Goal: Transaction & Acquisition: Purchase product/service

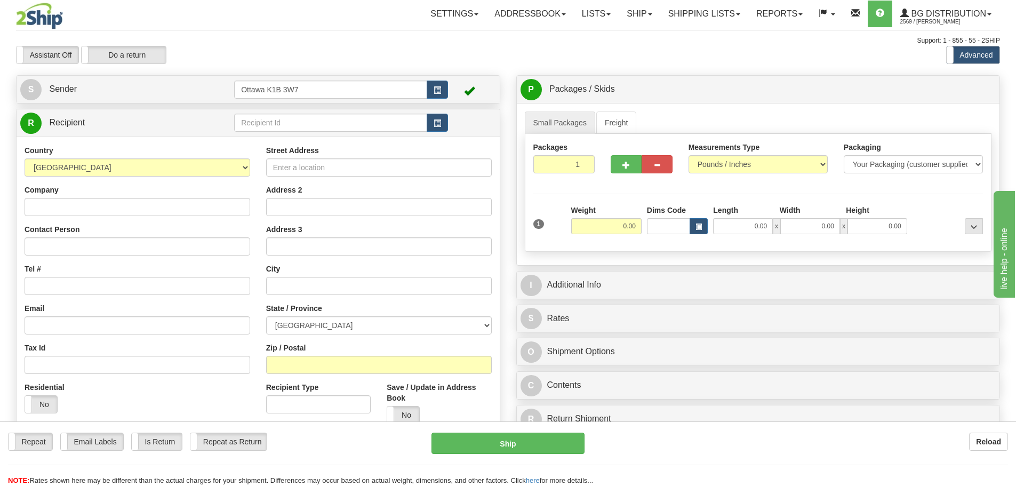
click at [341, 113] on td at bounding box center [341, 123] width 214 height 22
click at [338, 118] on input "text" at bounding box center [330, 123] width 193 height 18
type input "5532"
click at [319, 52] on div "Assistant On Assistant Off Do a return Do a return" at bounding box center [216, 55] width 416 height 18
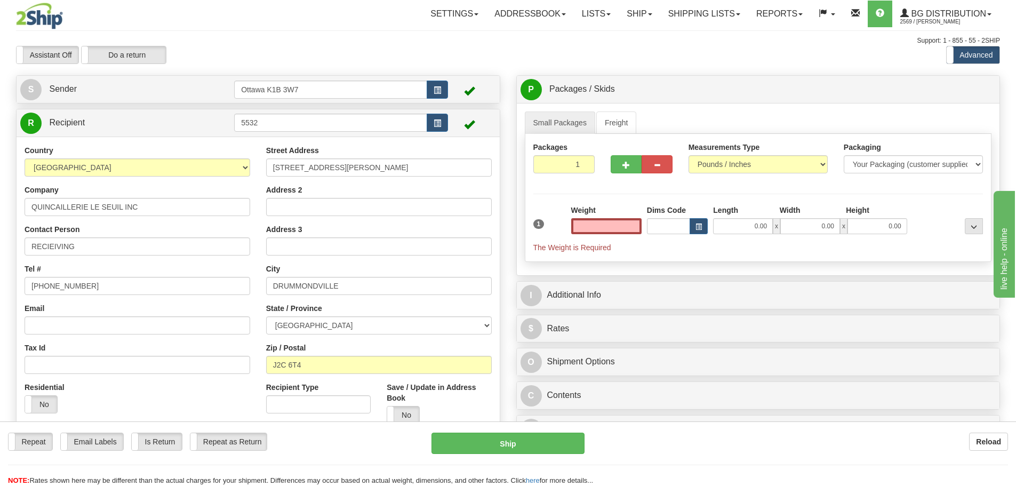
type input "0.00"
click at [694, 16] on link "Shipping lists" at bounding box center [704, 14] width 88 height 27
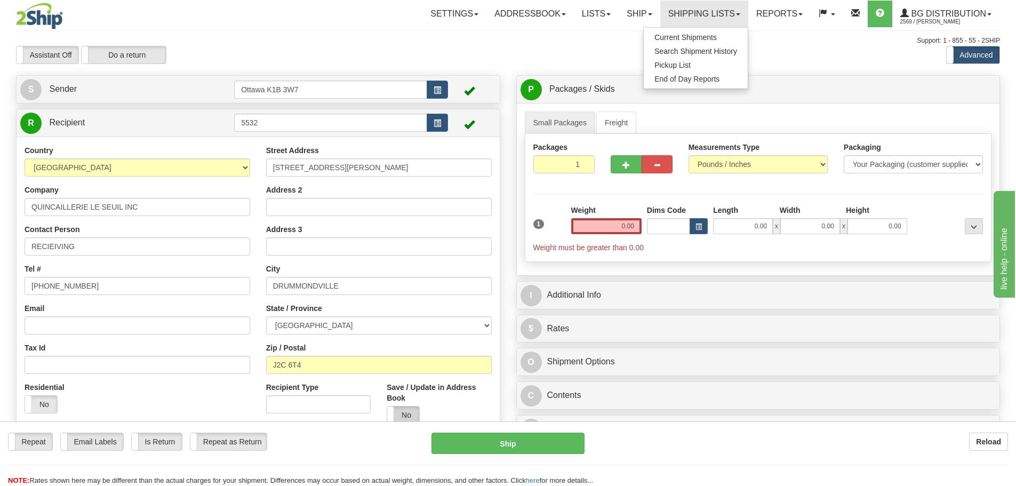
click at [402, 408] on label "No" at bounding box center [403, 414] width 32 height 17
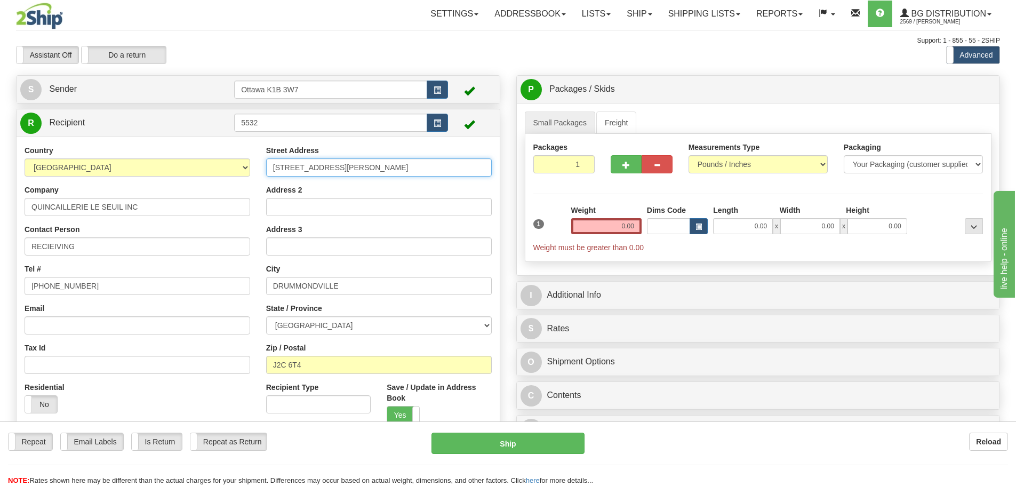
drag, startPoint x: 395, startPoint y: 173, endPoint x: 103, endPoint y: 194, distance: 292.4
click at [108, 193] on div "Country AFGHANISTAN ALAND ISLANDS ALBANIA ALGERIA AMERICAN SAMOA ANDORRA ANGOLA…" at bounding box center [258, 288] width 483 height 287
paste input "260 Route 122"
type input "2260 Route 122"
drag, startPoint x: 364, startPoint y: 283, endPoint x: 42, endPoint y: 285, distance: 321.6
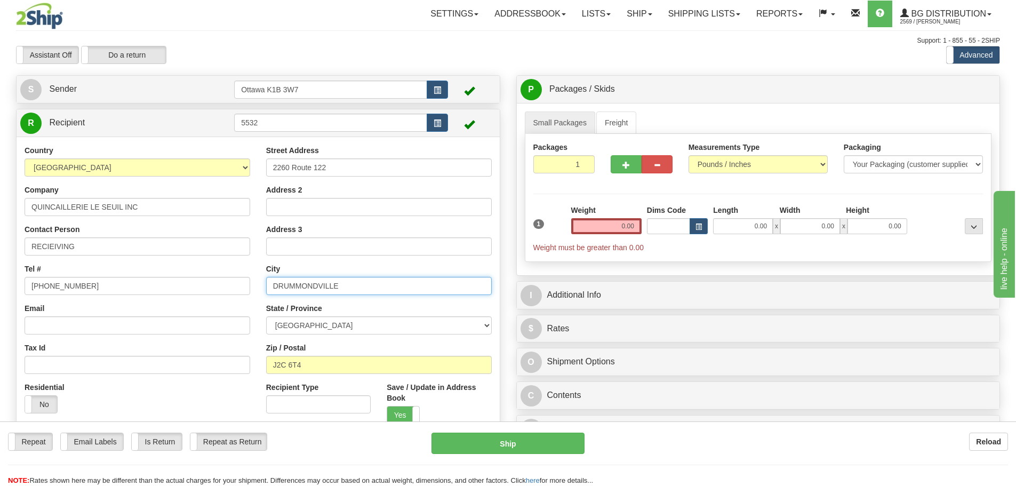
click at [44, 284] on div "Country AFGHANISTAN ALAND ISLANDS ALBANIA ALGERIA AMERICAN SAMOA ANDORRA ANGOLA…" at bounding box center [258, 288] width 483 height 287
paste input "SAINT-CYRILLE-DE-WENDOVER"
type input "SAINT-CYRILLE-DE-WENDOVER"
drag, startPoint x: 278, startPoint y: 359, endPoint x: 169, endPoint y: 352, distance: 109.5
click at [172, 352] on div "Country AFGHANISTAN ALAND ISLANDS ALBANIA ALGERIA AMERICAN SAMOA ANDORRA ANGOLA…" at bounding box center [258, 288] width 483 height 287
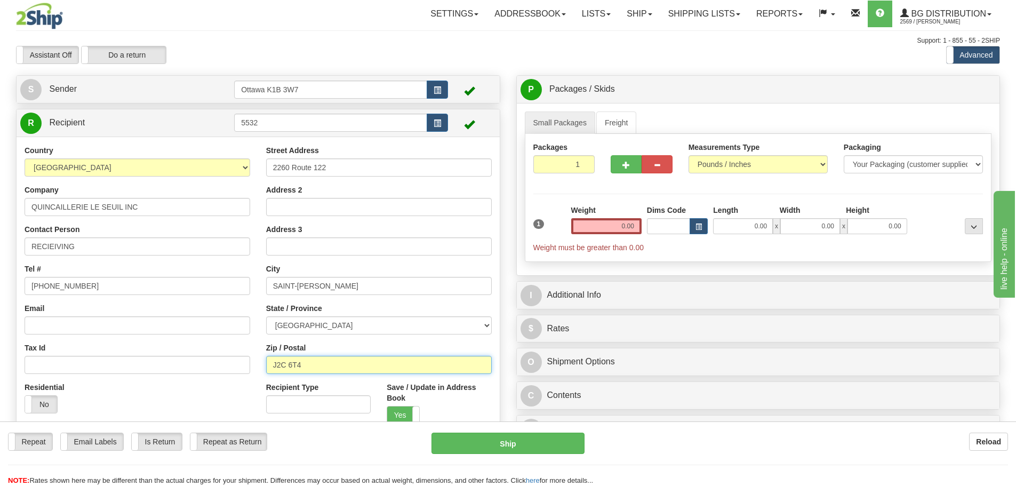
drag, startPoint x: 333, startPoint y: 362, endPoint x: 79, endPoint y: 369, distance: 253.9
click at [71, 370] on div "Country AFGHANISTAN ALAND ISLANDS ALBANIA ALGERIA AMERICAN SAMOA ANDORRA ANGOLA…" at bounding box center [258, 288] width 483 height 287
paste input "1Z 1B8"
type input "J1Z 1B8"
click at [616, 226] on input "0.00" at bounding box center [606, 226] width 70 height 16
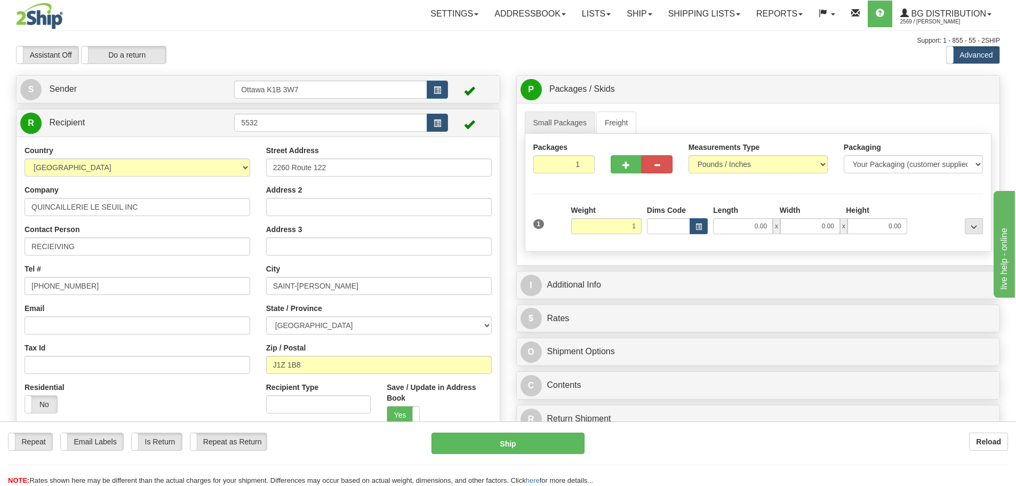
type input "1.00"
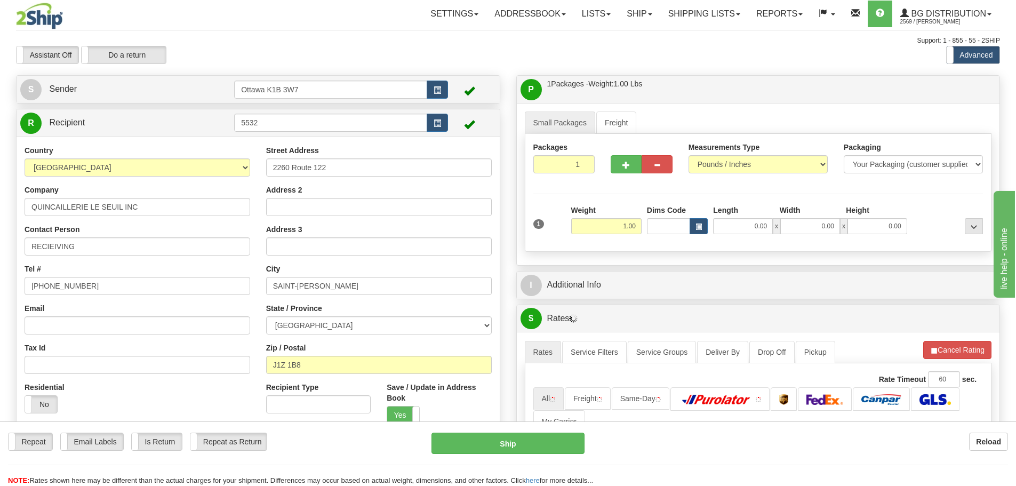
click at [502, 200] on div "Create a label for the return Create Pickup Without Label S Sender Ottawa K1B 3…" at bounding box center [258, 293] width 500 height 437
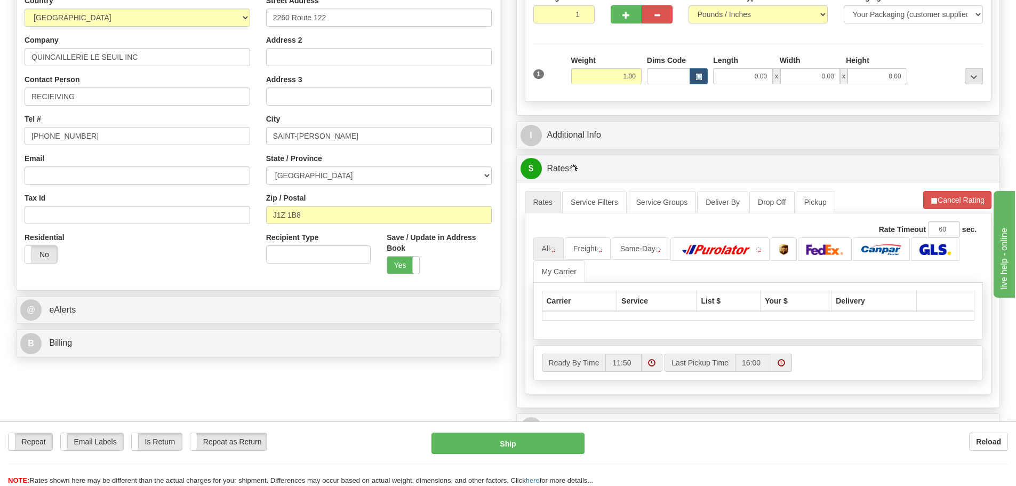
scroll to position [160, 0]
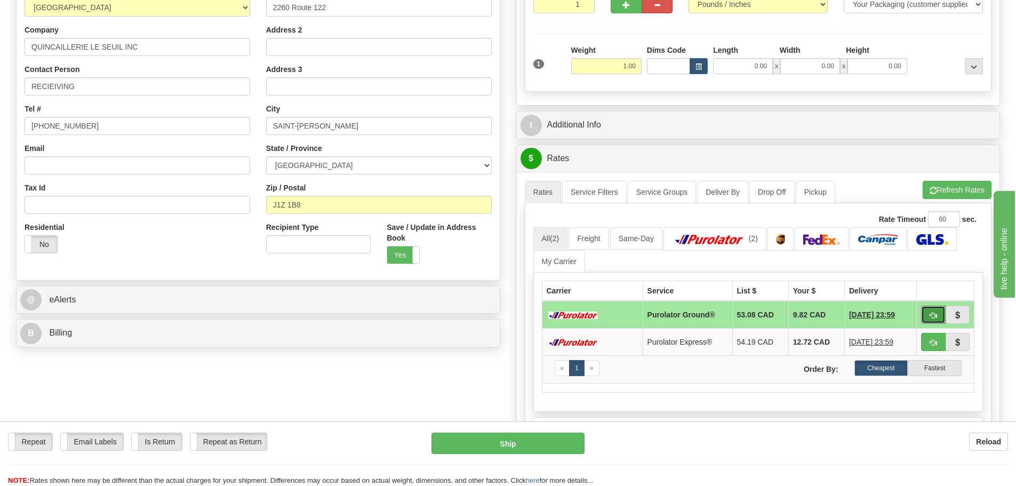
click at [939, 315] on button "button" at bounding box center [933, 315] width 25 height 18
type input "260"
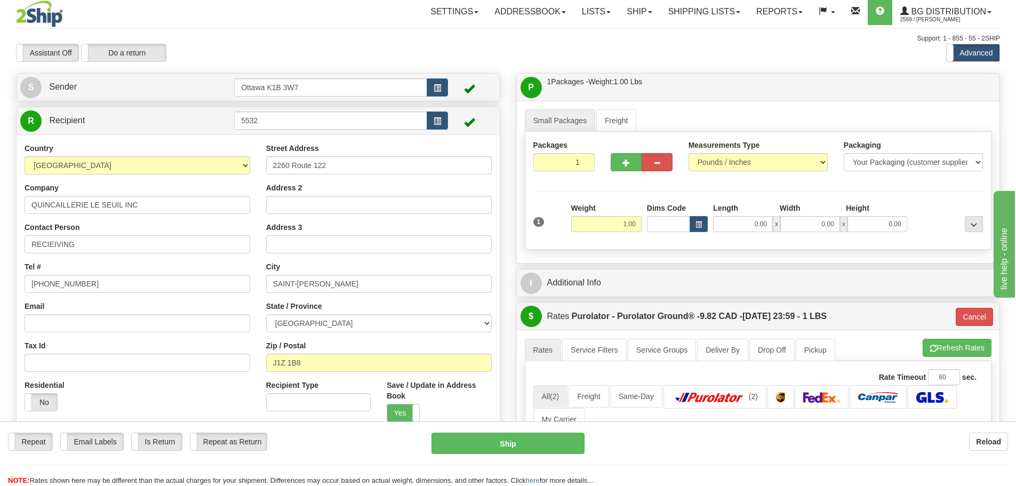
scroll to position [0, 0]
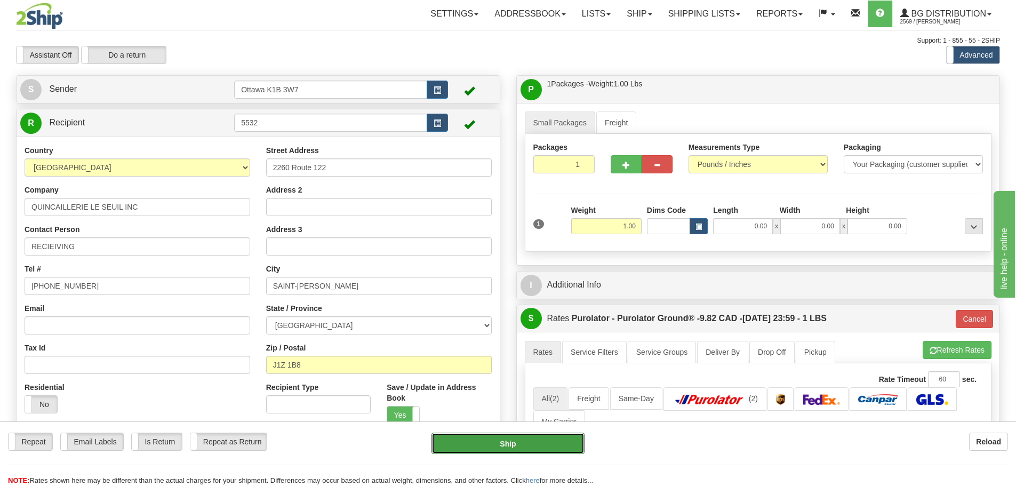
click at [507, 444] on button "Ship" at bounding box center [507, 442] width 153 height 21
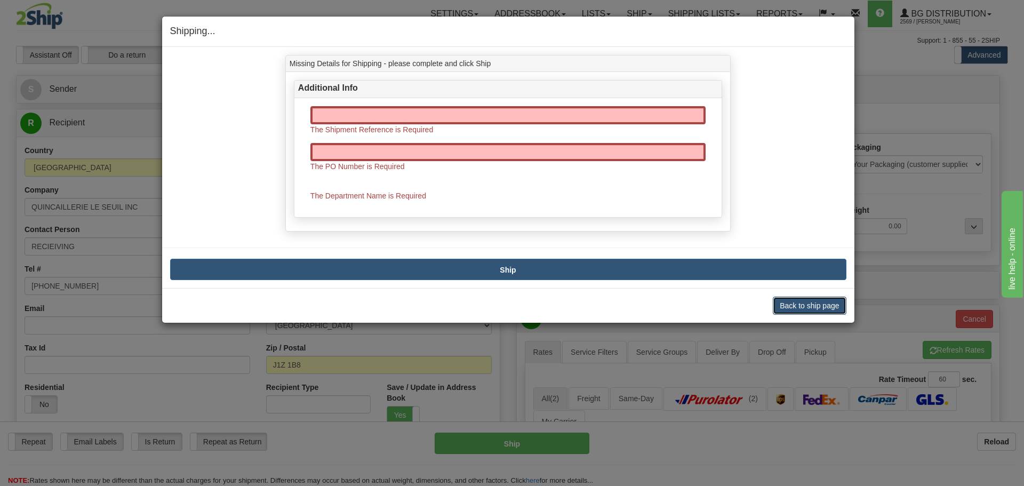
click at [819, 309] on button "Back to ship page" at bounding box center [809, 306] width 73 height 18
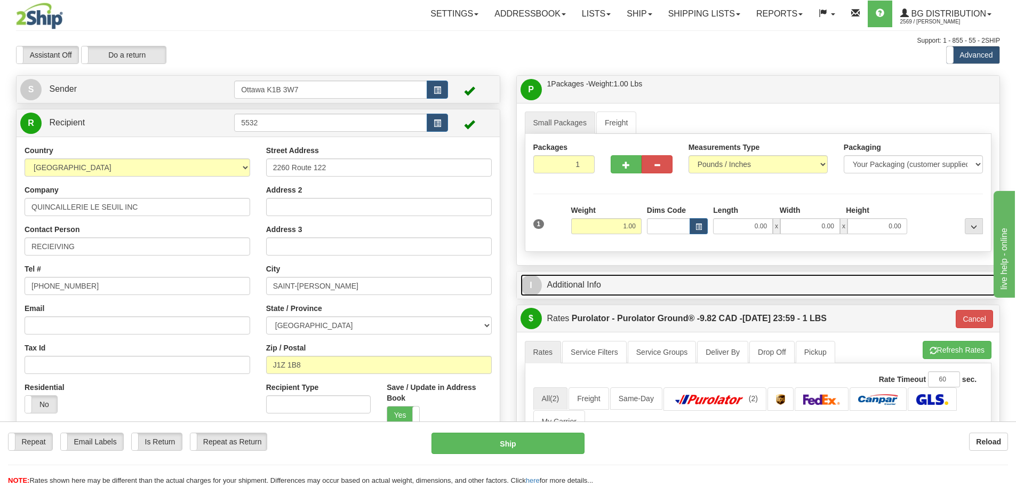
click at [655, 287] on link "I Additional Info" at bounding box center [758, 285] width 476 height 22
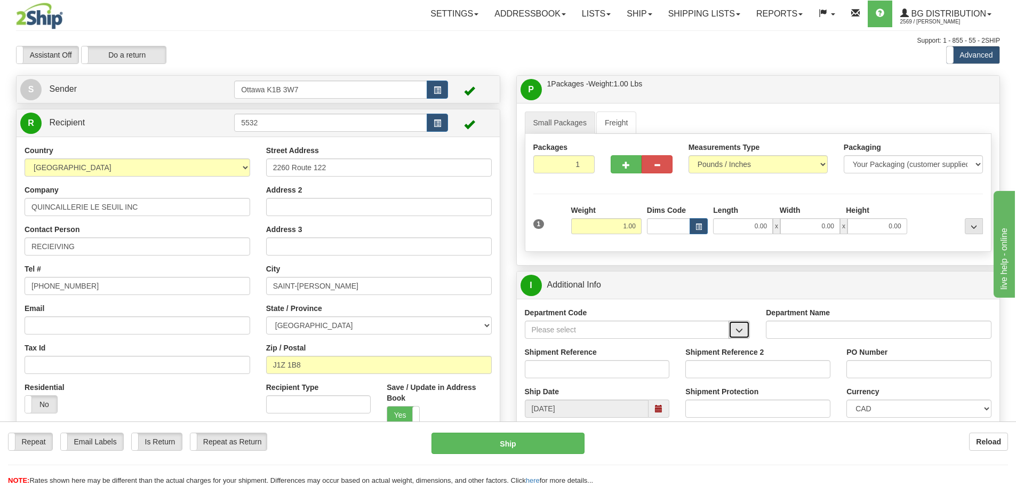
click at [737, 330] on span "button" at bounding box center [738, 330] width 7 height 7
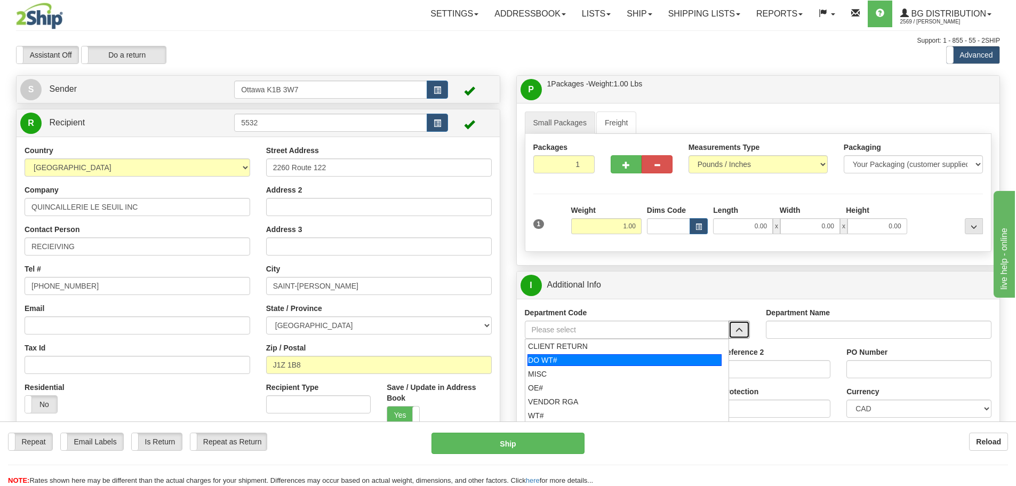
click at [596, 362] on div "DO WT#" at bounding box center [624, 360] width 194 height 12
type input "DO WT#"
type input "DIRECT ORDERS"
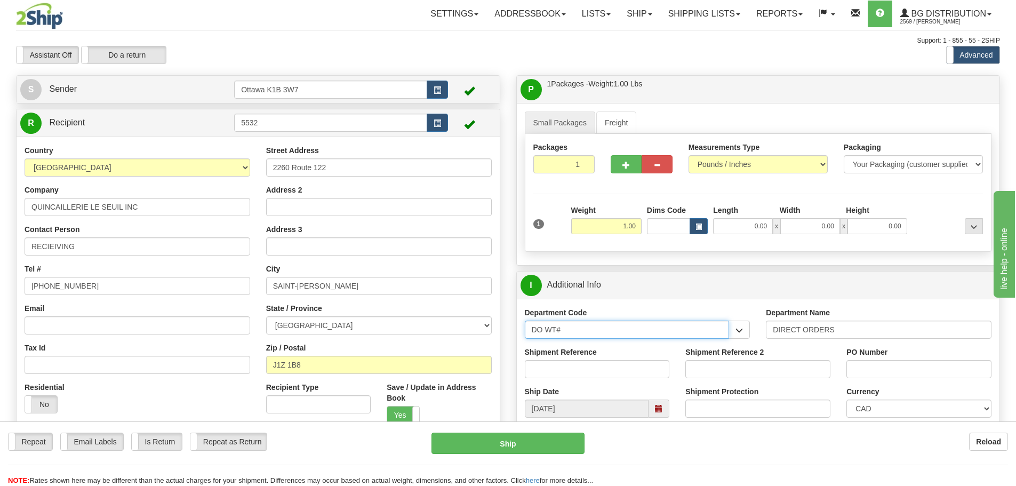
drag, startPoint x: 662, startPoint y: 331, endPoint x: 376, endPoint y: 338, distance: 286.5
click at [391, 75] on div "Create a label for the return Create Pickup Without Label S Sender" at bounding box center [508, 75] width 1000 height 0
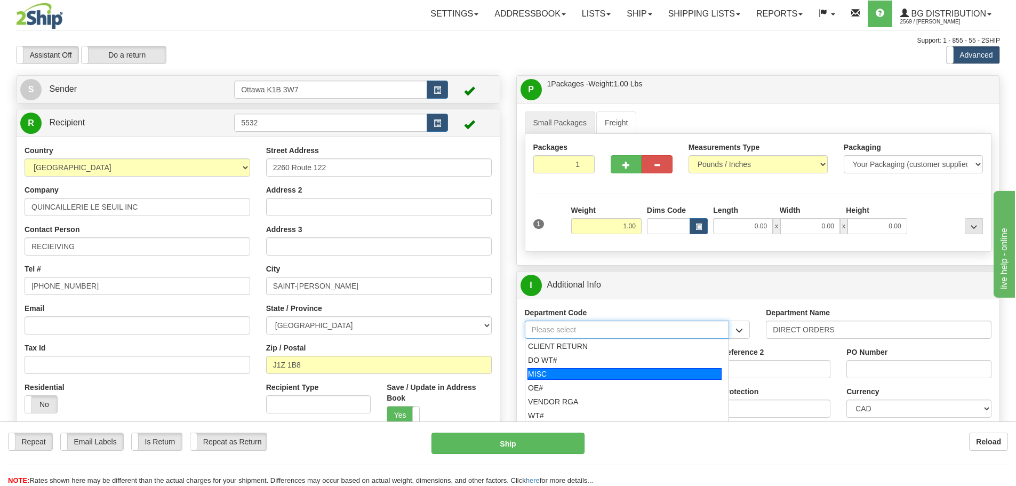
click at [562, 369] on div "MISC" at bounding box center [624, 374] width 194 height 12
type input "MISC"
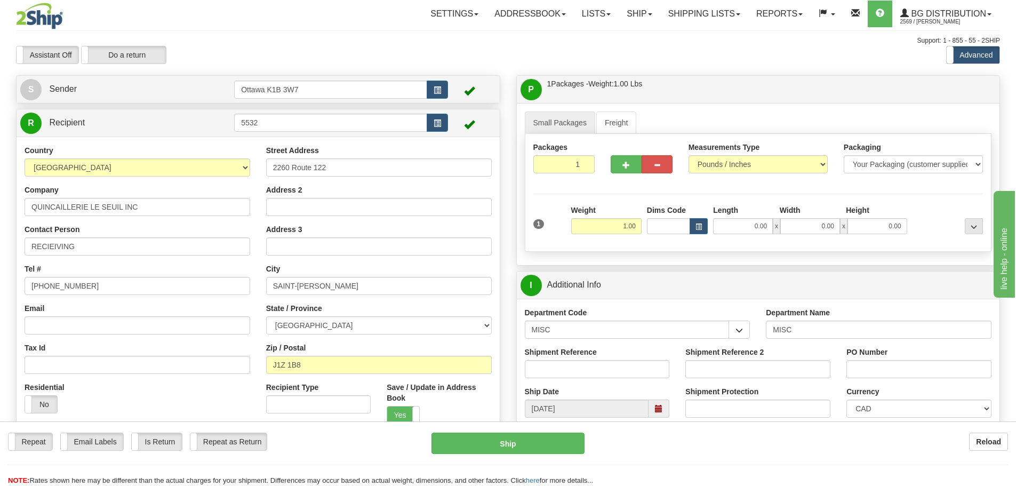
click at [572, 384] on div "Shipment Reference" at bounding box center [597, 366] width 161 height 39
drag, startPoint x: 572, startPoint y: 376, endPoint x: 562, endPoint y: 377, distance: 9.6
click at [572, 376] on input "Shipment Reference" at bounding box center [597, 369] width 145 height 18
type input "1"
click at [930, 369] on input "PO Number" at bounding box center [918, 369] width 145 height 18
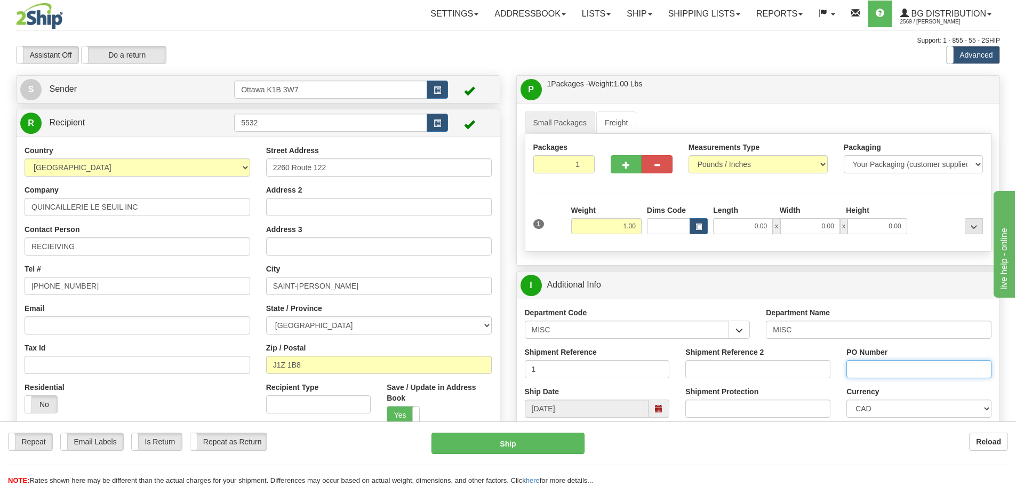
type input "N/A"
click at [611, 376] on div "Shipment Reference 1" at bounding box center [597, 366] width 161 height 39
drag, startPoint x: 610, startPoint y: 372, endPoint x: 144, endPoint y: 311, distance: 470.0
click at [222, 75] on div "Create a label for the return Create Pickup Without Label S Sender" at bounding box center [508, 75] width 1000 height 0
type input "f"
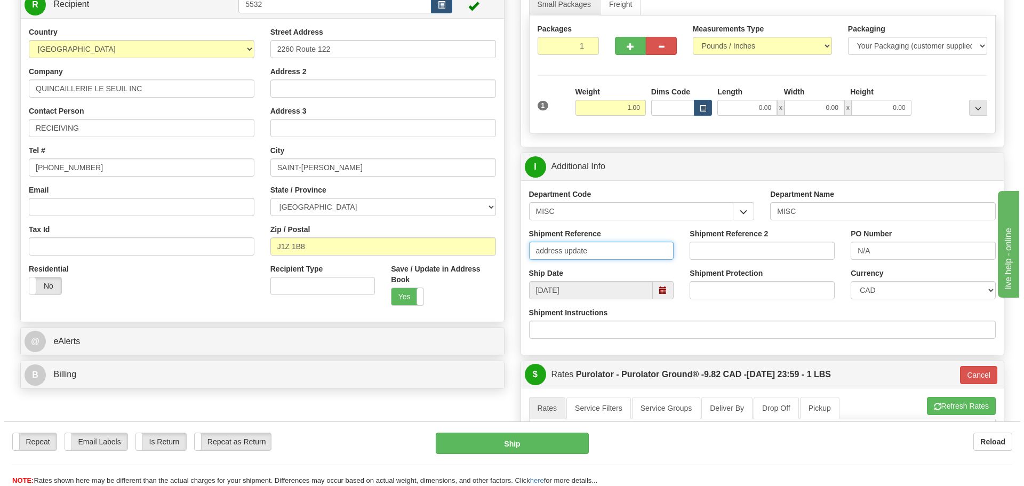
scroll to position [213, 0]
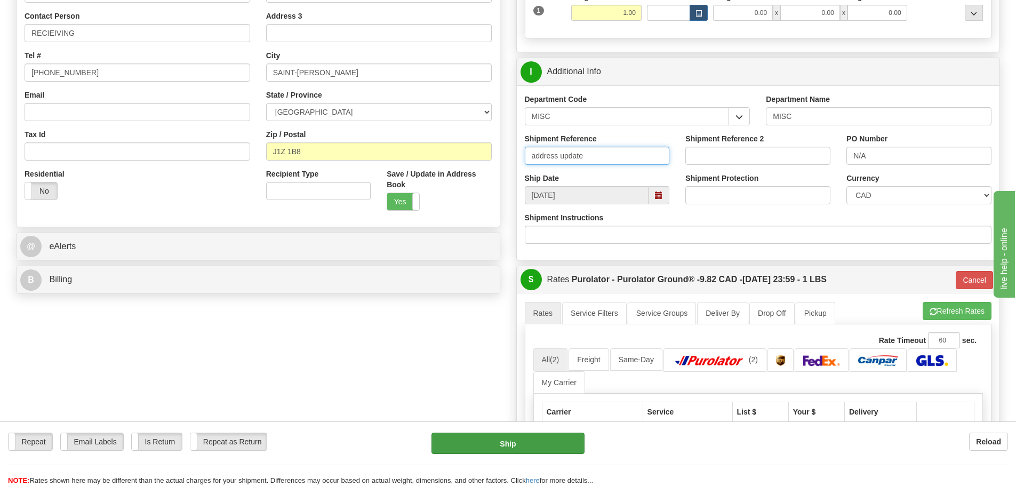
type input "address update"
click at [480, 439] on button "Ship" at bounding box center [507, 442] width 153 height 21
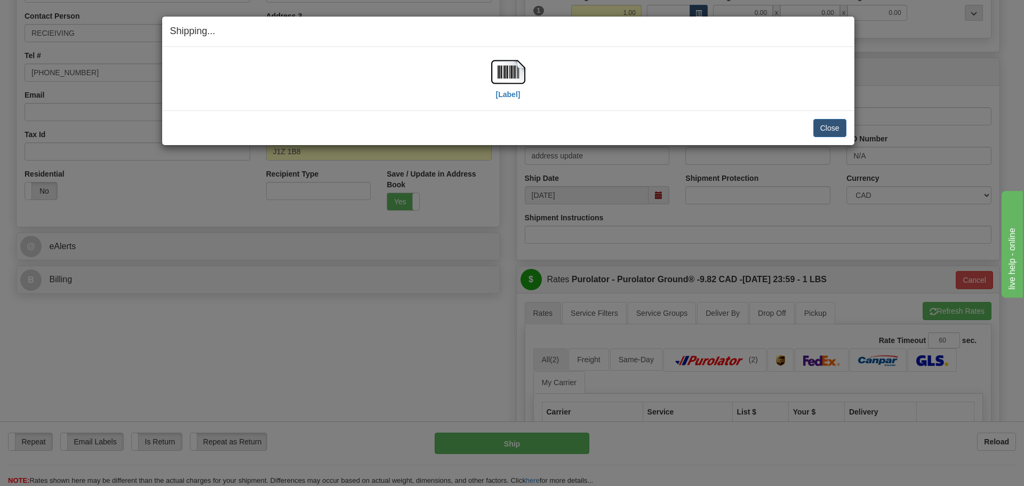
click at [512, 103] on div "[Label] IMPORTANT NOTICE Embassy / Consulate / Government Building / Hospital C…" at bounding box center [508, 78] width 692 height 63
click at [508, 92] on label "[Label]" at bounding box center [508, 94] width 25 height 11
click at [839, 130] on button "Close" at bounding box center [829, 128] width 33 height 18
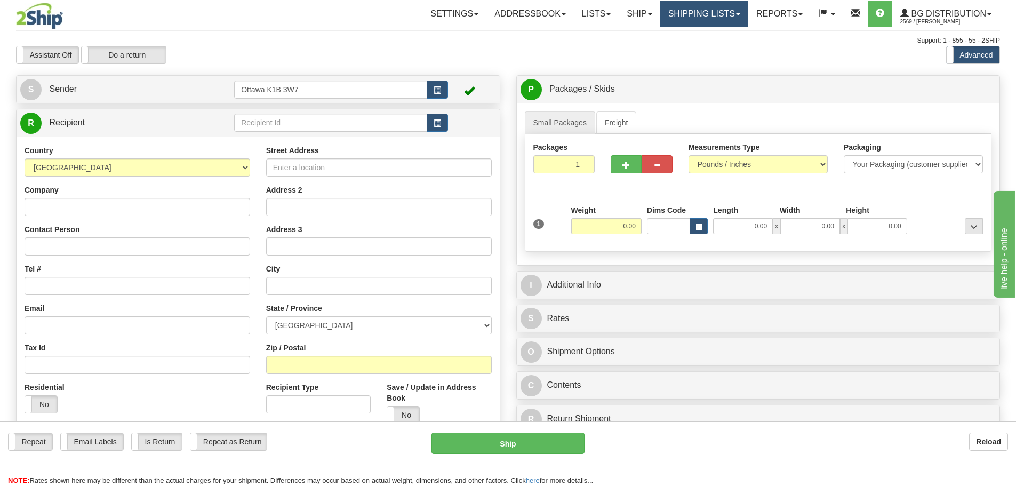
click at [700, 13] on link "Shipping lists" at bounding box center [704, 14] width 88 height 27
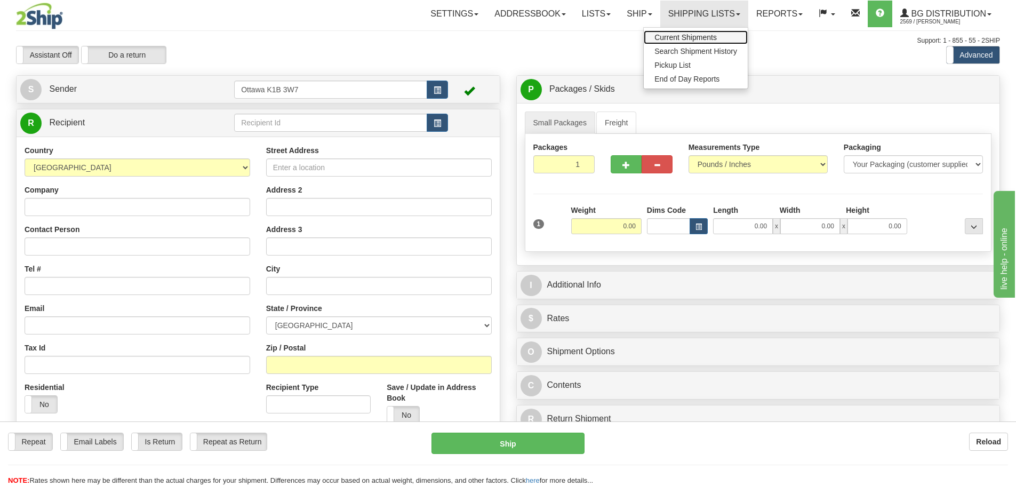
click at [669, 35] on span "Current Shipments" at bounding box center [685, 37] width 62 height 9
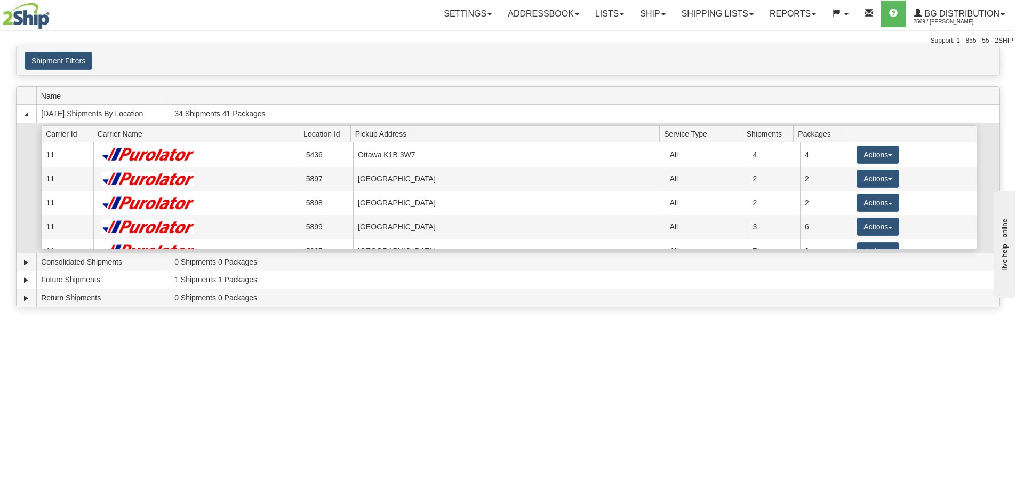
click at [850, 142] on th at bounding box center [907, 134] width 124 height 17
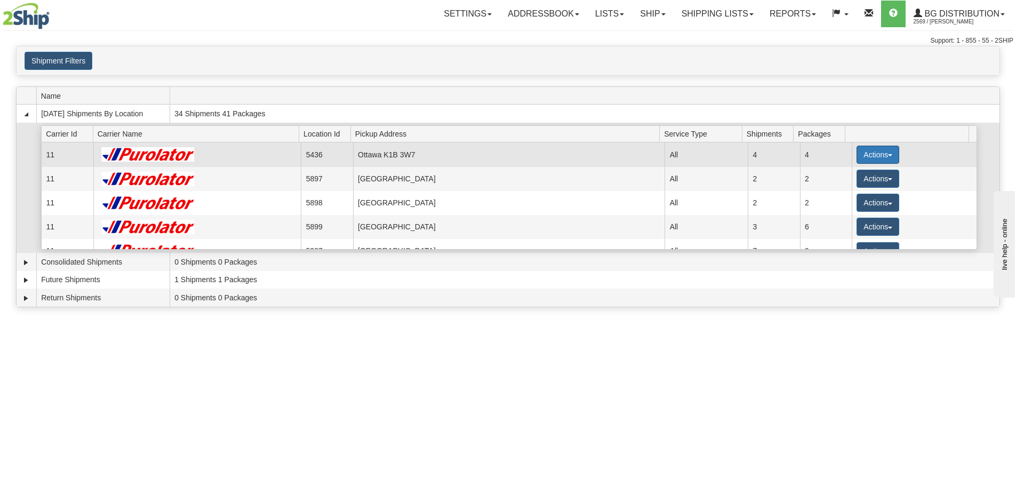
click at [856, 150] on button "Actions" at bounding box center [877, 155] width 43 height 18
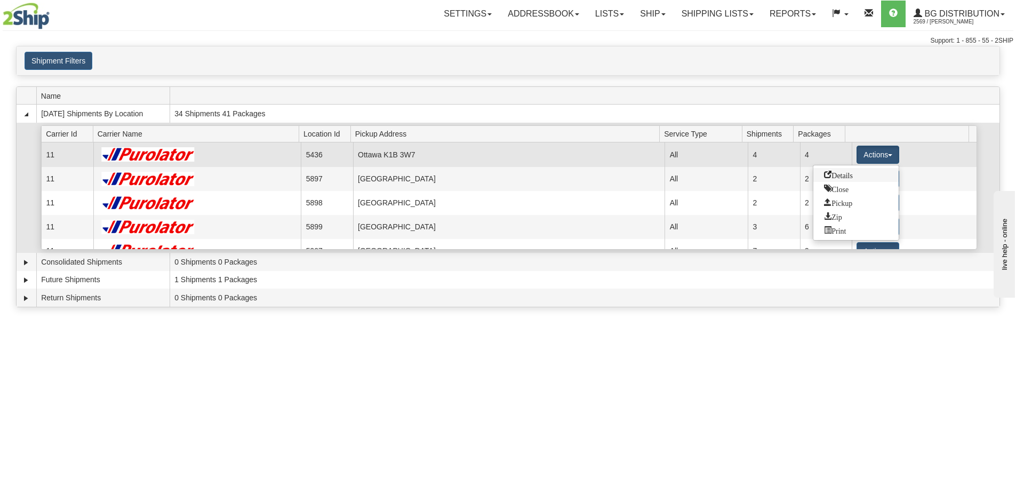
click at [853, 172] on span "Details" at bounding box center [838, 174] width 29 height 7
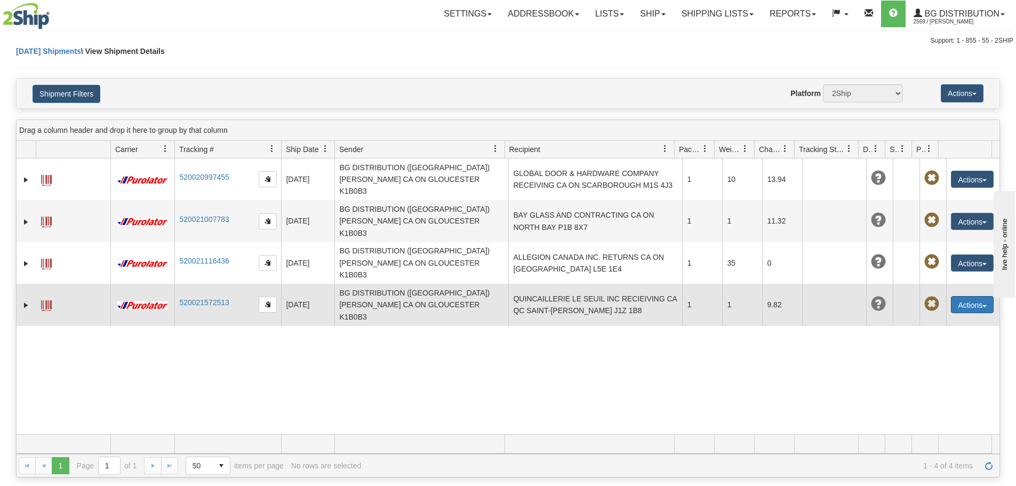
click at [973, 296] on button "Actions" at bounding box center [972, 304] width 43 height 17
click at [937, 359] on link "Delete" at bounding box center [950, 366] width 85 height 14
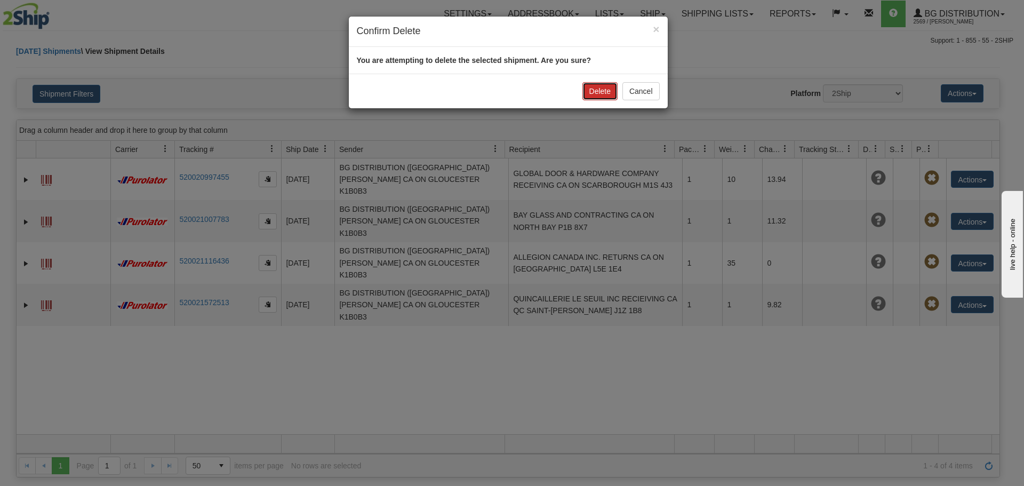
click at [607, 99] on button "Delete" at bounding box center [599, 91] width 35 height 18
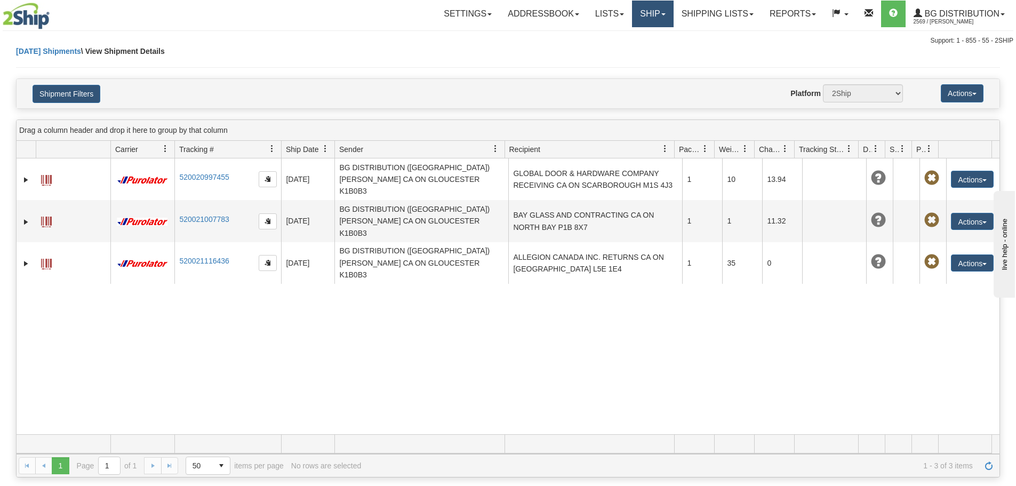
click at [635, 5] on link "Ship" at bounding box center [652, 14] width 41 height 27
click at [633, 34] on span "Ship Screen" at bounding box center [619, 37] width 41 height 9
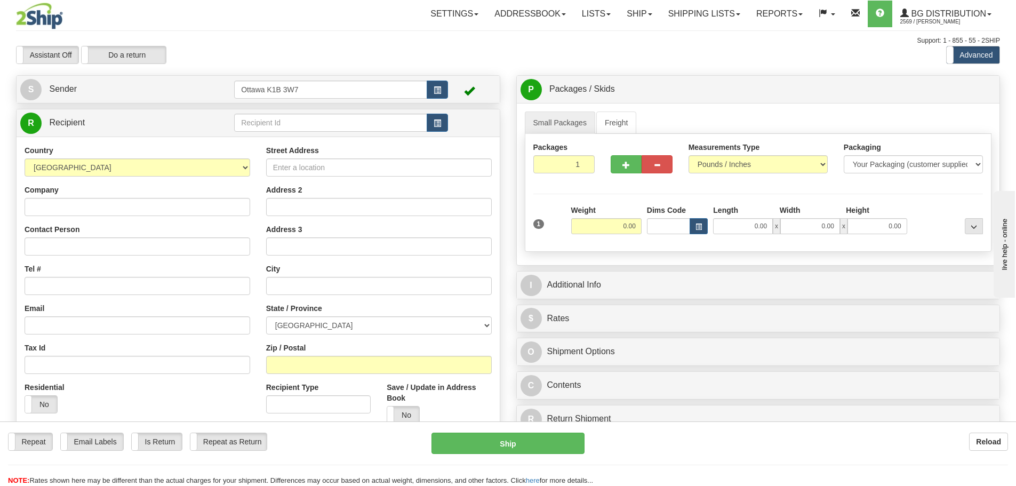
drag, startPoint x: 686, startPoint y: 132, endPoint x: 581, endPoint y: 42, distance: 137.7
click at [581, 42] on div "Support: 1 - 855 - 55 - 2SHIP" at bounding box center [508, 40] width 984 height 9
click at [182, 85] on link "S Sender" at bounding box center [127, 89] width 214 height 22
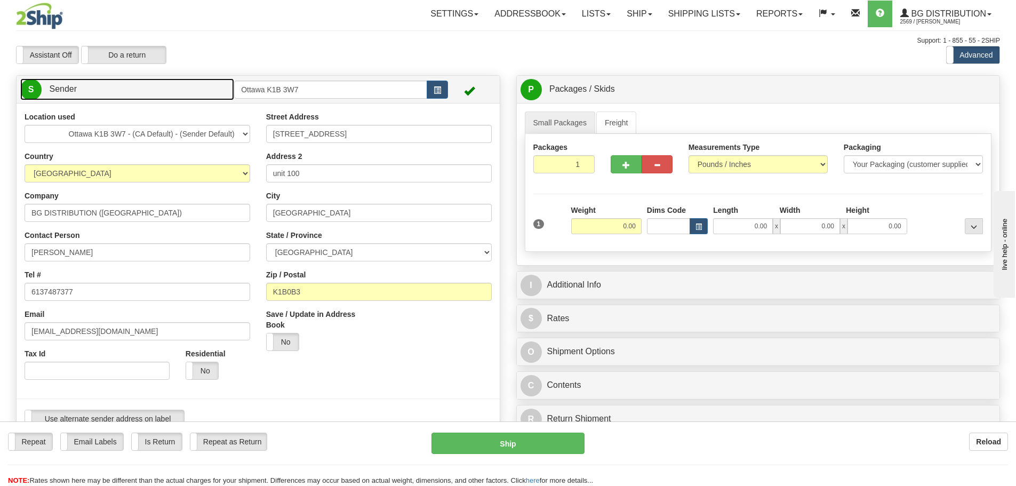
click at [182, 85] on link "S Sender" at bounding box center [127, 89] width 214 height 22
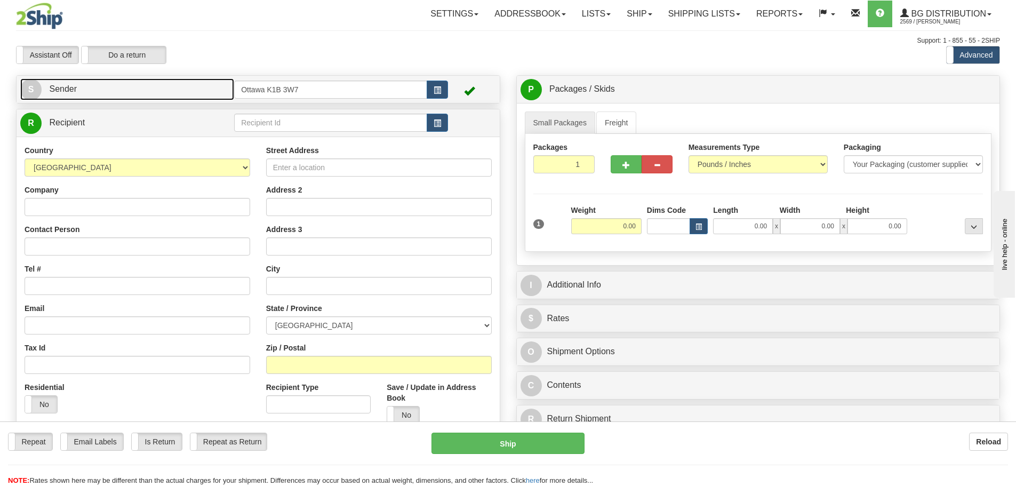
click at [186, 94] on link "S Sender" at bounding box center [127, 89] width 214 height 22
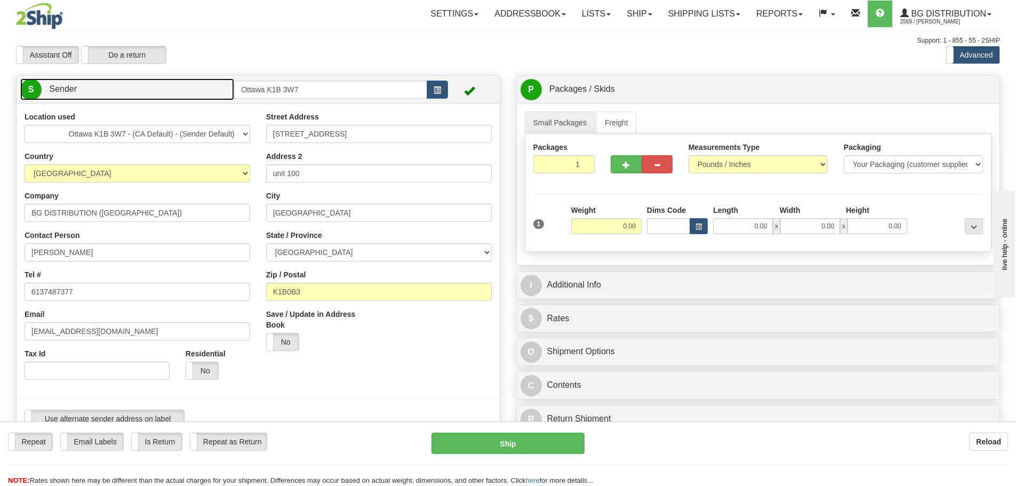
click at [185, 94] on link "S Sender" at bounding box center [127, 89] width 214 height 22
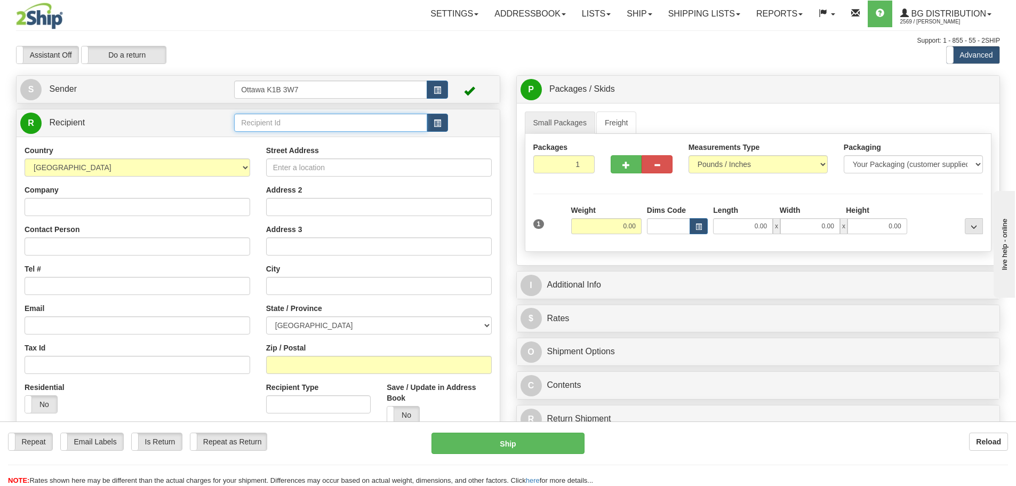
click at [301, 124] on input "text" at bounding box center [330, 123] width 193 height 18
type input "5532"
click at [446, 51] on div "Assistant On Assistant Off Do a return Do a return Previous Next Standard Advan…" at bounding box center [508, 55] width 1000 height 18
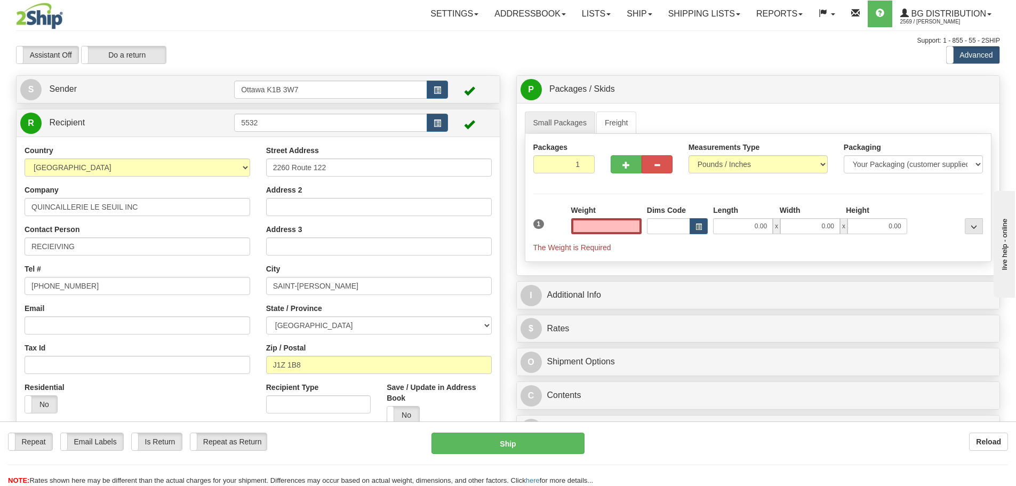
type input "0.00"
click at [642, 13] on link "Ship" at bounding box center [639, 14] width 41 height 27
click at [619, 38] on span "Ship Screen" at bounding box center [606, 37] width 41 height 9
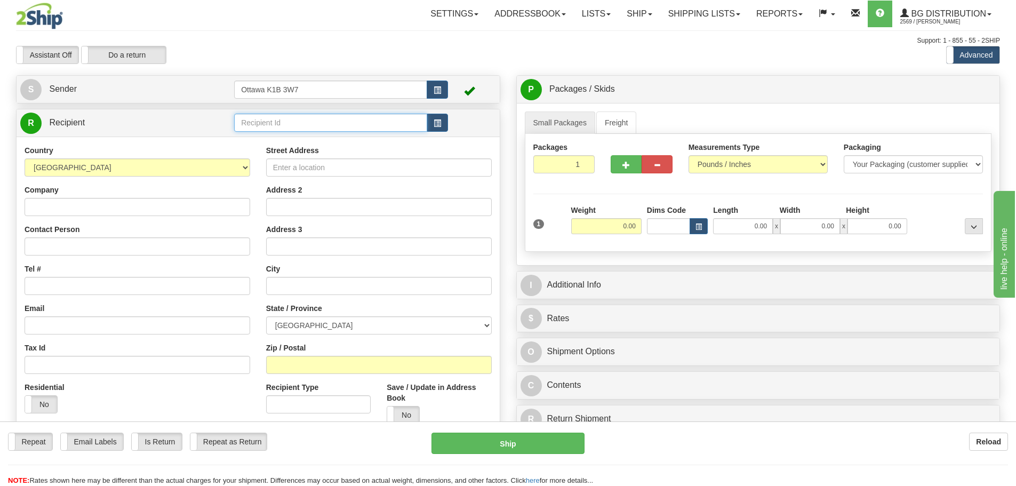
click at [359, 115] on input "text" at bounding box center [330, 123] width 193 height 18
type input "5532"
click at [262, 65] on div "Toggle navigation Settings Shipping Preferences Fields Preferences New" at bounding box center [508, 303] width 1016 height 606
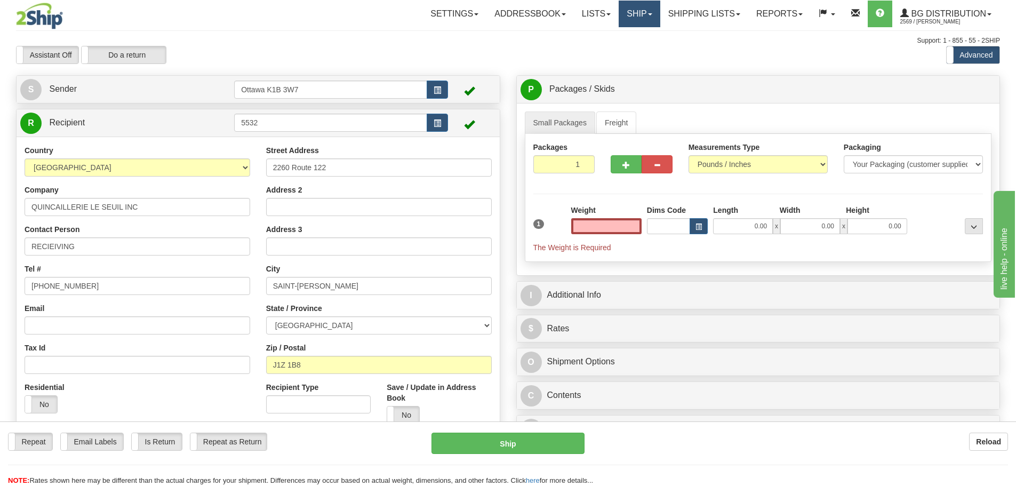
type input "0.00"
click at [635, 19] on link "Ship" at bounding box center [639, 14] width 41 height 27
click at [638, 34] on link "Ship Screen" at bounding box center [617, 37] width 84 height 14
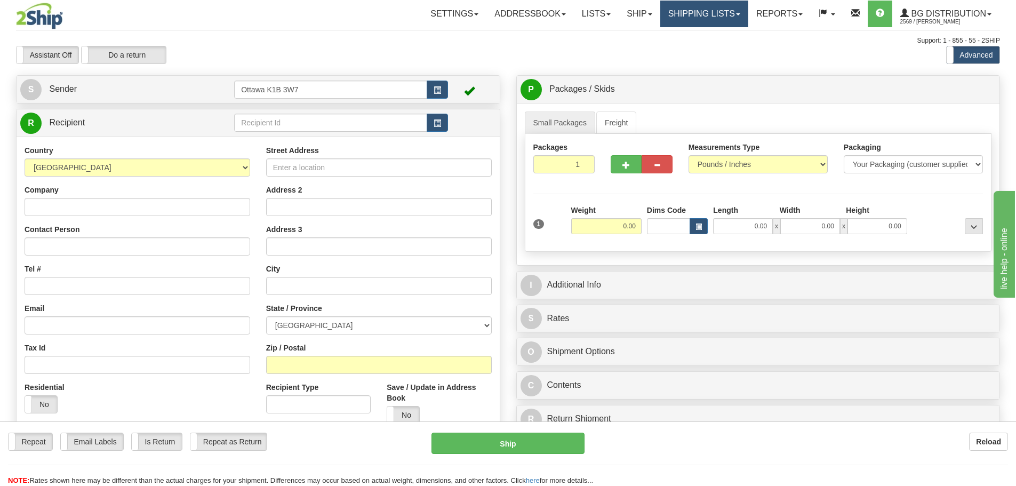
click at [680, 14] on link "Shipping lists" at bounding box center [704, 14] width 88 height 27
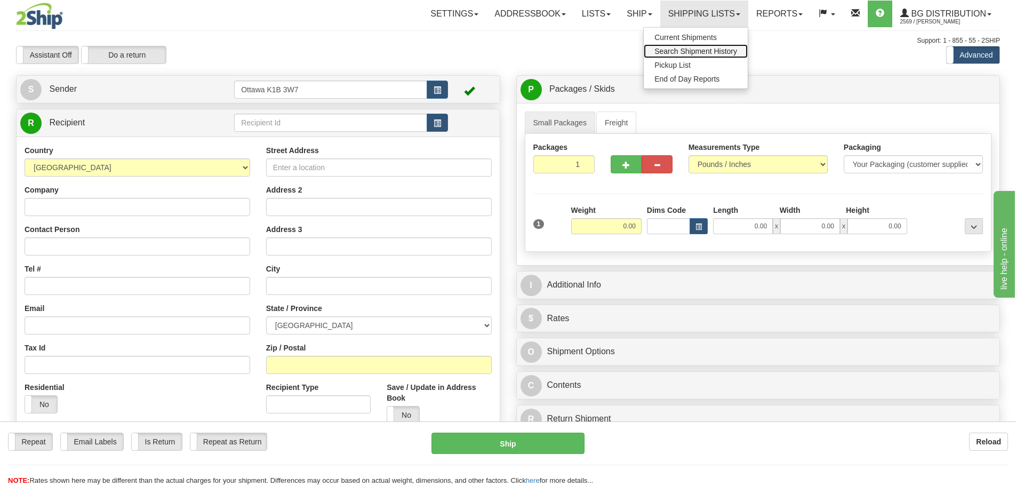
click at [689, 45] on link "Search Shipment History" at bounding box center [696, 51] width 104 height 14
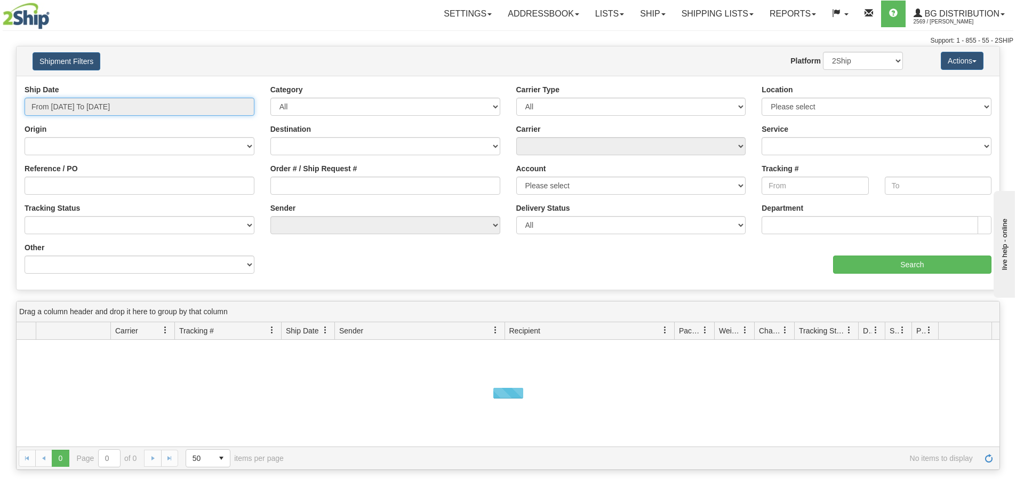
click at [207, 114] on input "From [DATE] To [DATE]" at bounding box center [140, 107] width 230 height 18
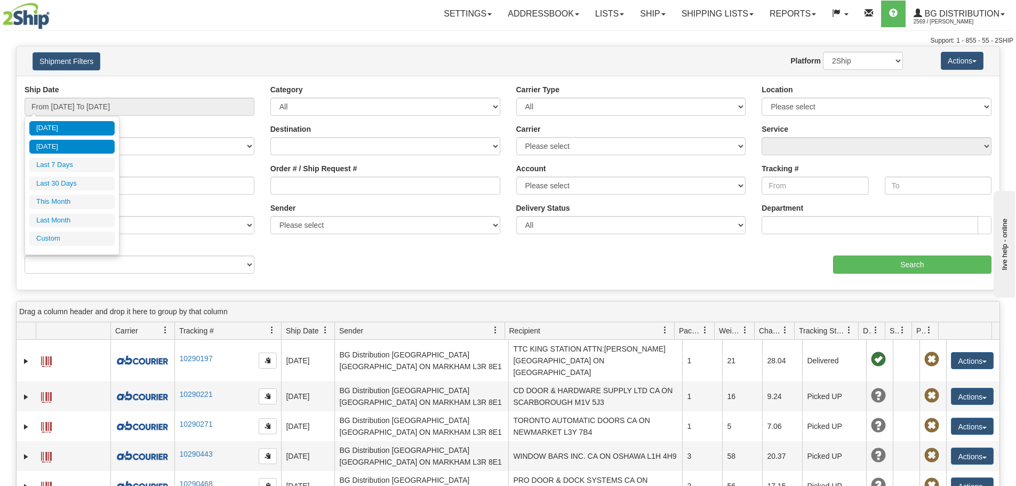
click at [63, 149] on li "[DATE]" at bounding box center [71, 147] width 85 height 14
type input "From [DATE] To [DATE]"
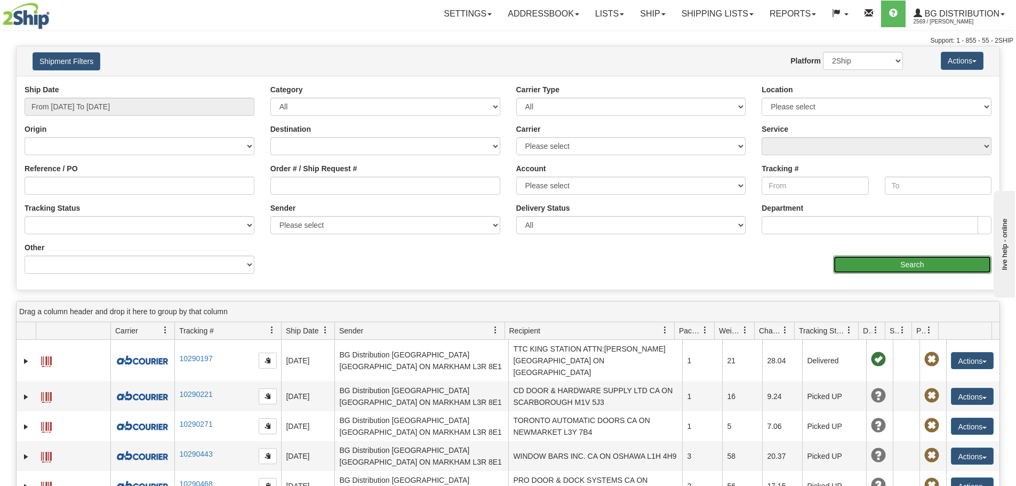
click at [898, 266] on input "Search" at bounding box center [912, 264] width 158 height 18
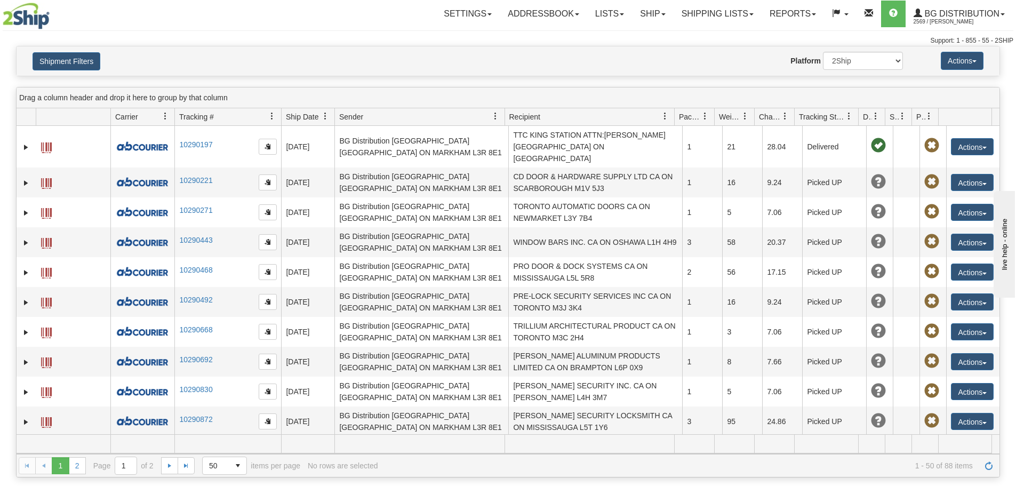
click at [213, 71] on div "Shipment Filters Website Agent Nothing selected Client User Platform 2Ship Impo…" at bounding box center [508, 60] width 983 height 29
click at [50, 66] on button "Shipment Filters" at bounding box center [67, 61] width 68 height 18
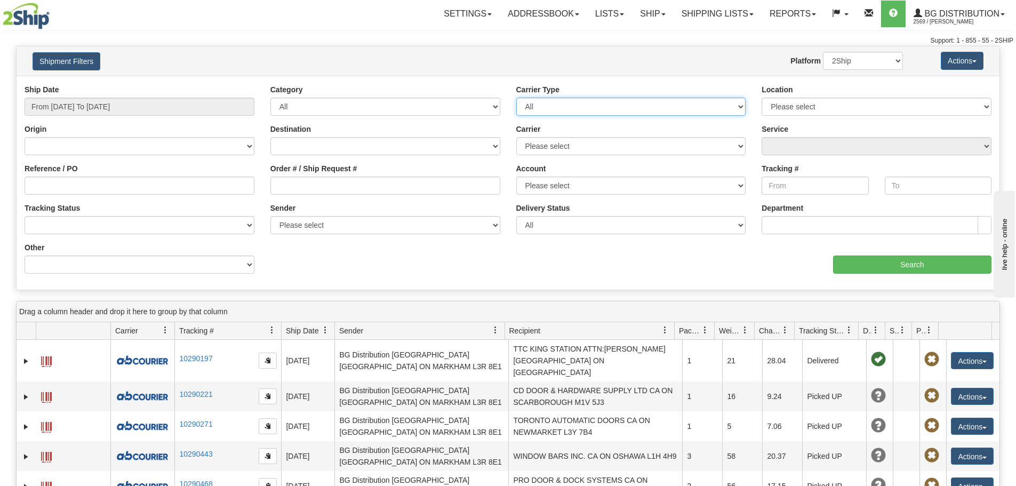
click at [650, 109] on select "All Most Common Small Package (Parcel / Courier) International Less Than Truckl…" at bounding box center [631, 107] width 230 height 18
click at [794, 113] on select "Please select Ottawa K1B 3W7 Montreal Quebec City Winnipeg Toronto" at bounding box center [877, 107] width 230 height 18
select select "5436"
click at [762, 98] on select "Please select Ottawa K1B 3W7 Montreal Quebec City Winnipeg Toronto" at bounding box center [877, 107] width 230 height 18
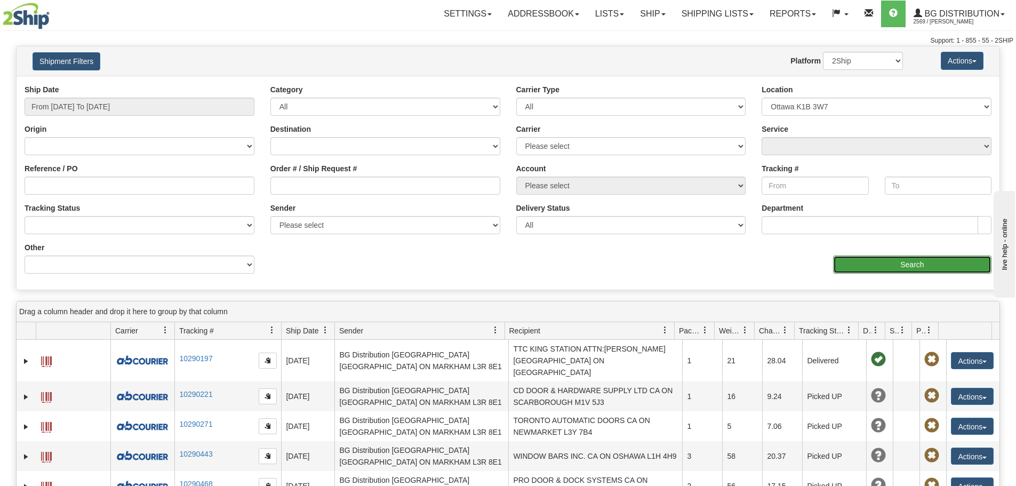
click at [877, 259] on input "Search" at bounding box center [912, 264] width 158 height 18
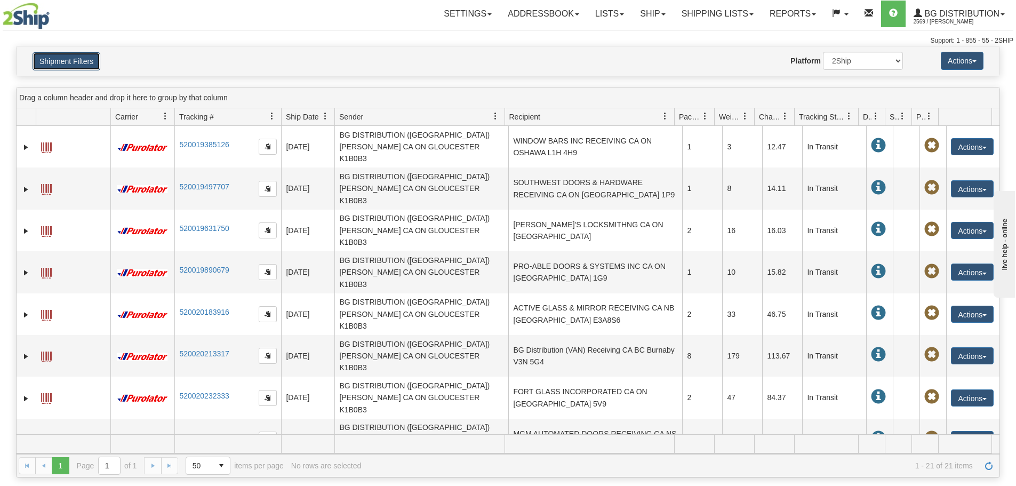
click at [78, 61] on button "Shipment Filters" at bounding box center [67, 61] width 68 height 18
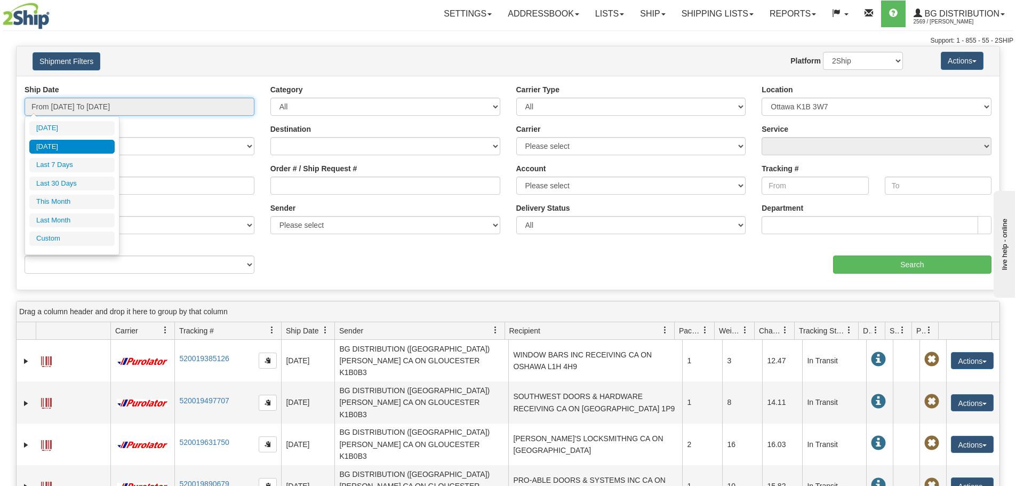
click at [123, 102] on input "From 08/21/2025 To 08/21/2025" at bounding box center [140, 107] width 230 height 18
type input "08/16/2025"
type input "[DATE]"
type input "08/21/2025"
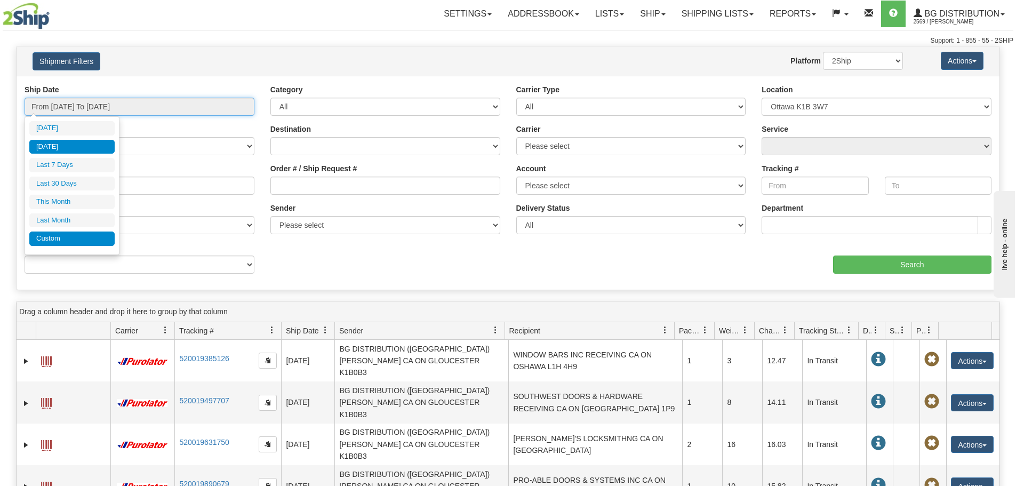
type input "08/16/2025"
type input "[DATE]"
type input "08/21/2025"
click at [64, 240] on li "Custom" at bounding box center [71, 238] width 85 height 14
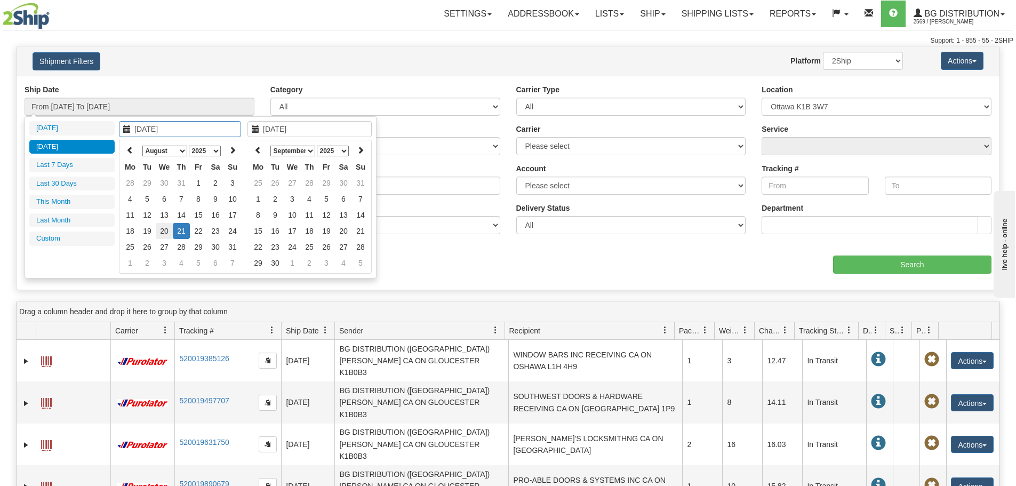
type input "08/20/2025"
click at [163, 230] on td "20" at bounding box center [164, 231] width 17 height 16
click at [252, 149] on th at bounding box center [258, 150] width 17 height 17
type input "08/20/2025"
click at [289, 228] on td "20" at bounding box center [292, 231] width 17 height 16
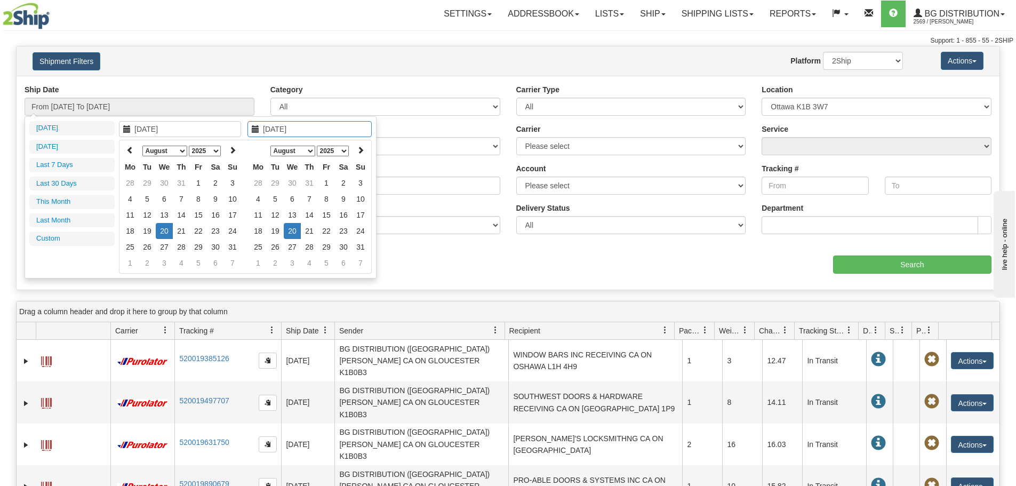
type input "From 08/20/2025 To 08/20/2025"
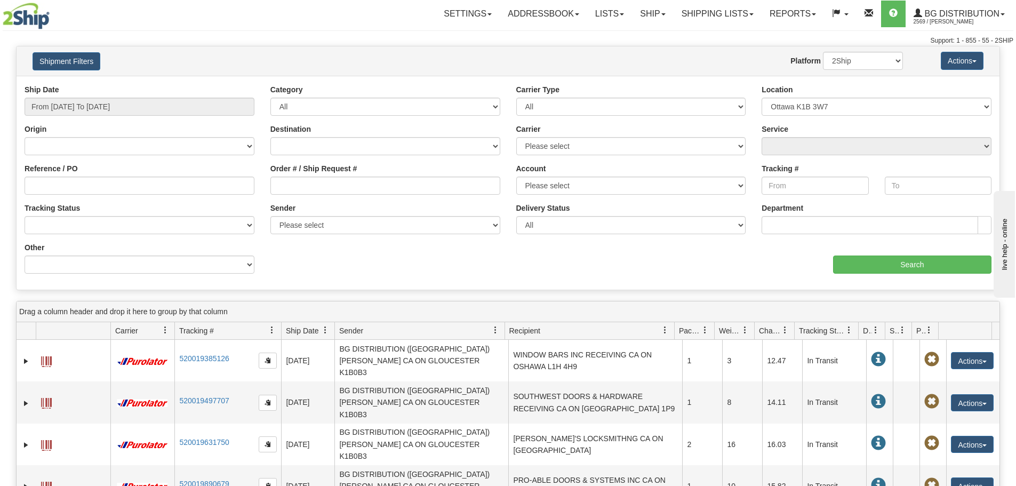
click at [908, 284] on div "Ship Date From 08/20/2025 To 08/20/2025 Category All Inbound Outbound Carrier T…" at bounding box center [508, 183] width 983 height 214
click at [898, 268] on input "Search" at bounding box center [912, 264] width 158 height 18
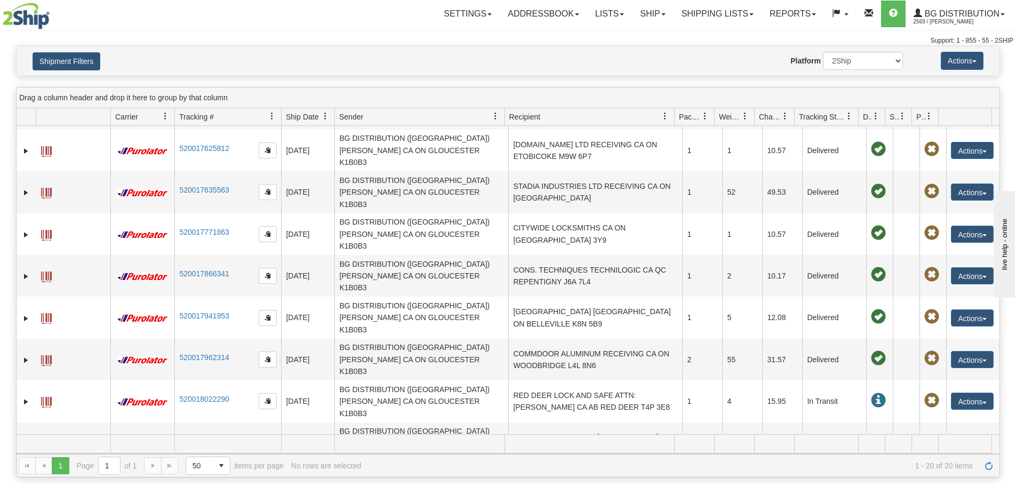
scroll to position [107, 0]
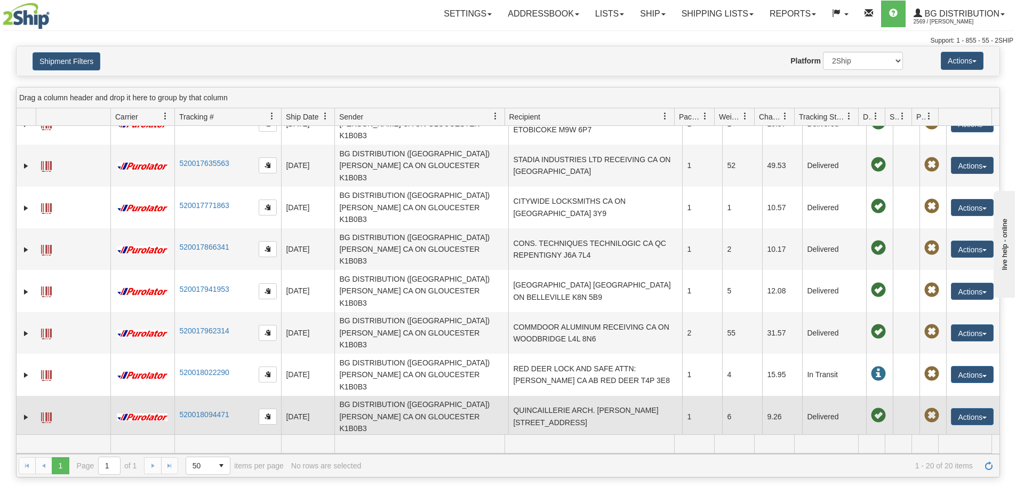
click at [607, 396] on td "QUINCAILLERIE ARCH. PASCAL CA QC MONTREAL H3W 1X3" at bounding box center [595, 417] width 174 height 42
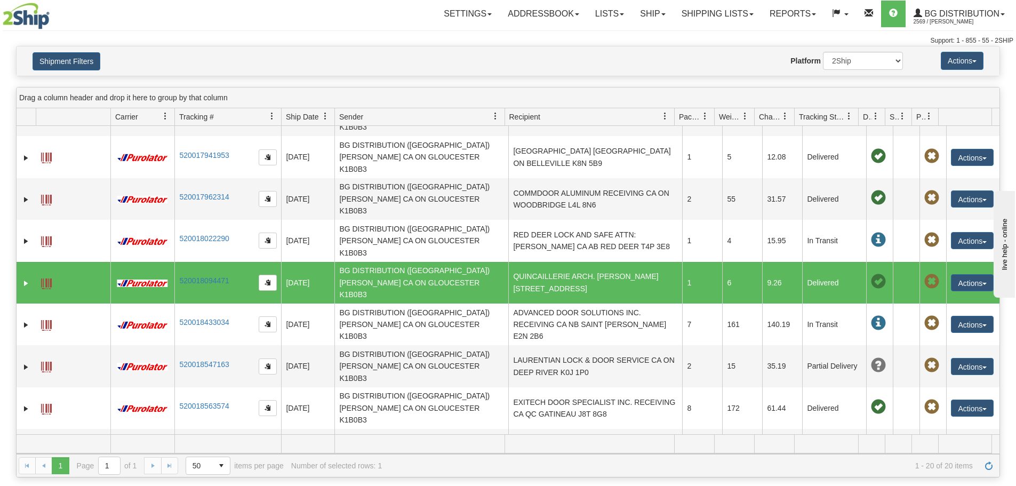
scroll to position [289, 0]
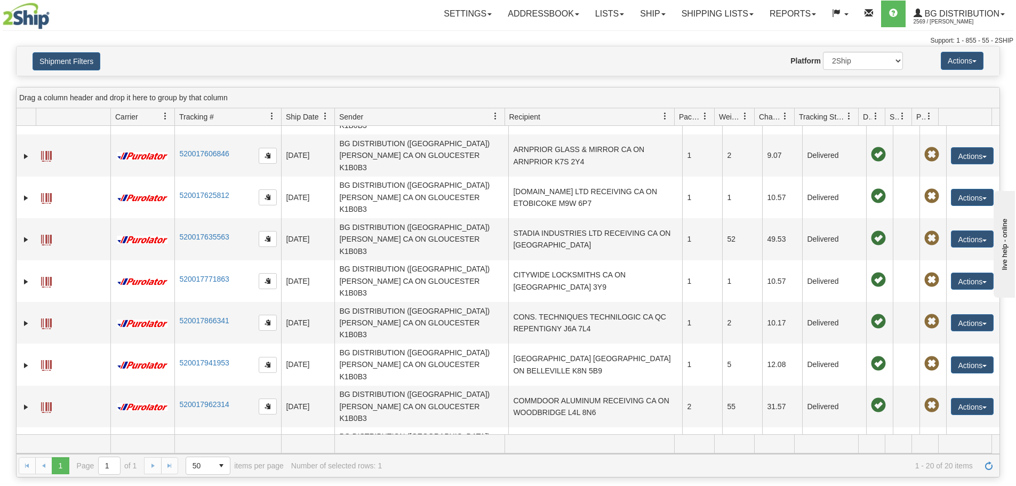
scroll to position [0, 0]
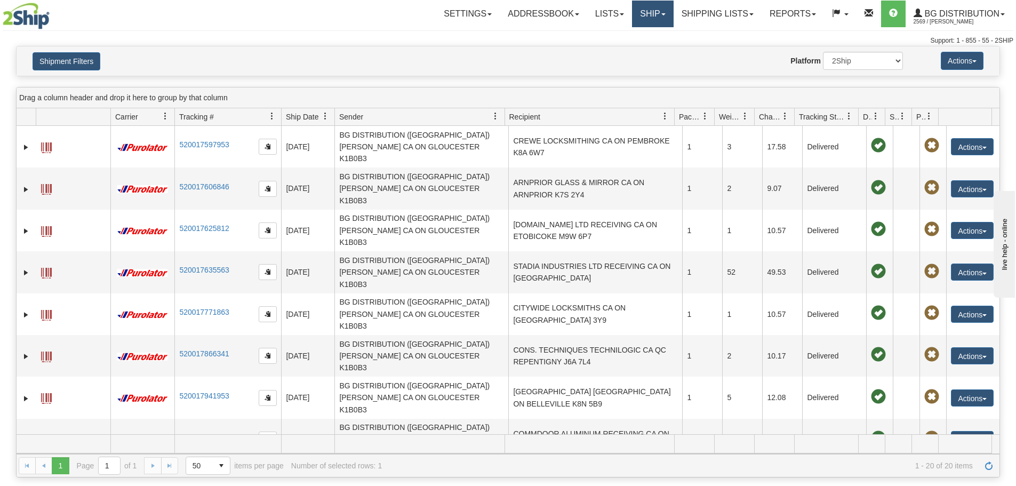
click at [650, 9] on link "Ship" at bounding box center [652, 14] width 41 height 27
click at [640, 38] on link "Ship Screen" at bounding box center [631, 37] width 84 height 14
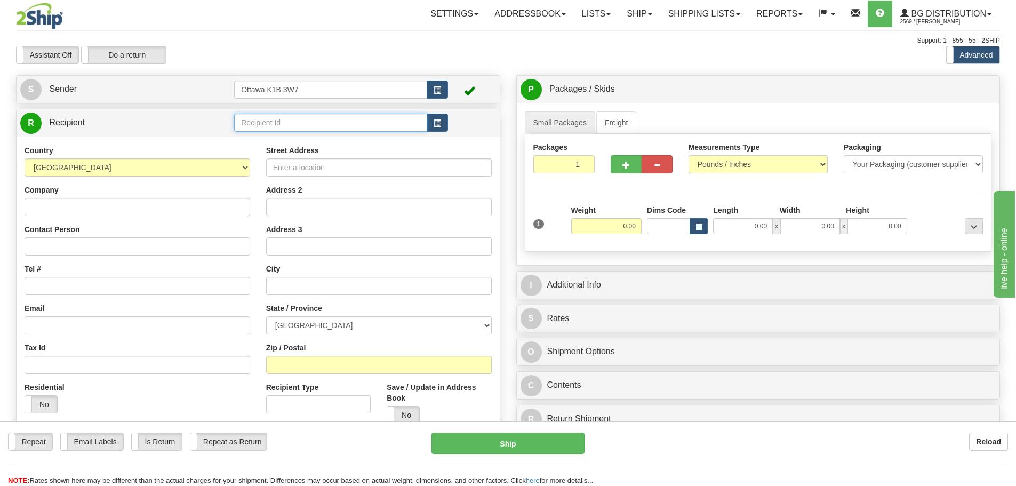
click at [300, 124] on input "text" at bounding box center [330, 123] width 193 height 18
type input "910590"
click at [356, 63] on div "Assistant On Assistant Off Do a return Do a return" at bounding box center [216, 55] width 416 height 18
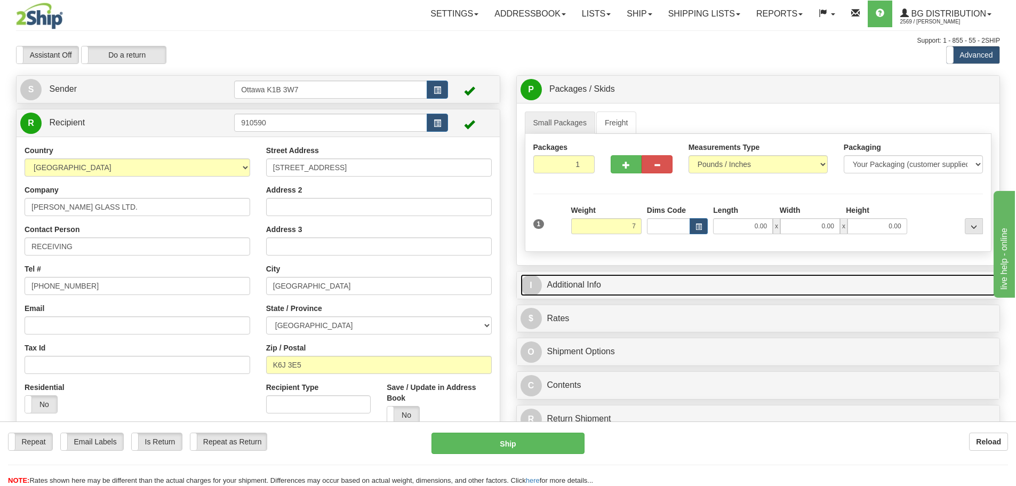
type input "7.00"
click at [650, 290] on link "I Additional Info" at bounding box center [758, 285] width 476 height 22
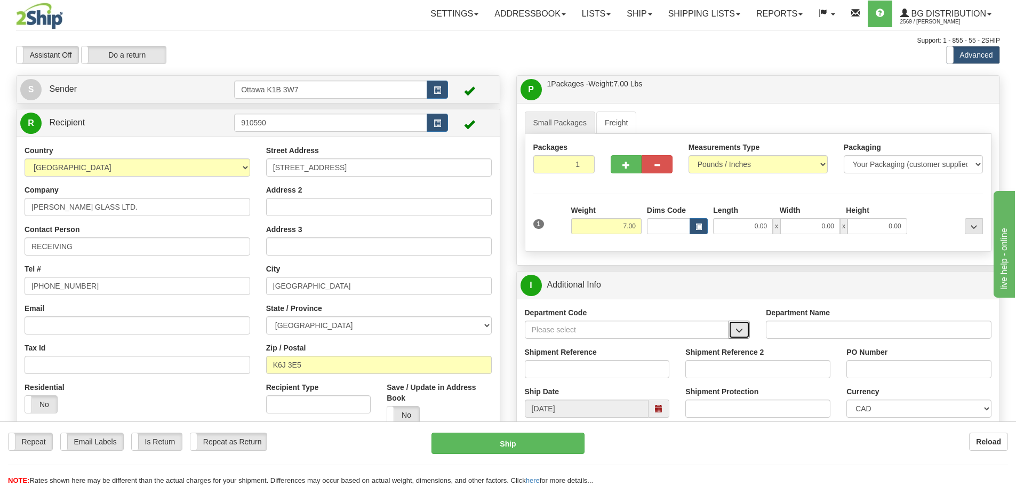
click at [740, 328] on span "button" at bounding box center [738, 330] width 7 height 7
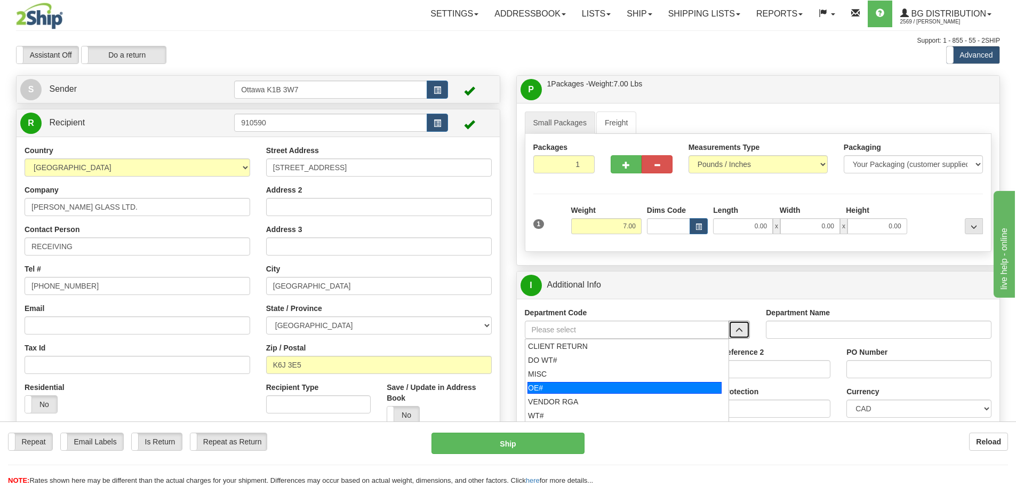
click at [647, 386] on div "OE#" at bounding box center [624, 388] width 194 height 12
type input "OE#"
type input "ORDERS"
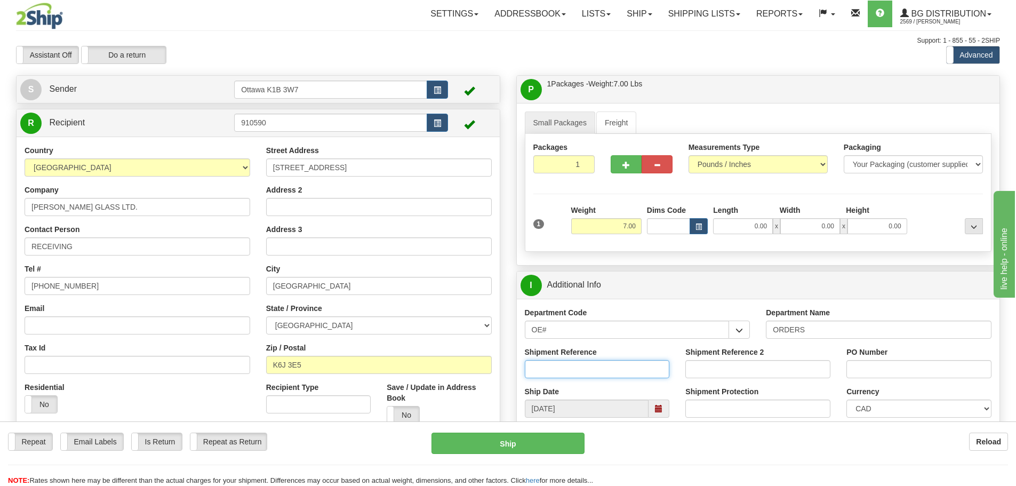
click at [608, 375] on input "Shipment Reference" at bounding box center [597, 369] width 145 height 18
type input "10202946-02"
drag, startPoint x: 920, startPoint y: 365, endPoint x: 894, endPoint y: 370, distance: 27.1
click at [920, 365] on input "PO Number" at bounding box center [918, 369] width 145 height 18
type input "s"
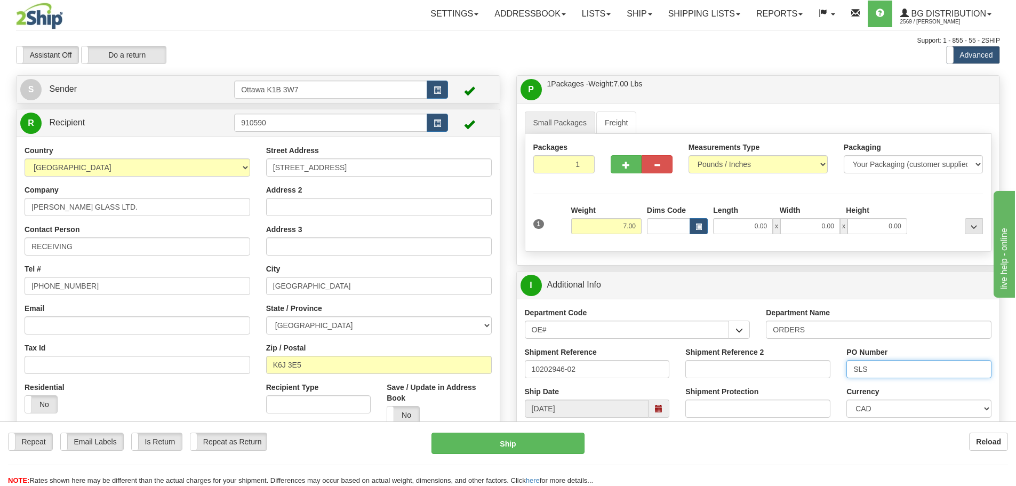
type input "SLS"
click at [728, 226] on input "0.00" at bounding box center [743, 226] width 60 height 16
type input "47.00"
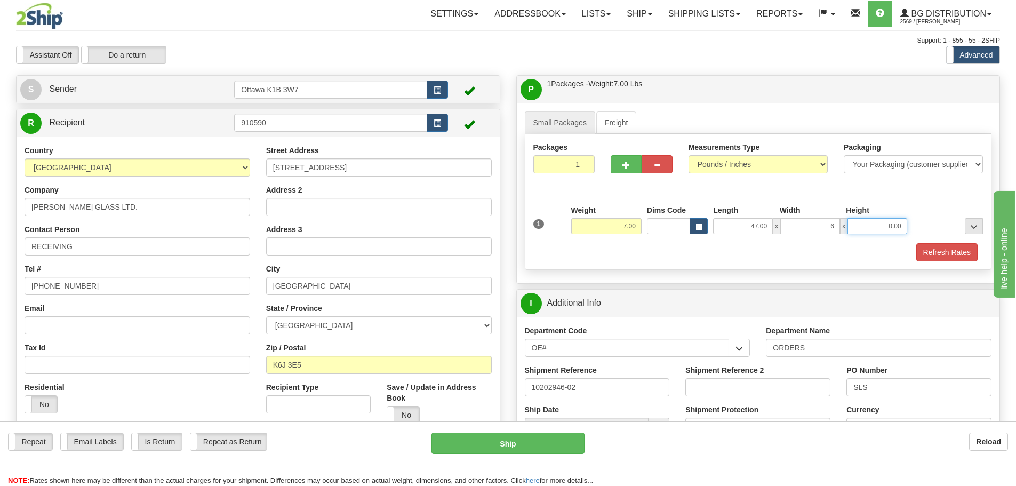
type input "6.00"
type input "4.00"
click at [714, 245] on div "Refresh Rates" at bounding box center [758, 252] width 455 height 18
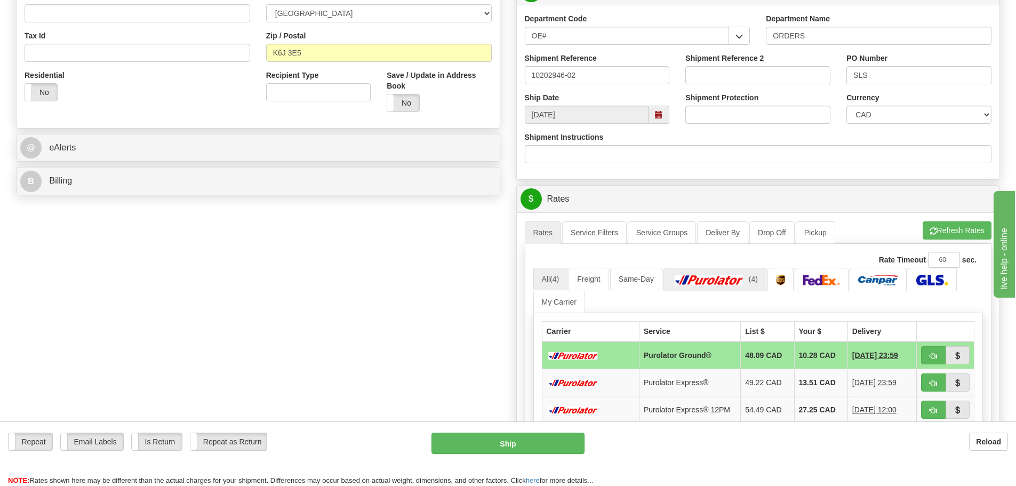
scroll to position [320, 0]
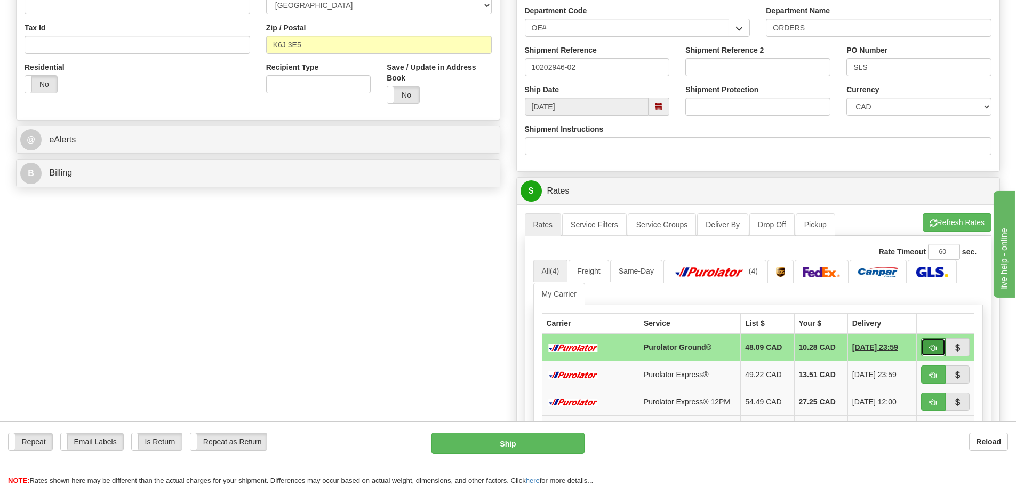
click at [926, 352] on button "button" at bounding box center [933, 347] width 25 height 18
type input "260"
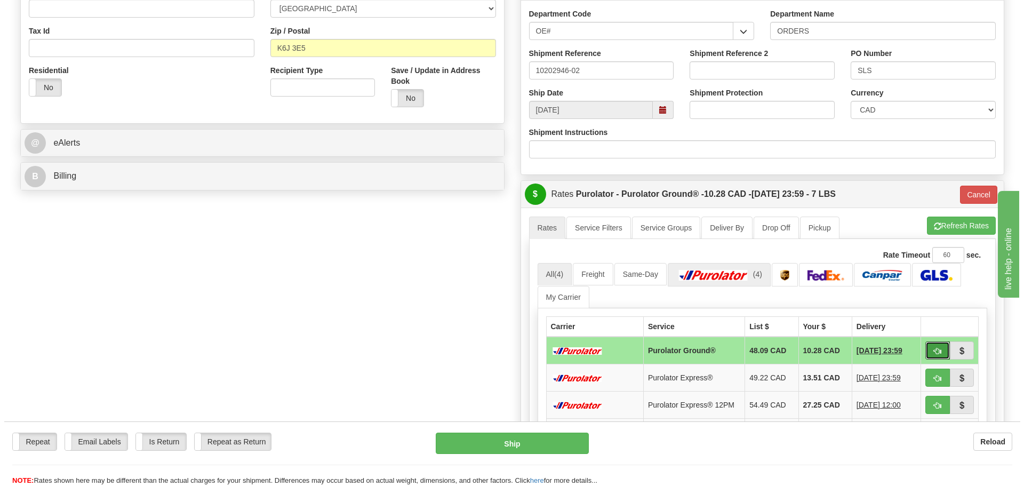
scroll to position [107, 0]
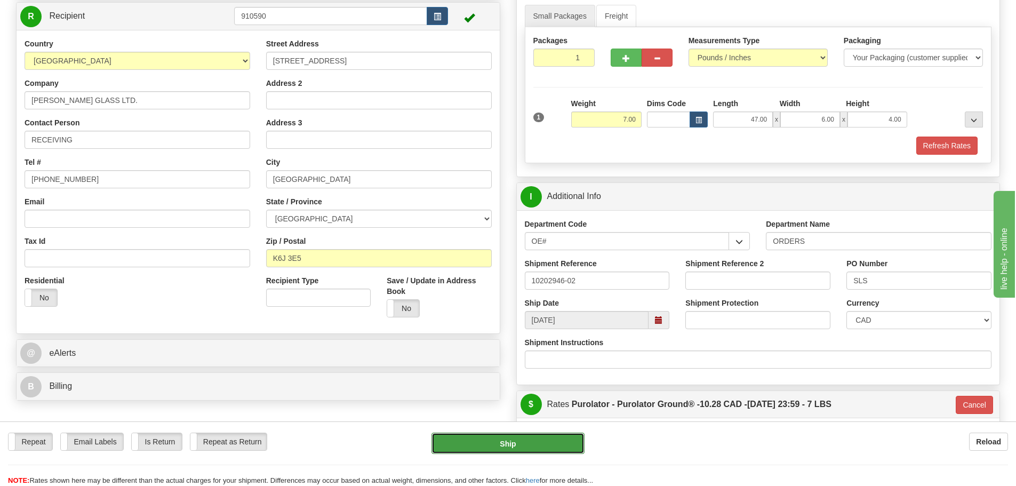
click at [498, 440] on button "Ship" at bounding box center [507, 442] width 153 height 21
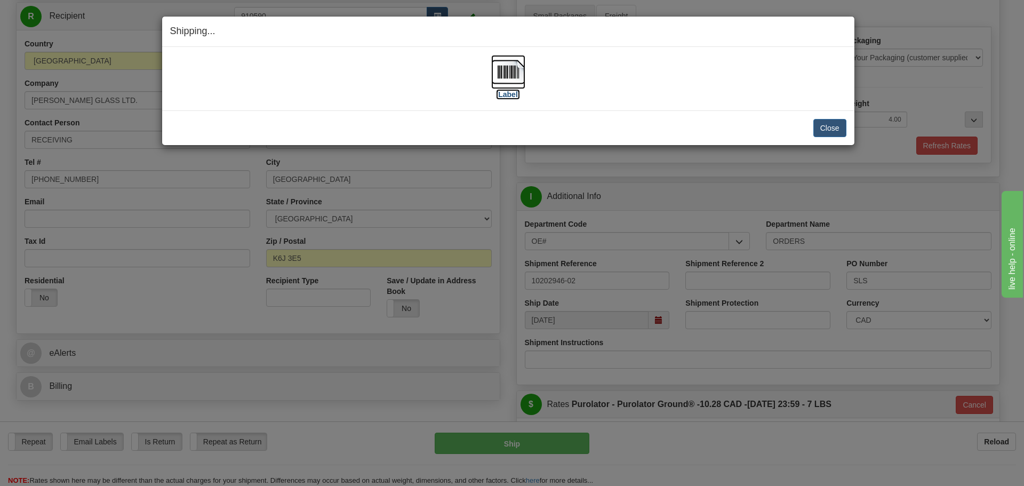
click at [515, 97] on label "[Label]" at bounding box center [508, 94] width 25 height 11
click at [837, 128] on button "Close" at bounding box center [829, 128] width 33 height 18
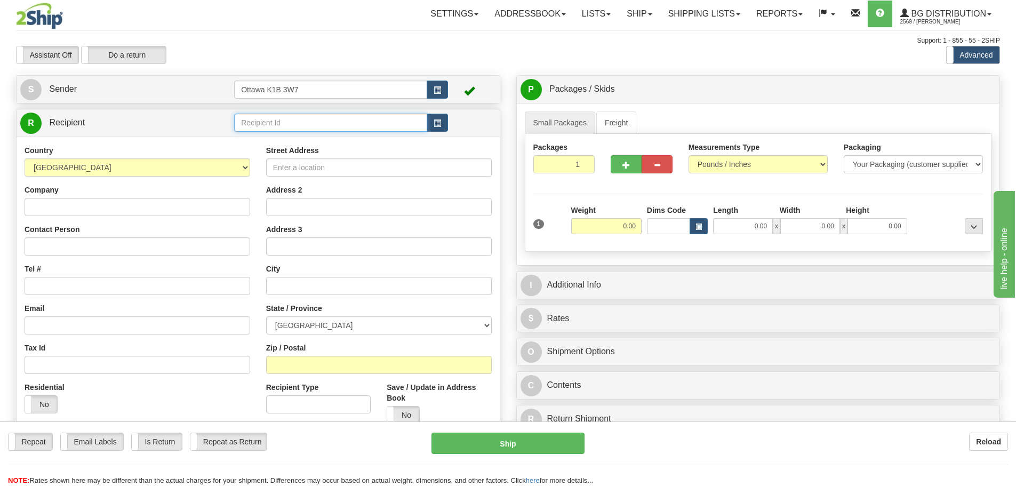
click at [340, 116] on input "text" at bounding box center [330, 123] width 193 height 18
type input "910665"
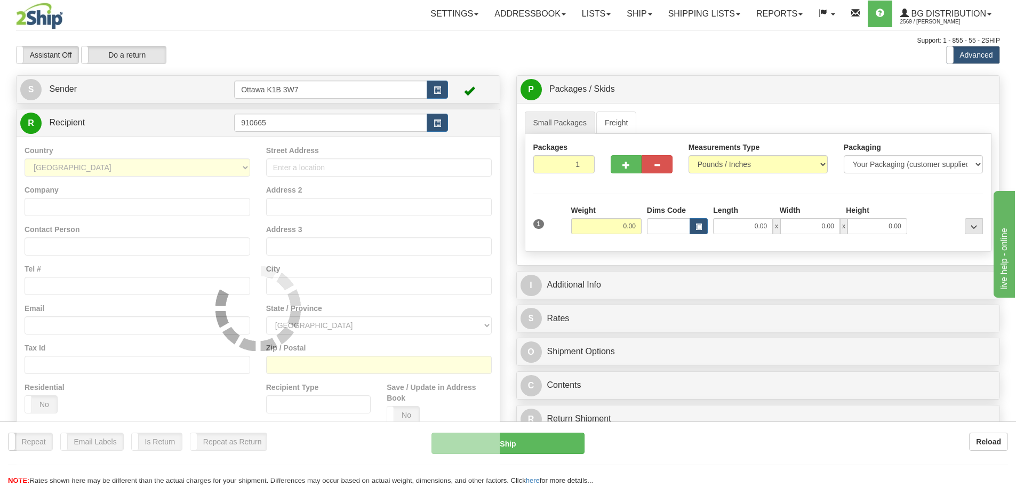
click at [383, 45] on div at bounding box center [508, 45] width 984 height 1
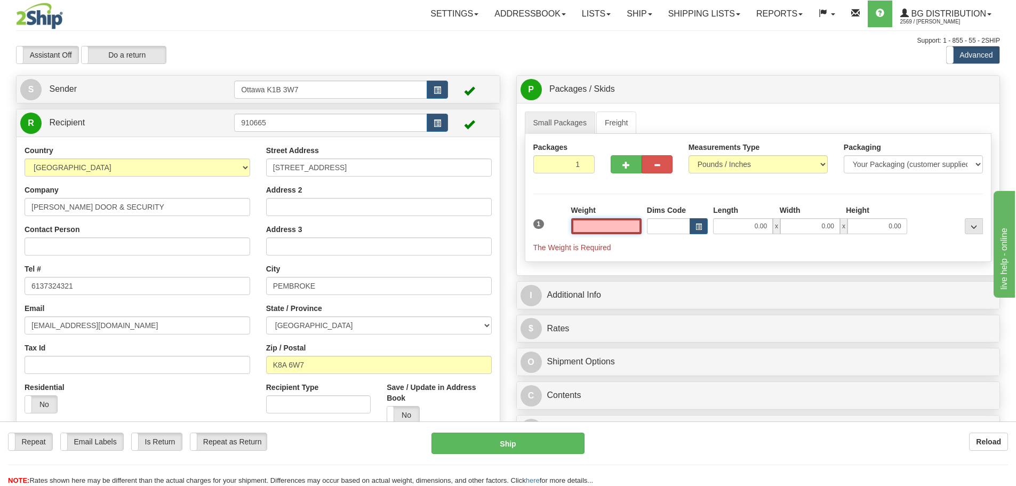
click at [586, 225] on input "text" at bounding box center [606, 226] width 70 height 16
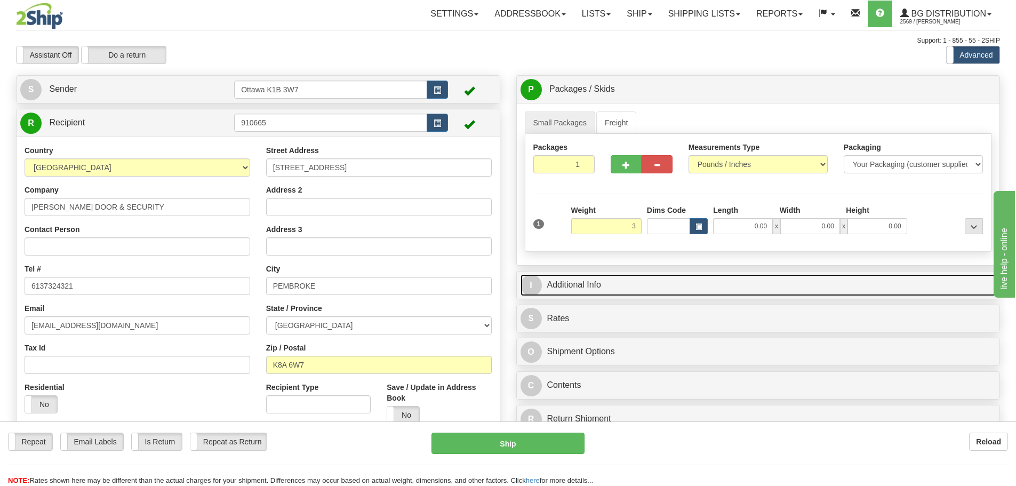
type input "3.00"
click at [704, 282] on link "I Additional Info" at bounding box center [758, 285] width 476 height 22
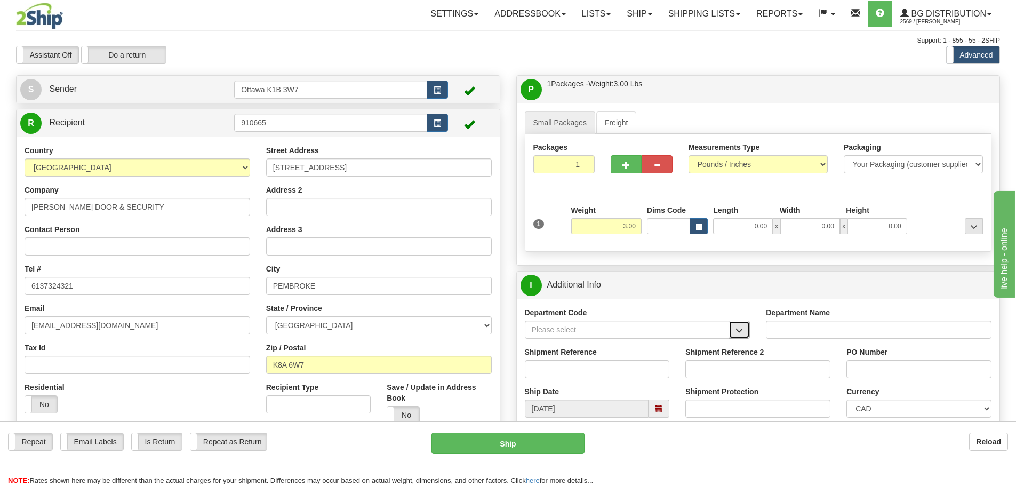
click at [737, 332] on span "button" at bounding box center [738, 330] width 7 height 7
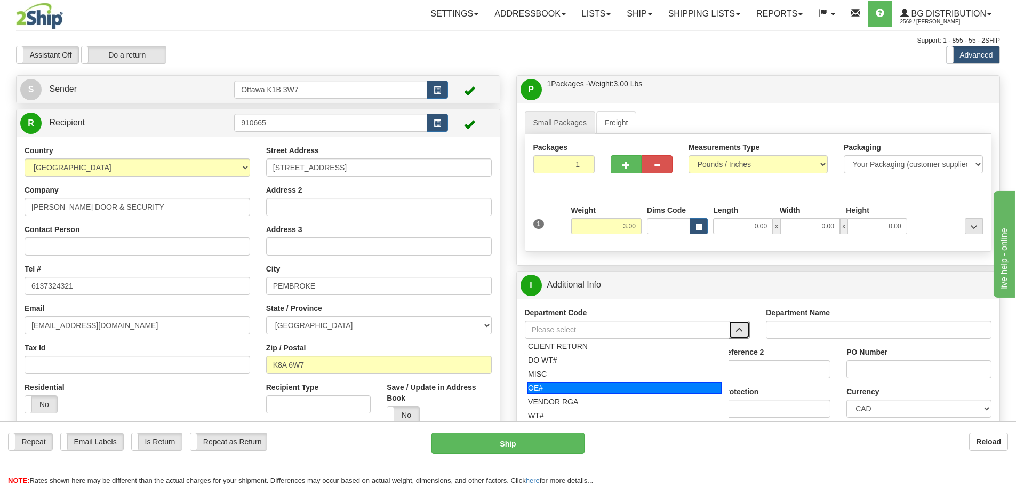
click at [586, 391] on div "OE#" at bounding box center [624, 388] width 194 height 12
type input "OE#"
type input "ORDERS"
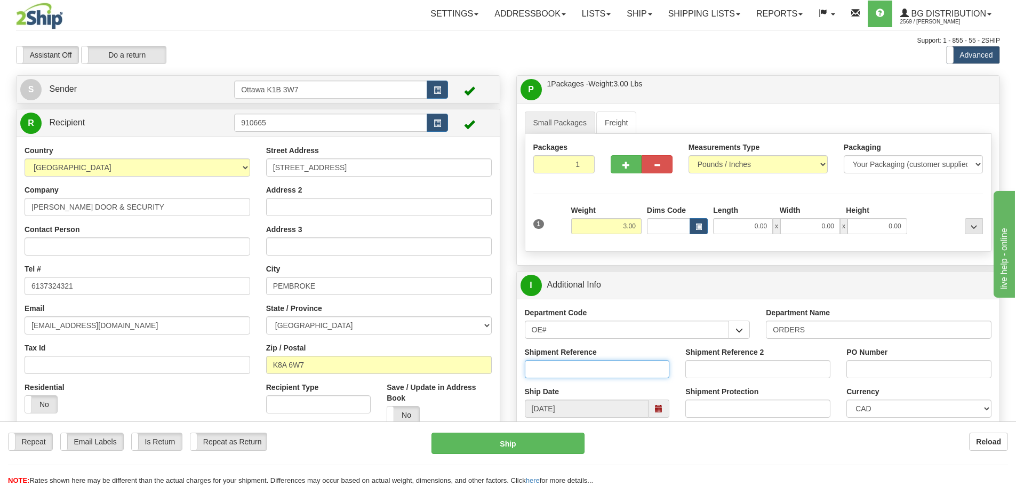
click at [587, 376] on input "Shipment Reference" at bounding box center [597, 369] width 145 height 18
type input "10203224-00"
click at [938, 369] on input "PO Number" at bounding box center [918, 369] width 145 height 18
type input "N/A"
click at [726, 230] on input "0.00" at bounding box center [743, 226] width 60 height 16
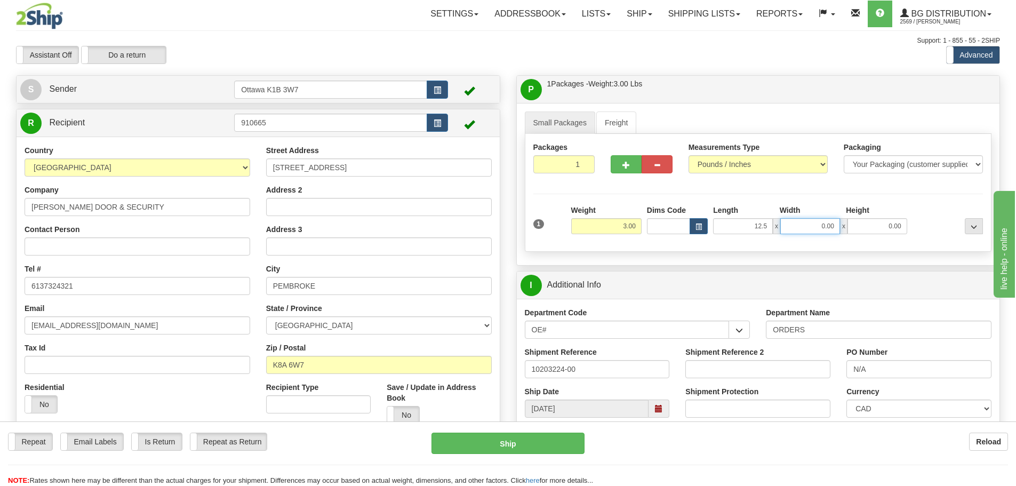
type input "12.50"
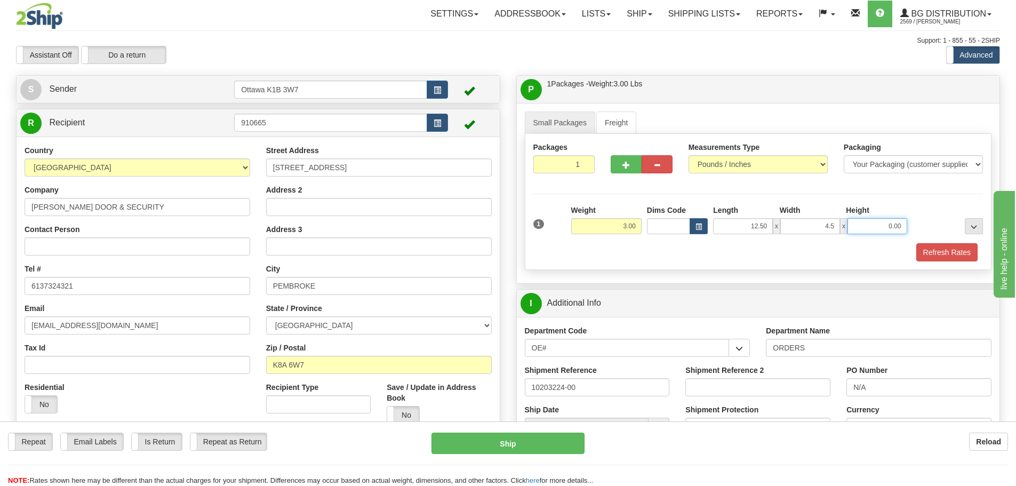
type input "4.50"
click at [967, 248] on button "Refresh Rates" at bounding box center [946, 252] width 61 height 18
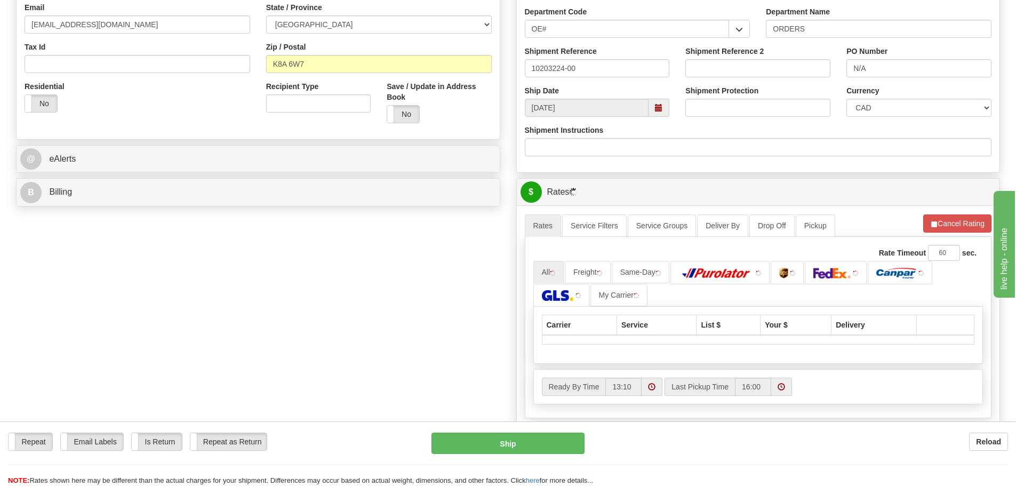
scroll to position [320, 0]
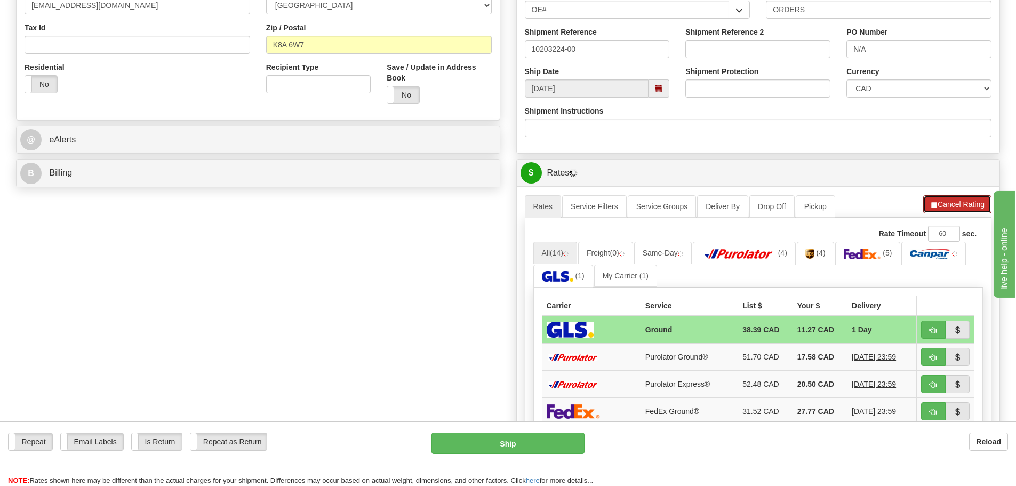
drag, startPoint x: 934, startPoint y: 201, endPoint x: 934, endPoint y: 210, distance: 9.1
click at [934, 201] on button "Cancel Rating" at bounding box center [957, 204] width 68 height 18
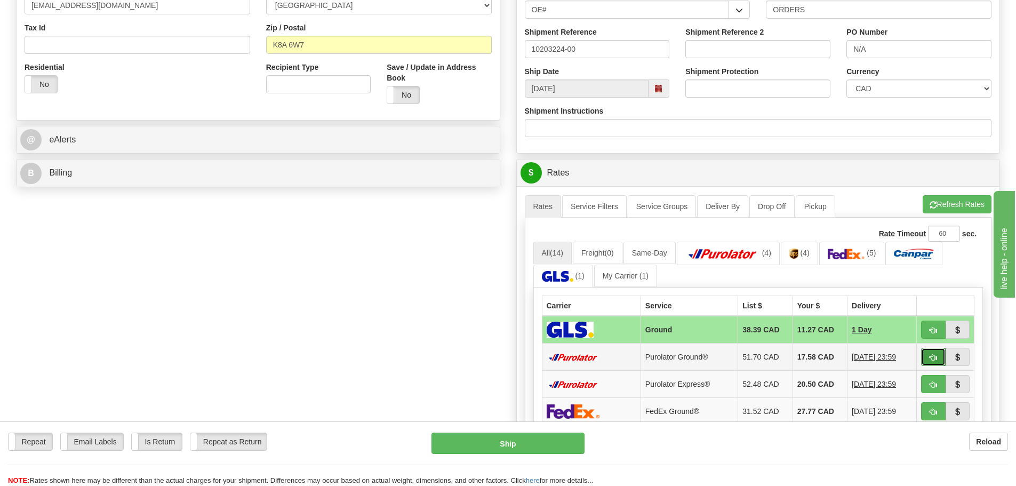
click at [931, 358] on span "button" at bounding box center [933, 357] width 7 height 7
type input "260"
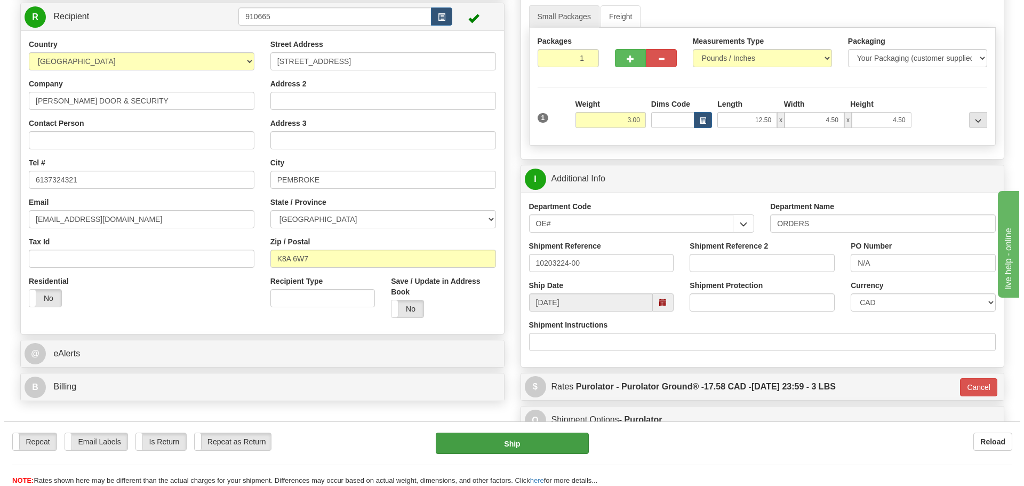
scroll to position [107, 0]
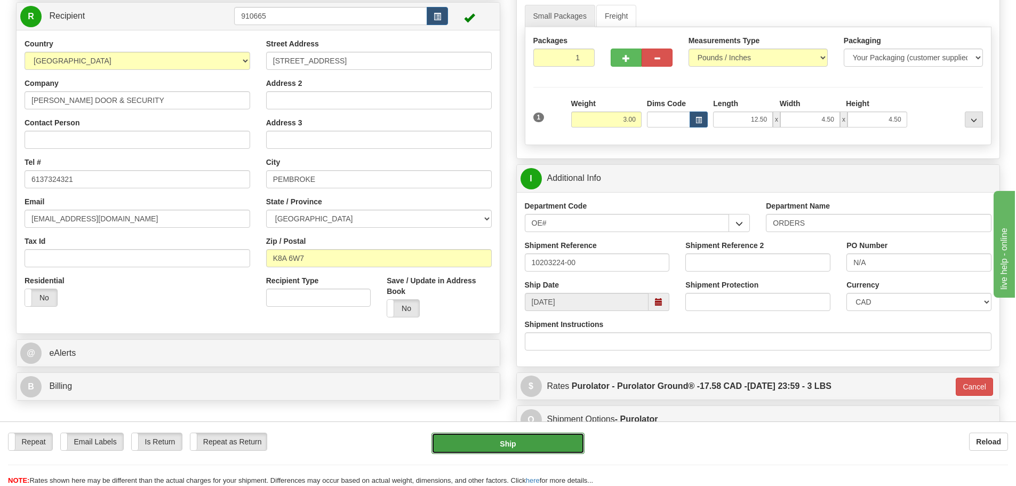
click at [516, 439] on button "Ship" at bounding box center [507, 442] width 153 height 21
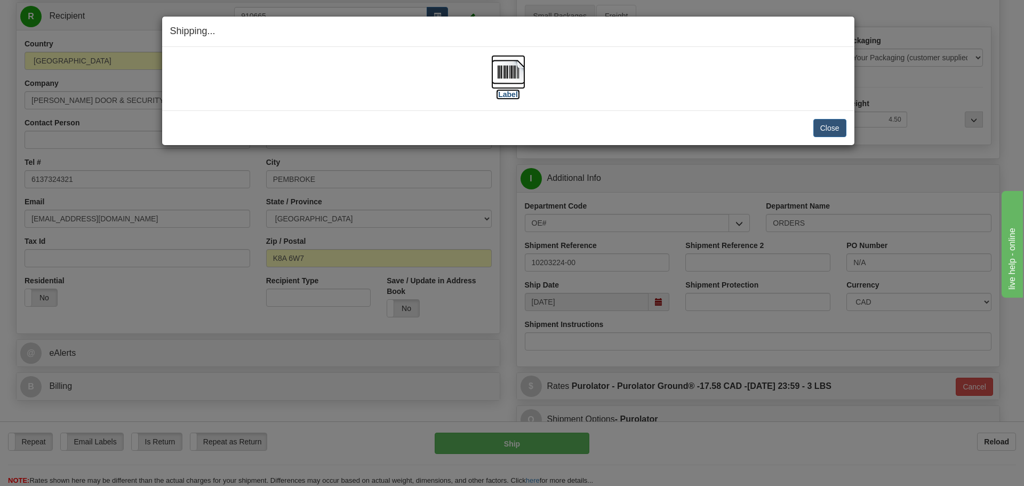
click at [512, 97] on label "[Label]" at bounding box center [508, 94] width 25 height 11
click at [829, 131] on button "Close" at bounding box center [829, 128] width 33 height 18
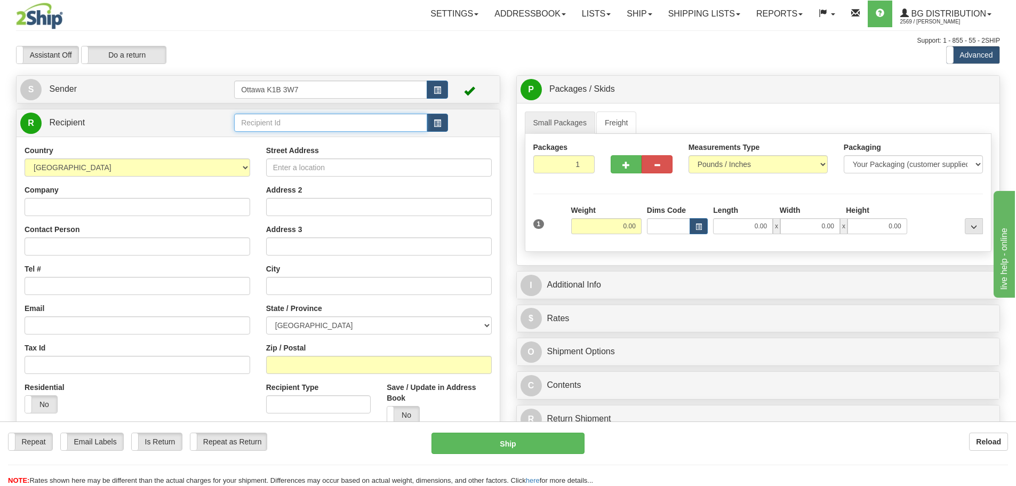
click at [357, 127] on input "text" at bounding box center [330, 123] width 193 height 18
type input "910856"
click at [538, 55] on div "Assistant On Assistant Off Do a return Do a return Previous Next Standard Advan…" at bounding box center [508, 55] width 1000 height 18
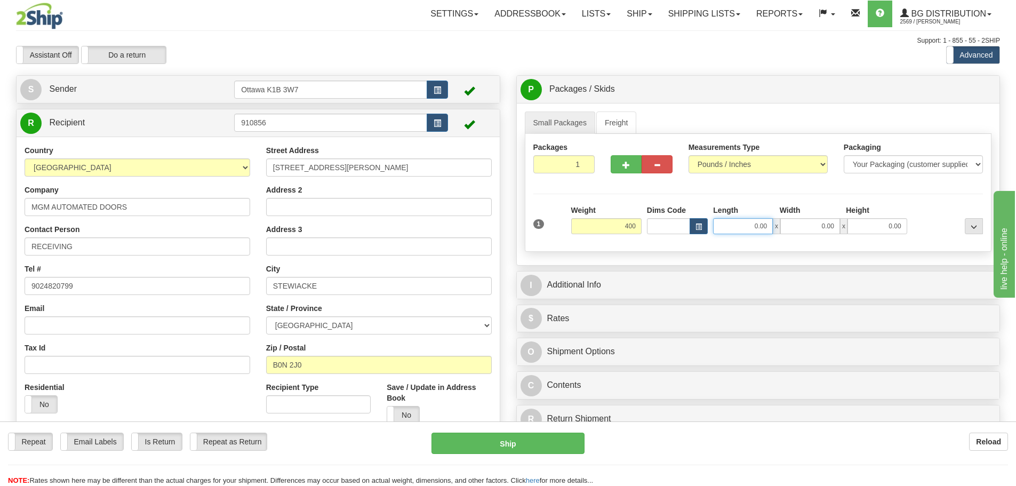
type input "400.00"
click at [752, 227] on input "0.00" at bounding box center [743, 226] width 60 height 16
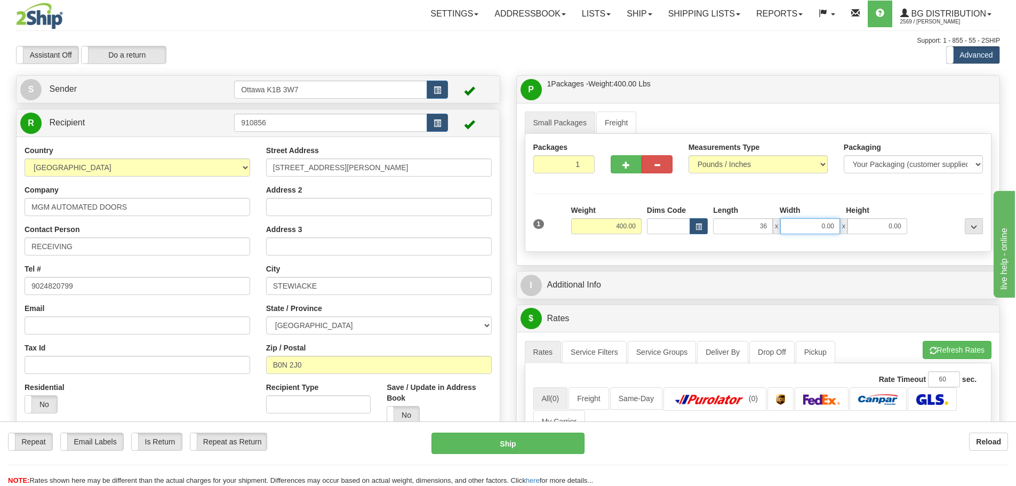
type input "36.00"
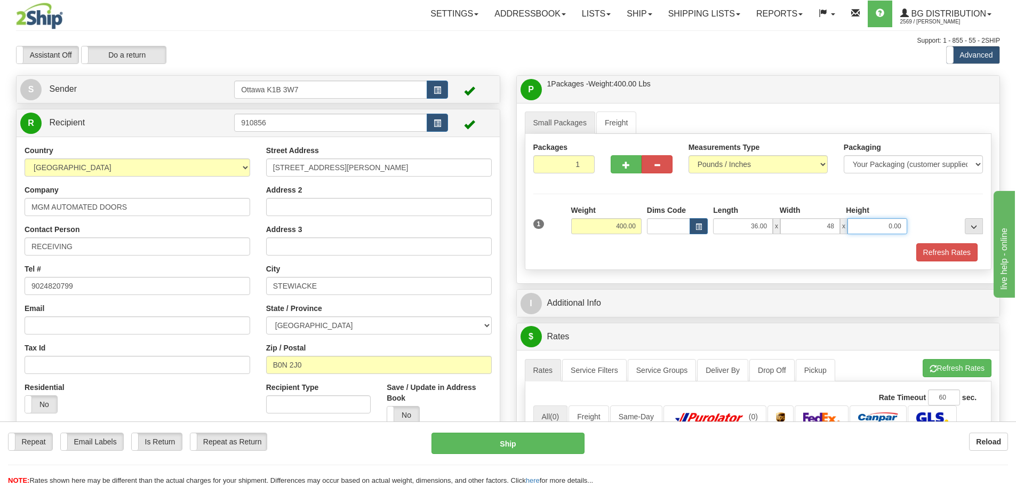
type input "48.00"
type input "45.00"
click at [935, 247] on button "Refresh Rates" at bounding box center [946, 252] width 61 height 18
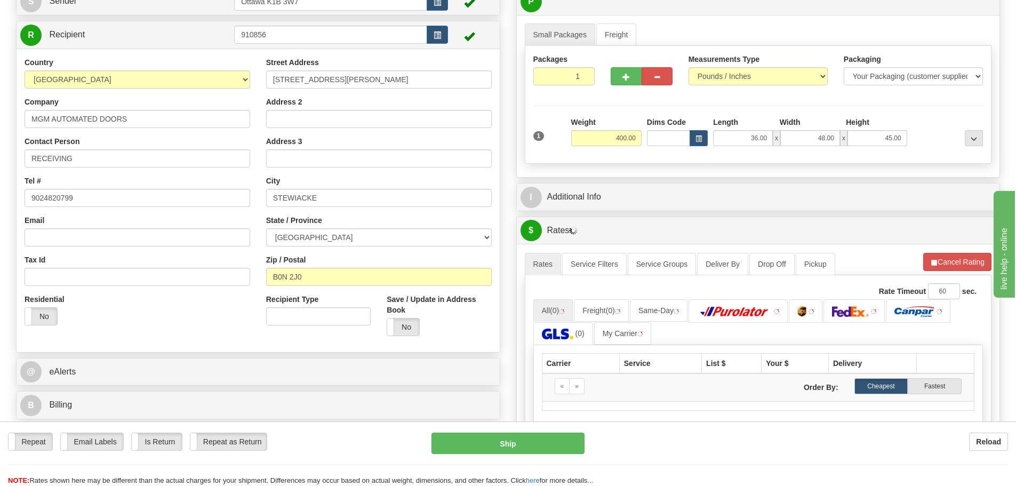
scroll to position [107, 0]
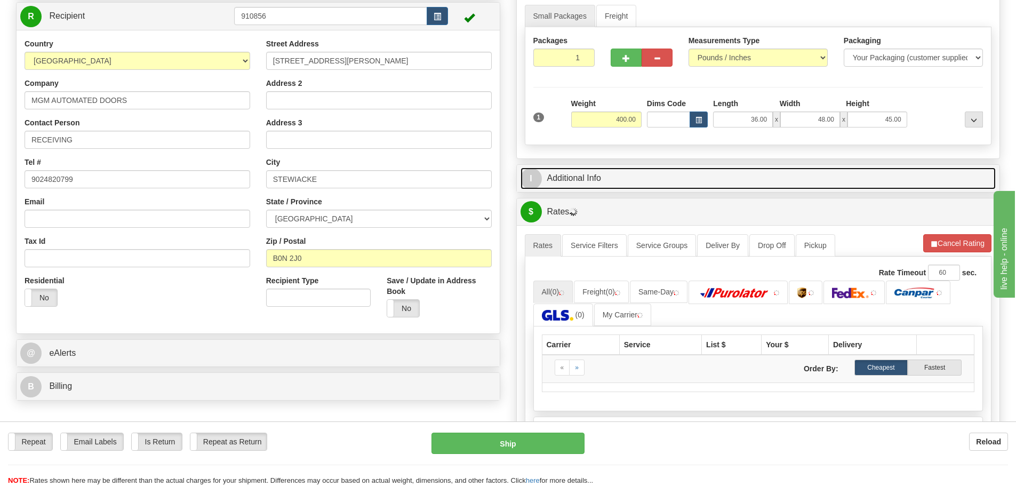
click at [642, 187] on link "I Additional Info" at bounding box center [758, 178] width 476 height 22
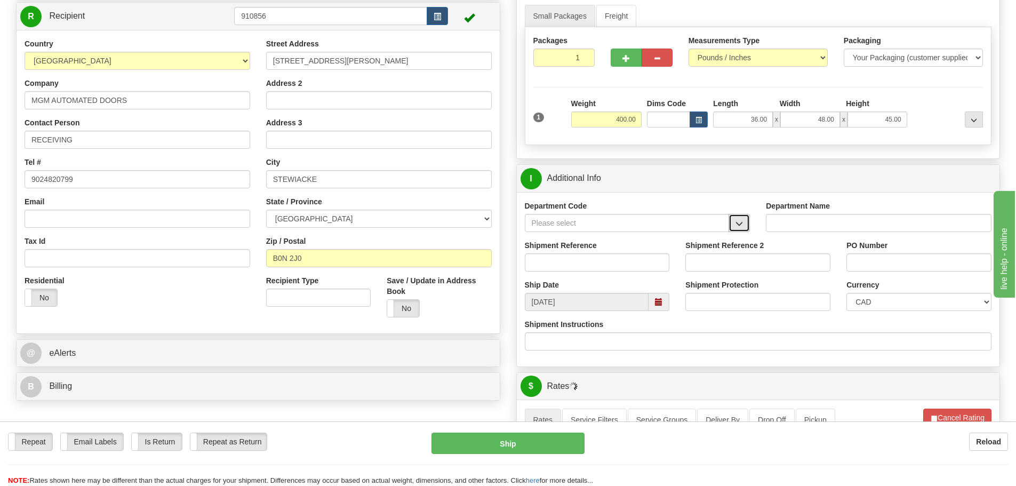
click at [738, 226] on span "button" at bounding box center [738, 223] width 7 height 7
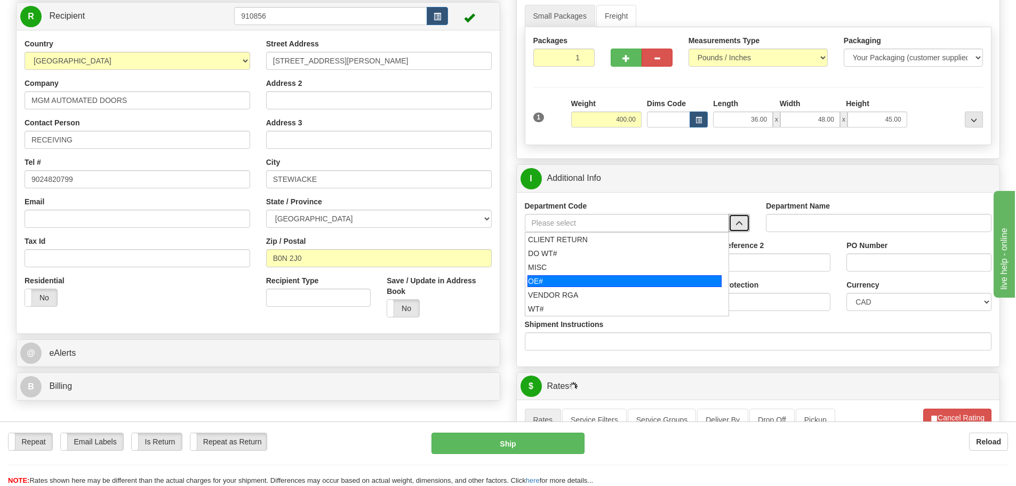
click at [589, 279] on div "OE#" at bounding box center [624, 281] width 194 height 12
type input "OE#"
type input "ORDERS"
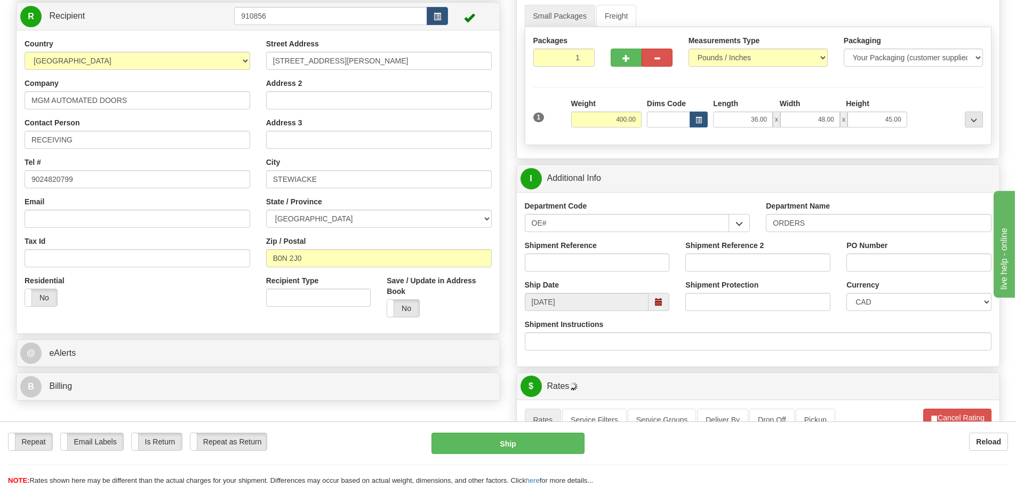
click at [588, 278] on div "Shipment Reference" at bounding box center [597, 259] width 161 height 39
click at [590, 274] on div "Shipment Reference" at bounding box center [597, 259] width 161 height 39
click at [591, 264] on input "Shipment Reference" at bounding box center [597, 262] width 145 height 18
type input "10202970-00"
click at [748, 262] on input "Shipment Reference 2" at bounding box center [757, 262] width 145 height 18
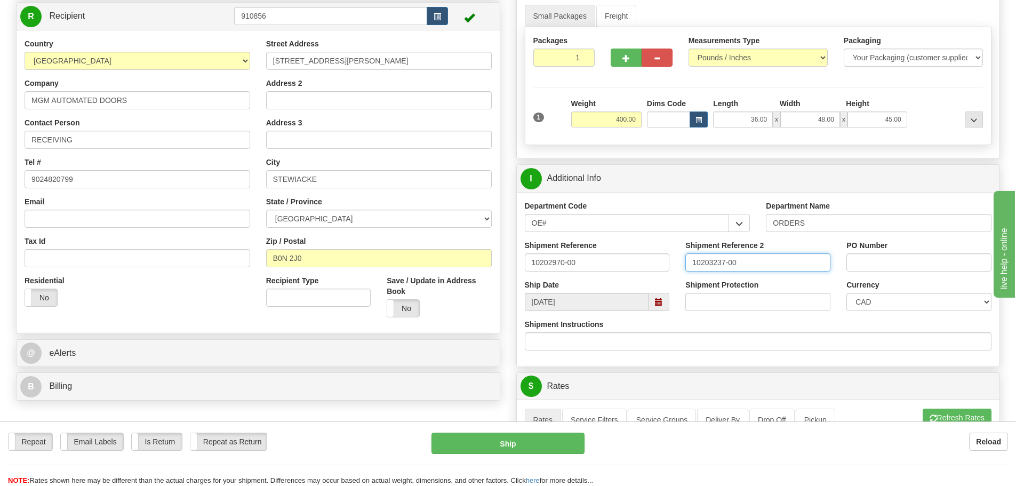
type input "10203237-00"
click at [890, 251] on div "PO Number" at bounding box center [918, 255] width 145 height 31
click at [890, 258] on input "PO Number" at bounding box center [918, 262] width 145 height 18
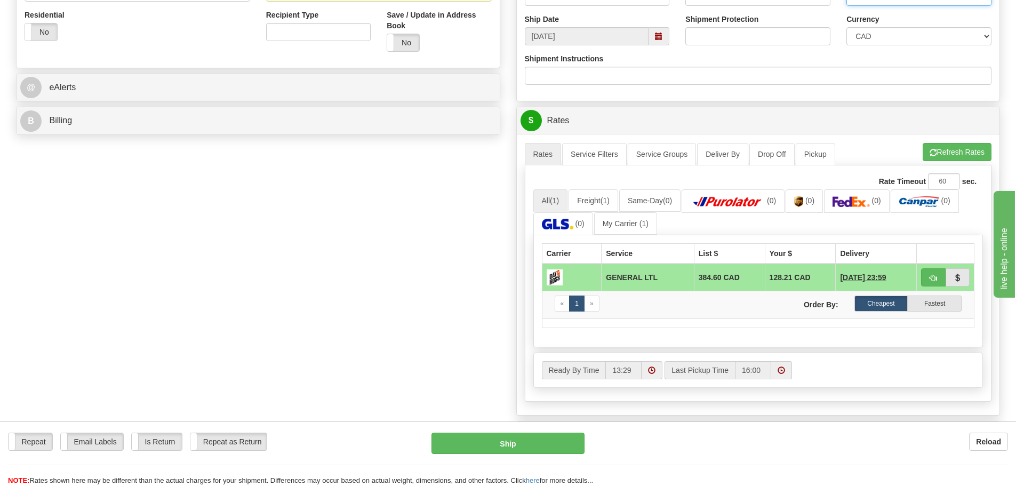
scroll to position [373, 0]
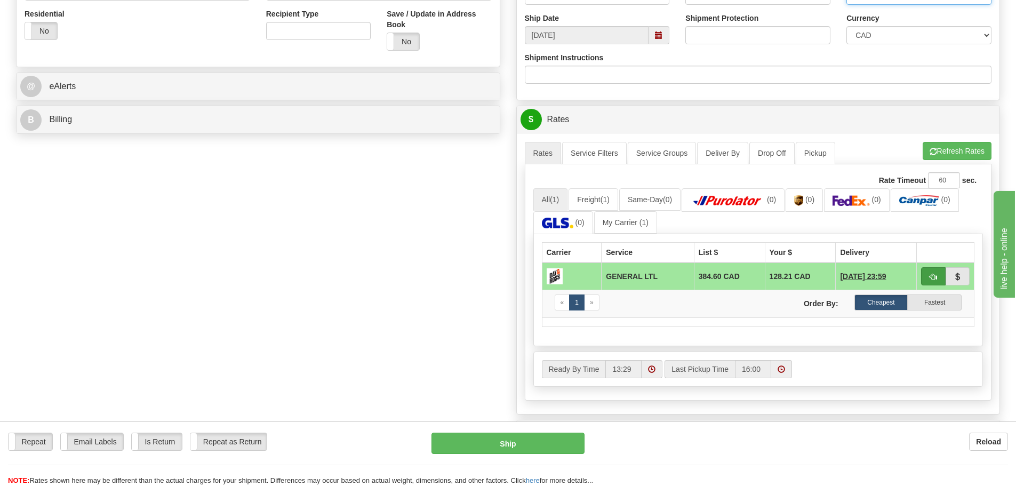
type input "8375-STOCK"
click at [926, 277] on button "button" at bounding box center [933, 276] width 25 height 18
type input "GL"
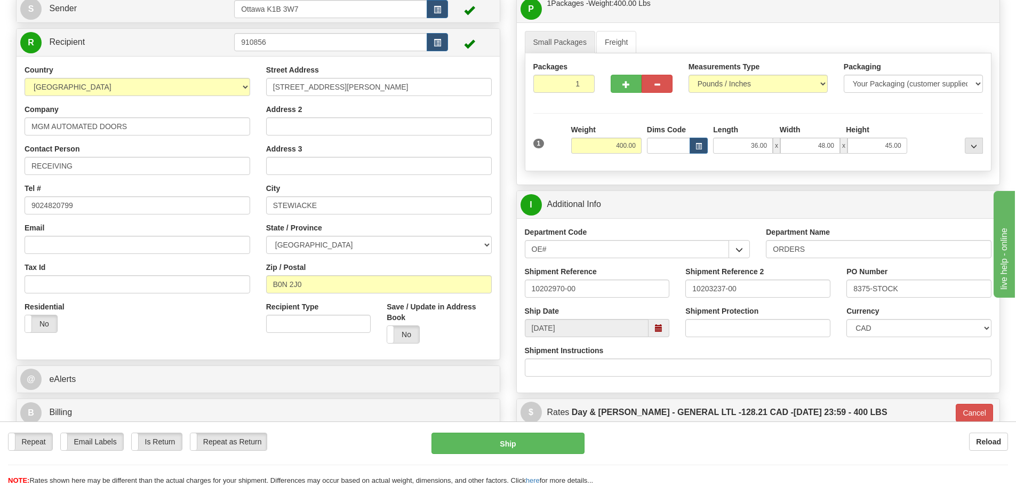
scroll to position [107, 0]
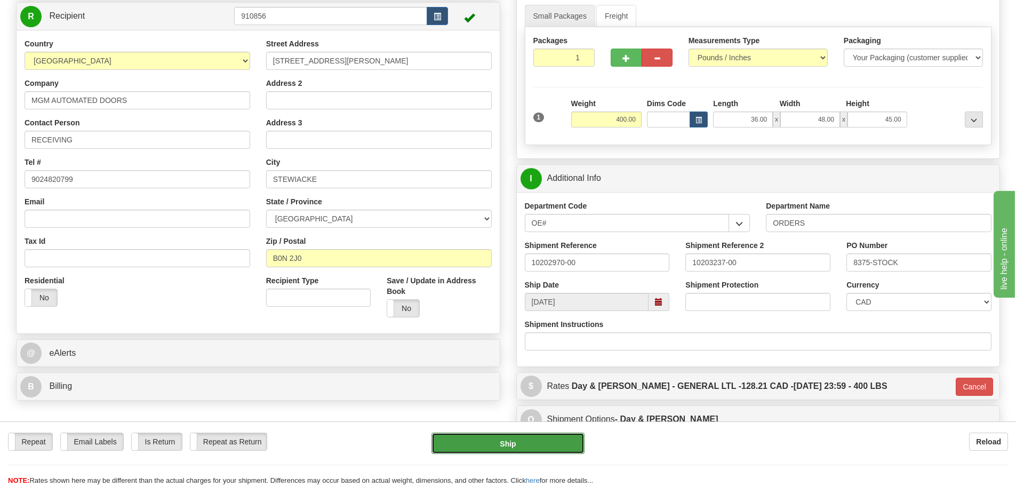
click at [530, 445] on button "Ship" at bounding box center [507, 442] width 153 height 21
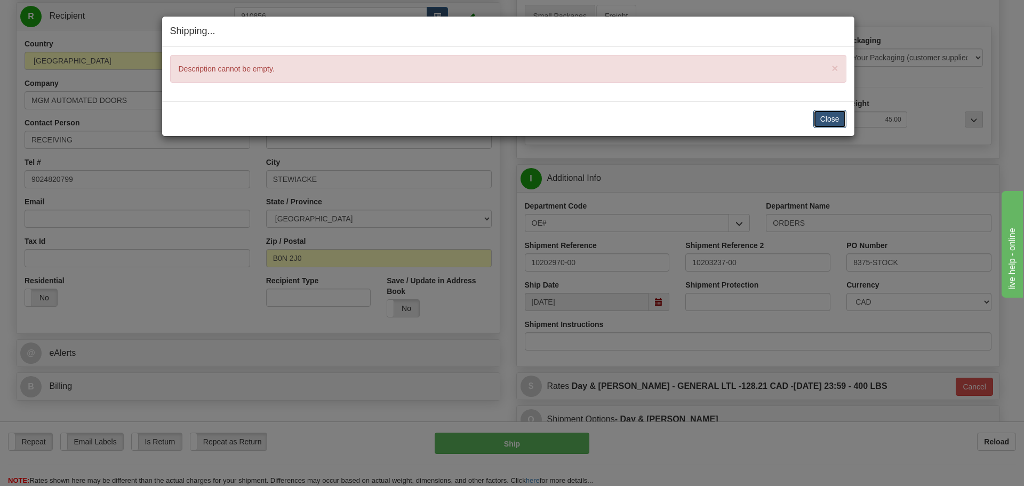
click at [821, 120] on button "Close" at bounding box center [829, 119] width 33 height 18
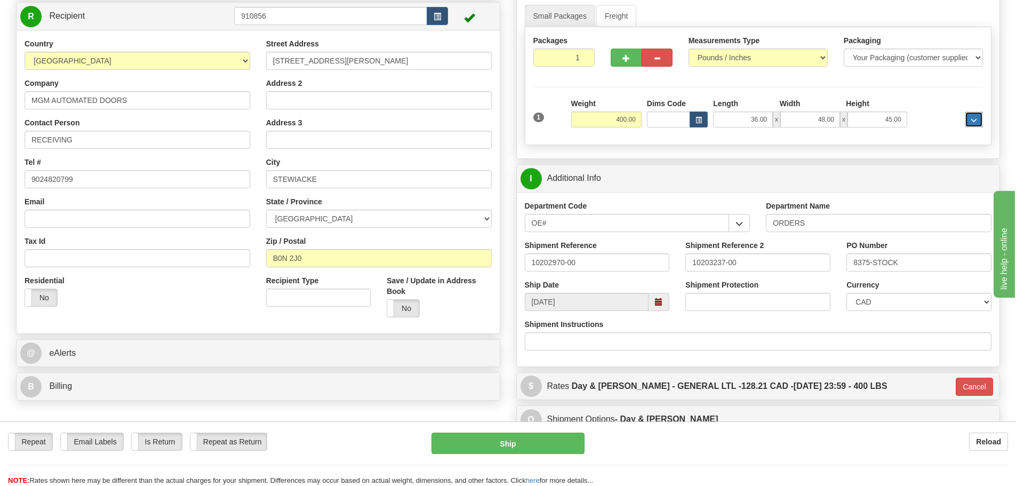
click at [971, 122] on span "..." at bounding box center [974, 120] width 6 height 6
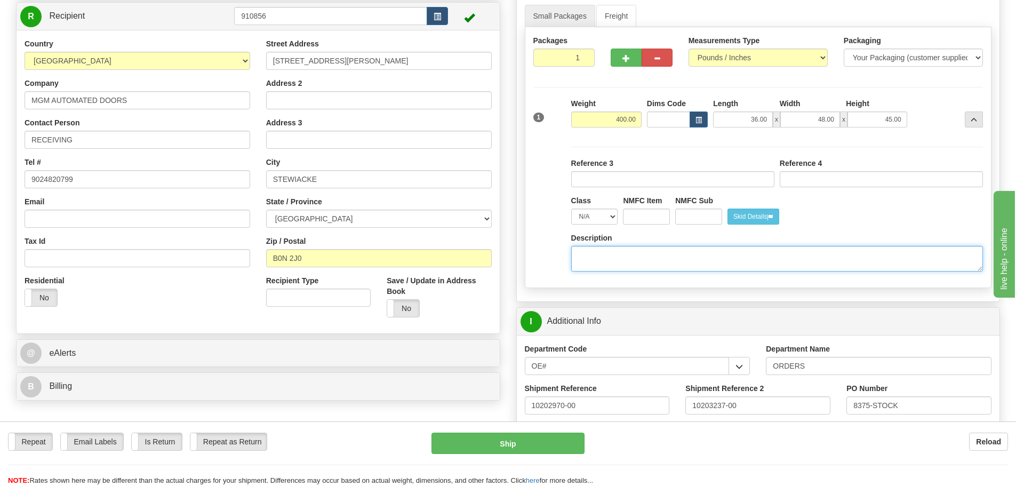
click at [793, 249] on textarea "Description" at bounding box center [777, 259] width 412 height 26
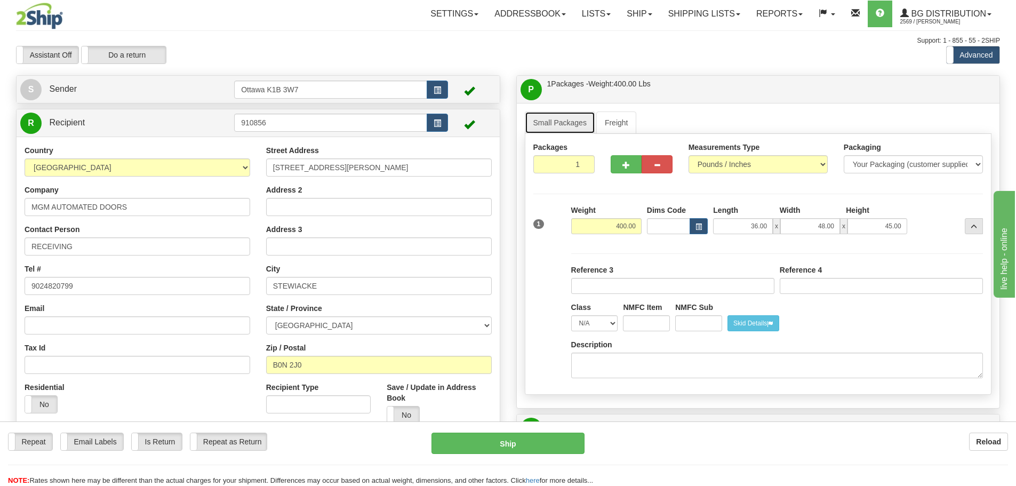
click at [557, 118] on link "Small Packages" at bounding box center [560, 122] width 70 height 22
drag, startPoint x: 607, startPoint y: 225, endPoint x: 800, endPoint y: 254, distance: 194.7
click at [799, 254] on div "1 Weight 400.00 Dims Code" at bounding box center [758, 295] width 450 height 181
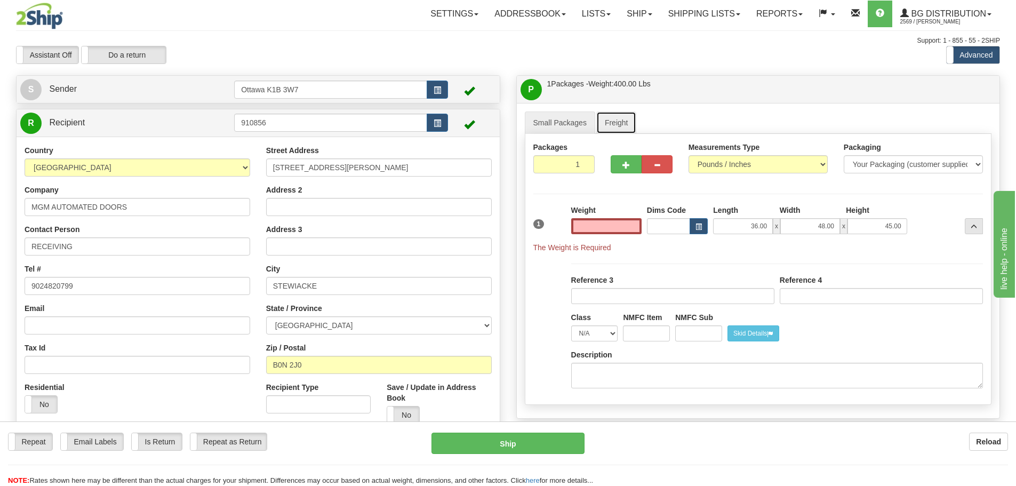
type input "0.00"
click at [621, 126] on link "Freight" at bounding box center [616, 122] width 41 height 22
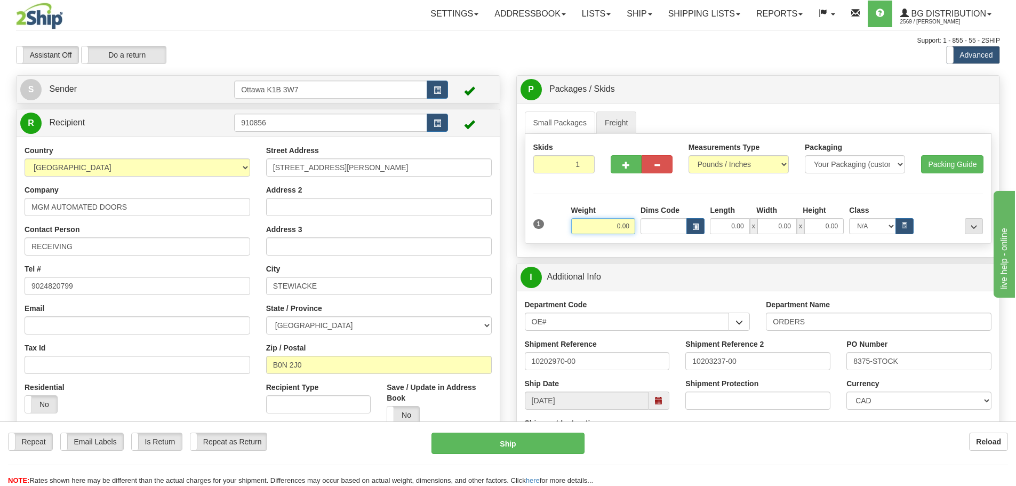
click at [601, 219] on input "0.00" at bounding box center [603, 226] width 64 height 16
paste input "400.00"
type input "400.00"
type input "GL"
click at [567, 119] on link "Small Packages" at bounding box center [560, 122] width 70 height 22
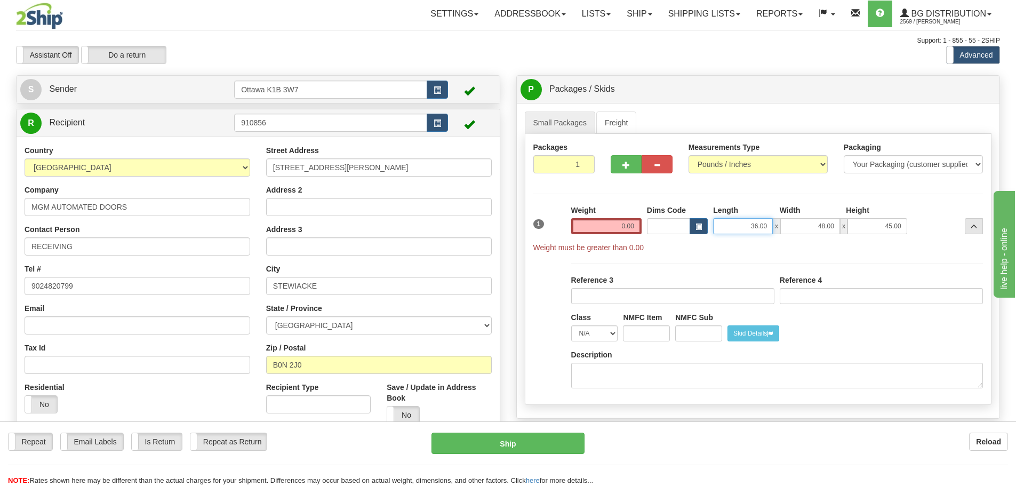
drag, startPoint x: 729, startPoint y: 226, endPoint x: 984, endPoint y: 250, distance: 256.0
click at [951, 248] on div "1 Weight 0.00 Dims Code x x" at bounding box center [758, 229] width 455 height 48
type input "0.00"
click at [612, 122] on link "Freight" at bounding box center [616, 122] width 41 height 22
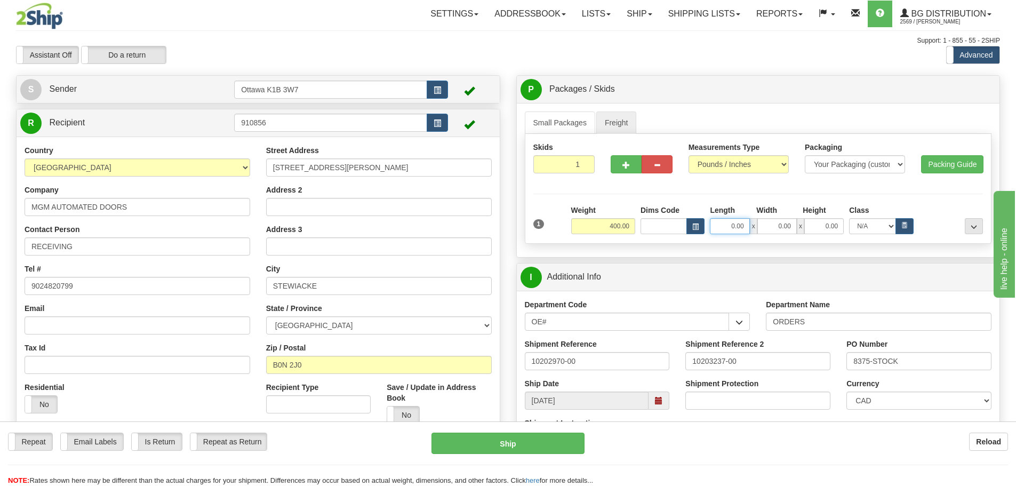
click at [733, 227] on input "0.00" at bounding box center [729, 226] width 39 height 16
paste input "36.00"
type input "36.00"
click at [559, 124] on link "Small Packages" at bounding box center [560, 122] width 70 height 22
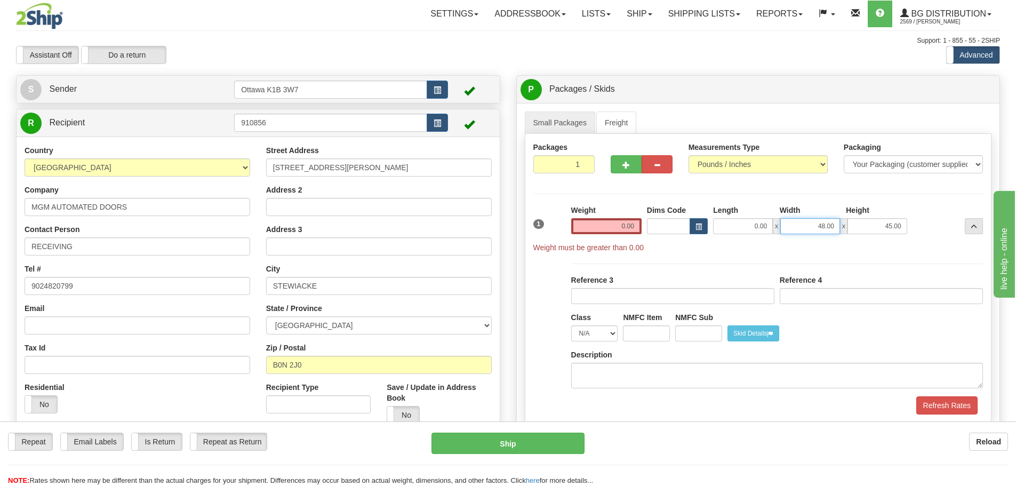
drag, startPoint x: 798, startPoint y: 226, endPoint x: 1023, endPoint y: 228, distance: 225.6
click at [964, 227] on div "1 Weight 0.00 Dims Code 0.00" at bounding box center [758, 229] width 455 height 48
type input "0.00"
click at [608, 115] on link "Freight" at bounding box center [616, 122] width 41 height 22
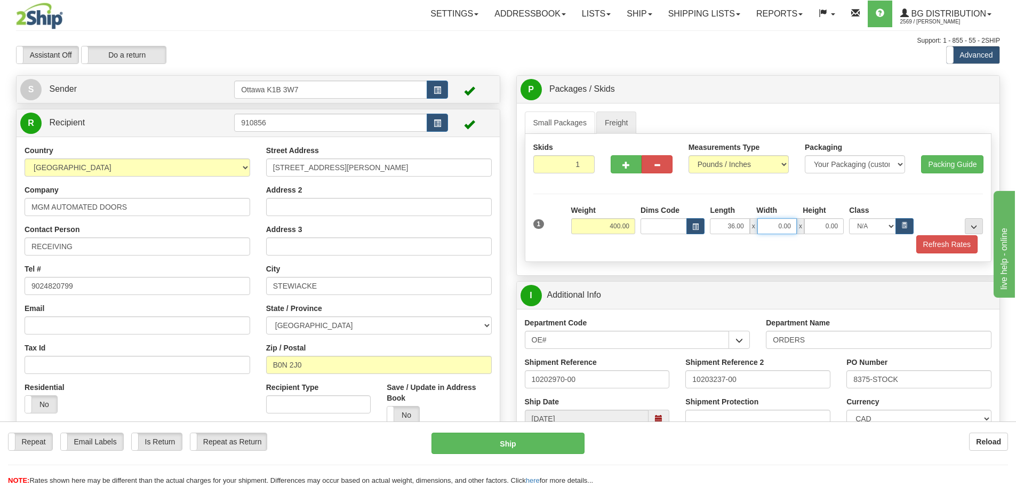
click at [773, 225] on input "0.00" at bounding box center [776, 226] width 39 height 16
paste input "48.00"
type input "48.00"
click at [563, 130] on link "Small Packages" at bounding box center [560, 122] width 70 height 22
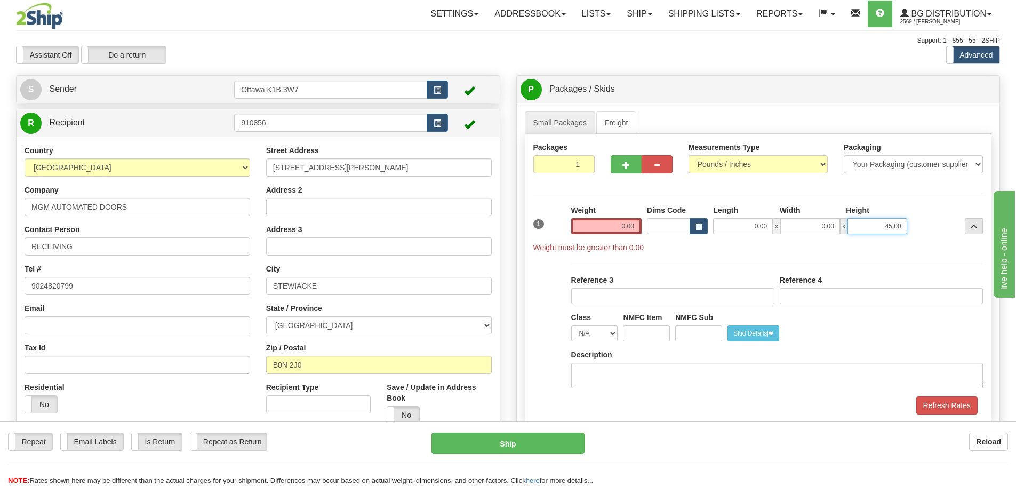
drag, startPoint x: 1868, startPoint y: 528, endPoint x: 1043, endPoint y: 317, distance: 852.1
type input "0.00"
click at [644, 118] on ul "Small Packages Freight" at bounding box center [758, 122] width 467 height 22
click at [611, 119] on link "Freight" at bounding box center [616, 122] width 41 height 22
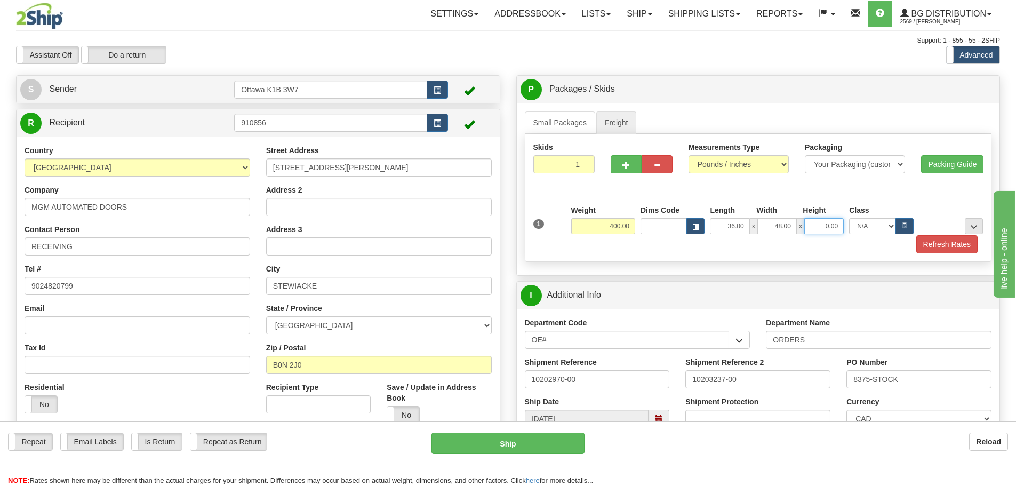
click at [814, 229] on input "0.00" at bounding box center [823, 226] width 39 height 16
paste input "45.00"
type input "45.00"
click at [568, 121] on link "Small Packages" at bounding box center [560, 122] width 70 height 22
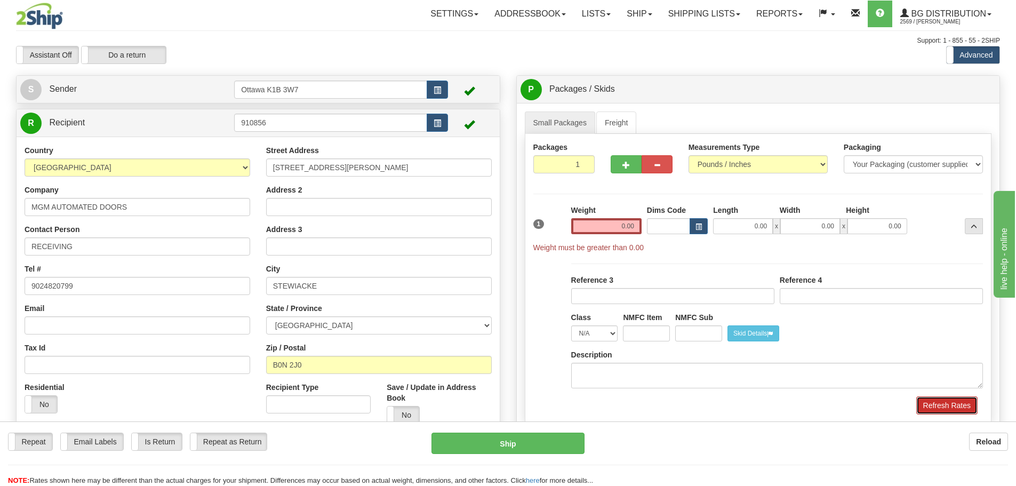
click at [961, 409] on button "Refresh Rates" at bounding box center [946, 405] width 61 height 18
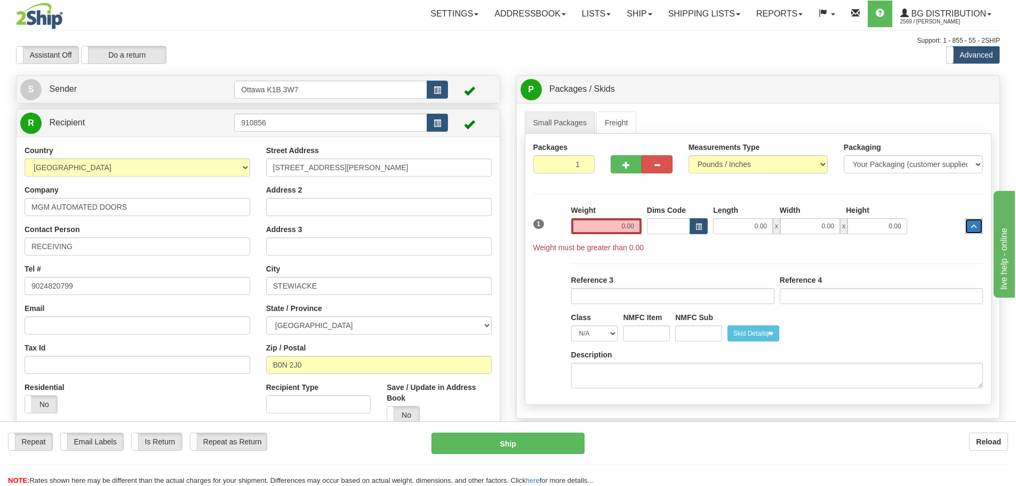
click at [980, 229] on button "..." at bounding box center [974, 226] width 18 height 16
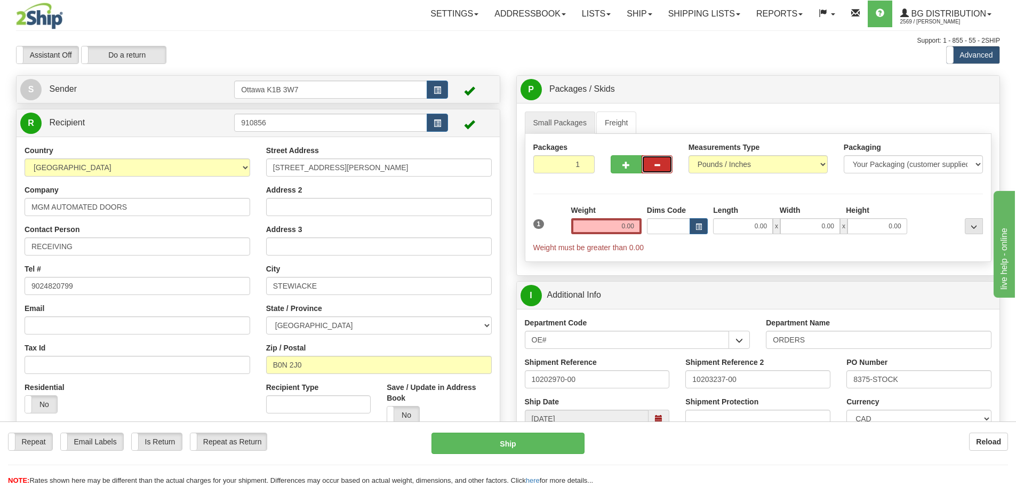
click at [669, 166] on button "button" at bounding box center [657, 164] width 31 height 18
click at [616, 113] on link "Freight" at bounding box center [616, 122] width 41 height 22
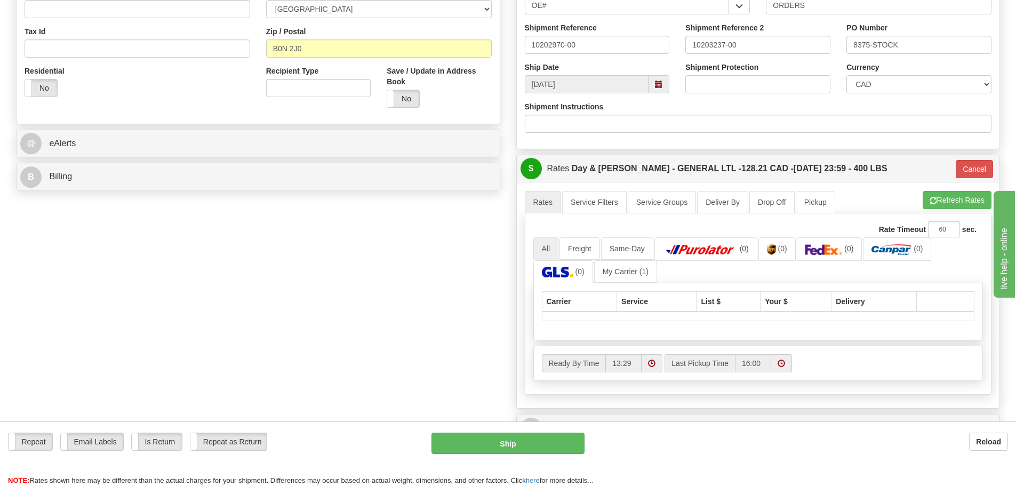
scroll to position [320, 0]
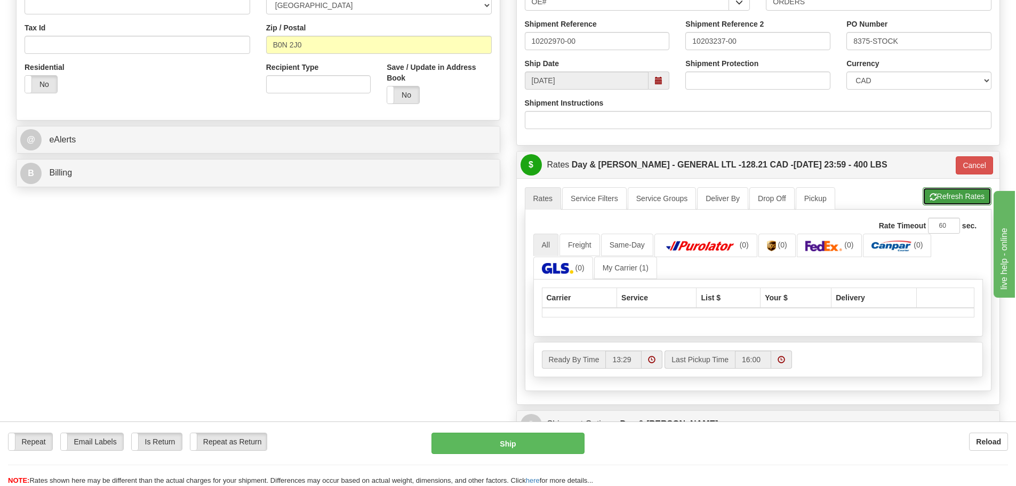
click at [933, 195] on span "button" at bounding box center [933, 197] width 7 height 7
type input "GL"
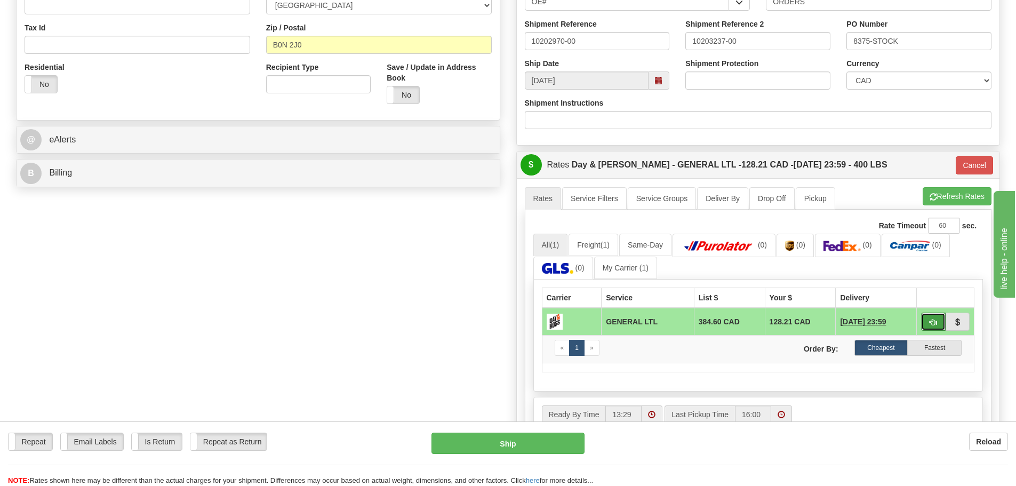
click at [927, 319] on button "button" at bounding box center [933, 322] width 25 height 18
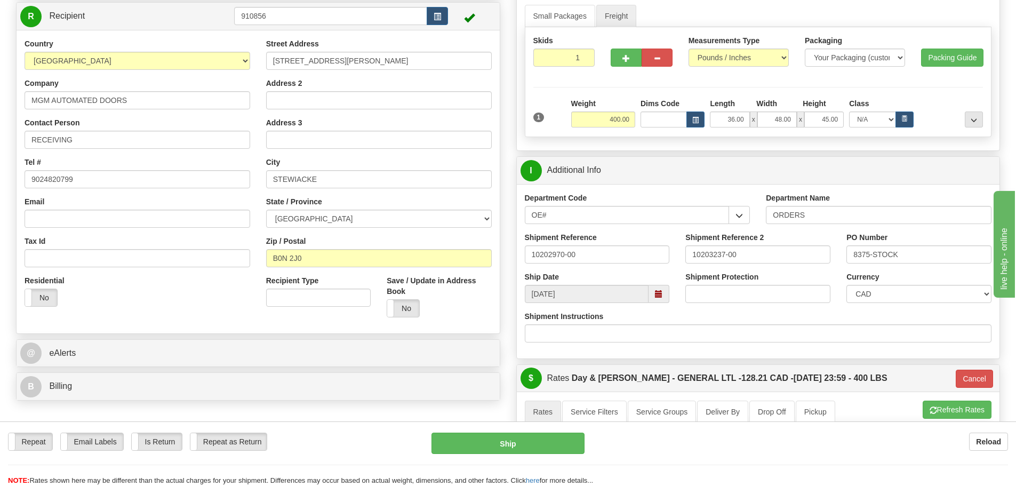
scroll to position [53, 0]
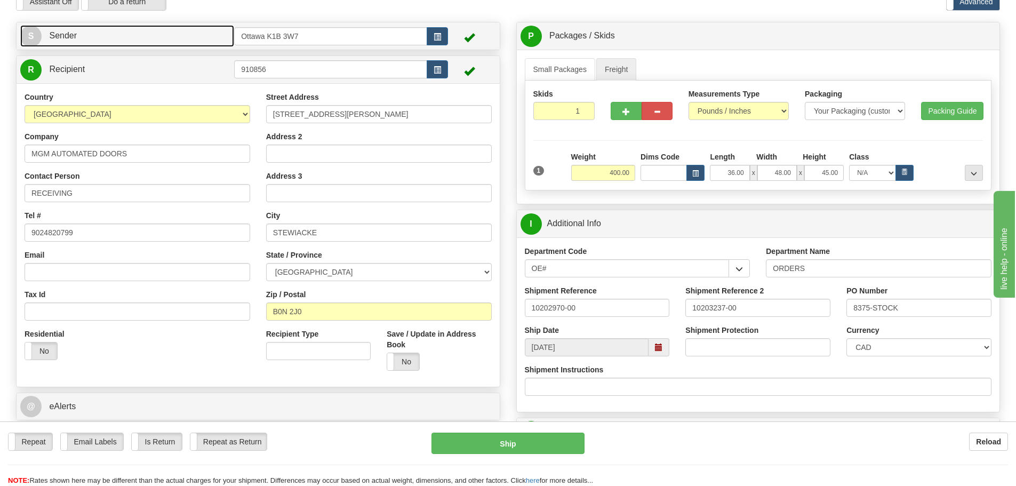
click at [133, 41] on link "S Sender" at bounding box center [127, 36] width 214 height 22
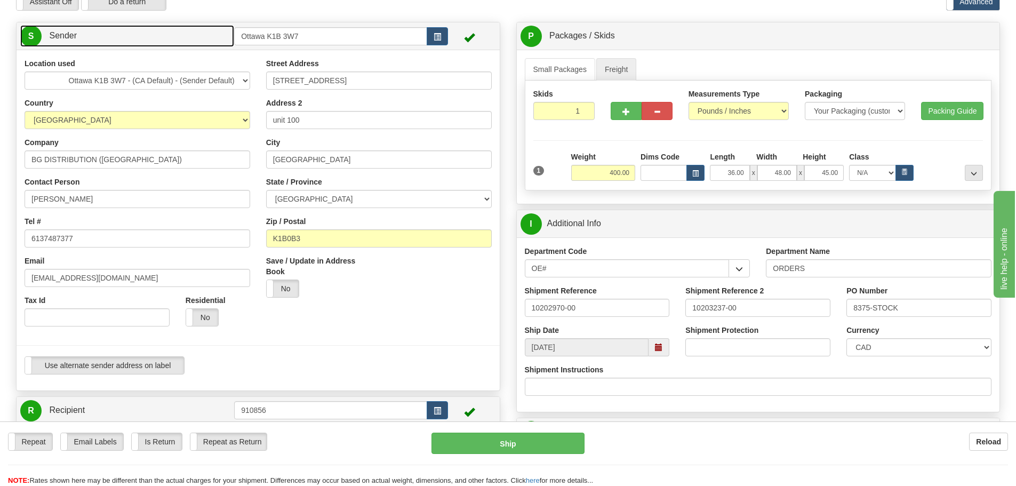
click at [133, 41] on link "S Sender" at bounding box center [127, 36] width 214 height 22
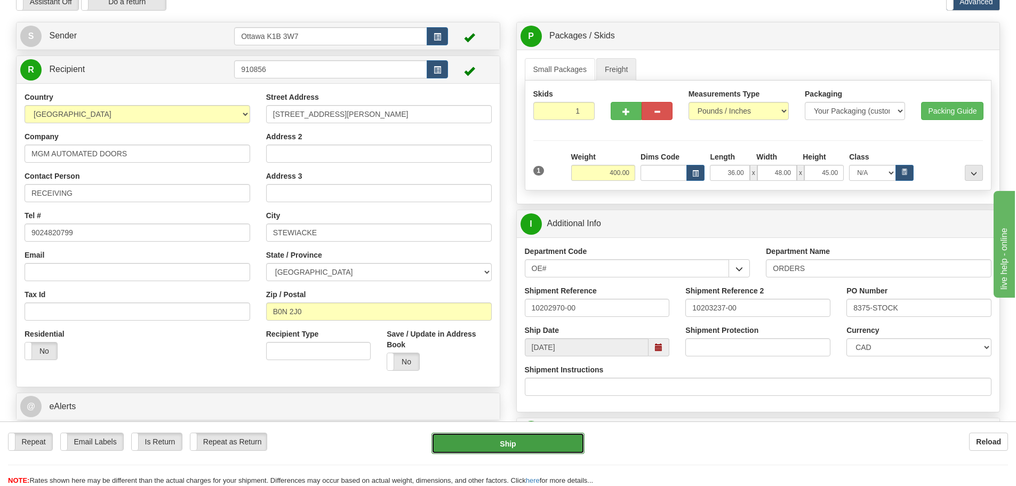
click at [483, 439] on button "Ship" at bounding box center [507, 442] width 153 height 21
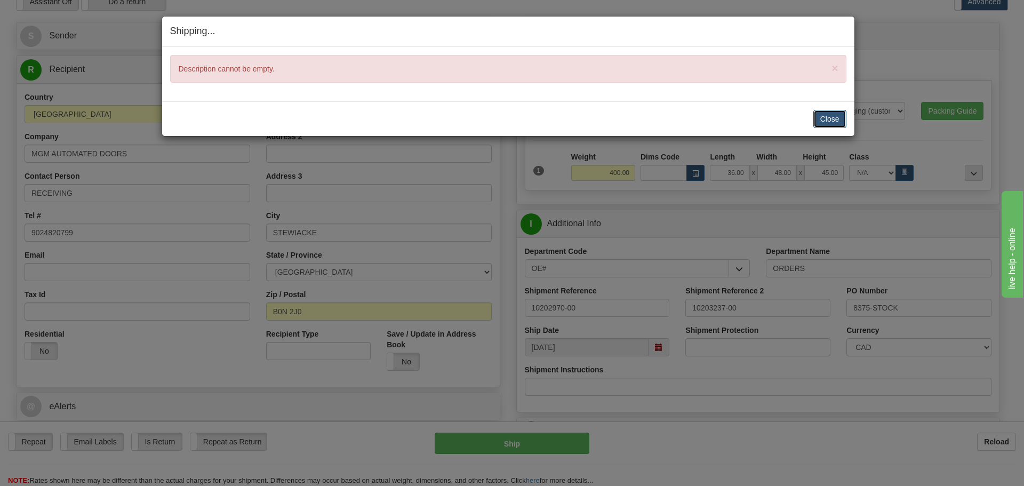
click at [844, 122] on button "Close" at bounding box center [829, 119] width 33 height 18
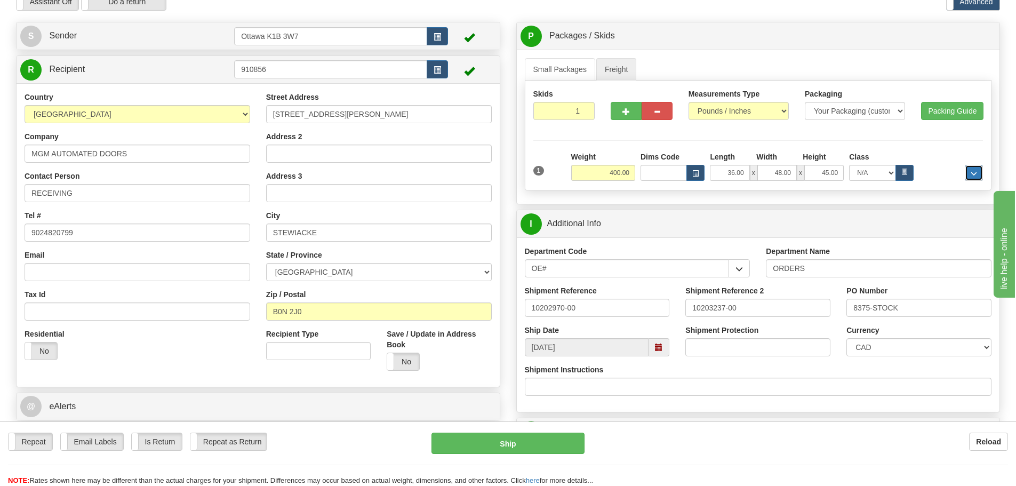
click at [972, 178] on button "..." at bounding box center [974, 173] width 18 height 16
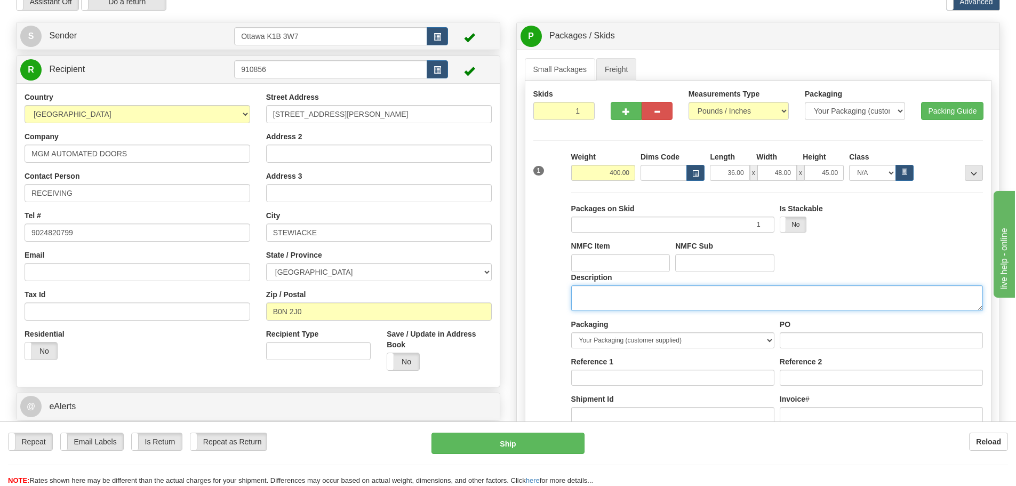
click at [778, 301] on textarea "Description" at bounding box center [777, 298] width 412 height 26
type textarea "DOOR HARDWARE"
click at [973, 163] on div at bounding box center [974, 157] width 18 height 13
click at [973, 167] on button "..." at bounding box center [974, 173] width 18 height 16
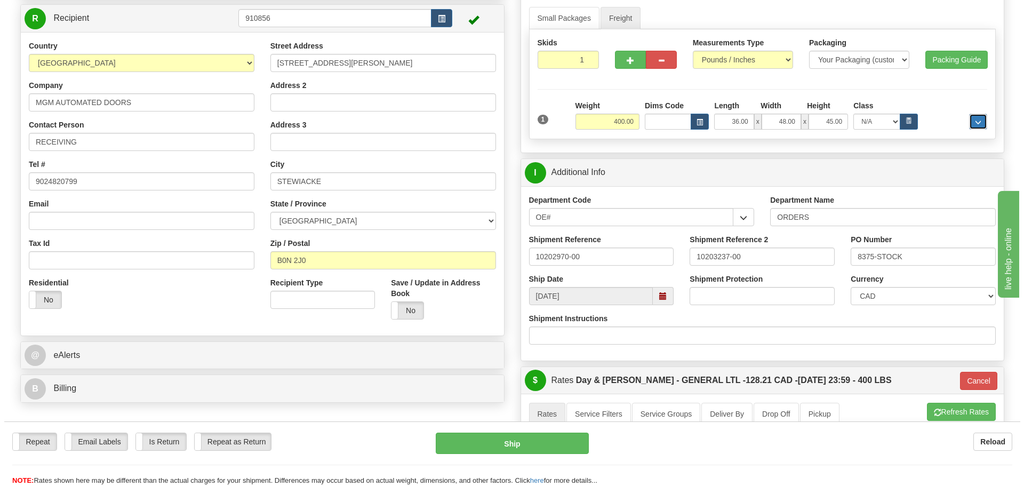
scroll to position [107, 0]
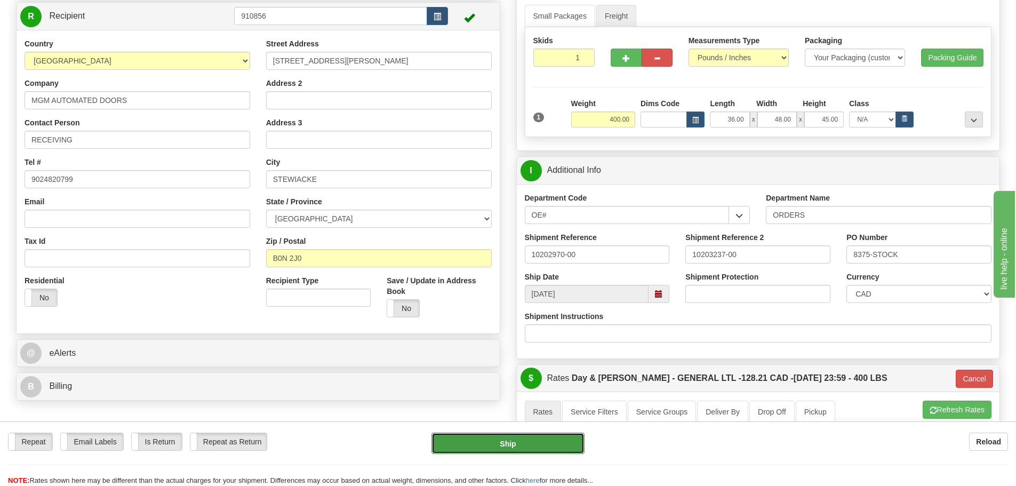
click at [547, 443] on button "Ship" at bounding box center [507, 442] width 153 height 21
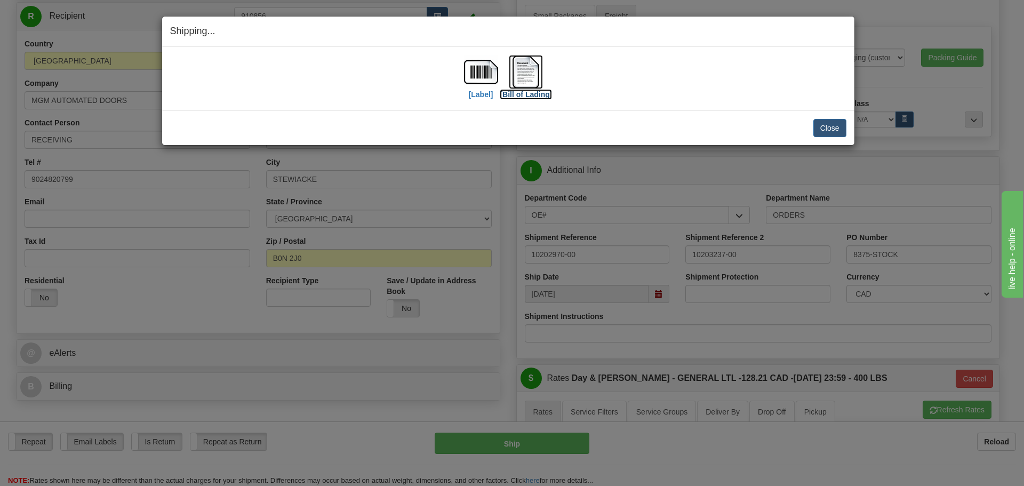
click at [514, 97] on label "[Bill of Lading]" at bounding box center [526, 94] width 52 height 11
click at [483, 88] on img at bounding box center [481, 72] width 34 height 34
click at [821, 125] on button "Close" at bounding box center [829, 128] width 33 height 18
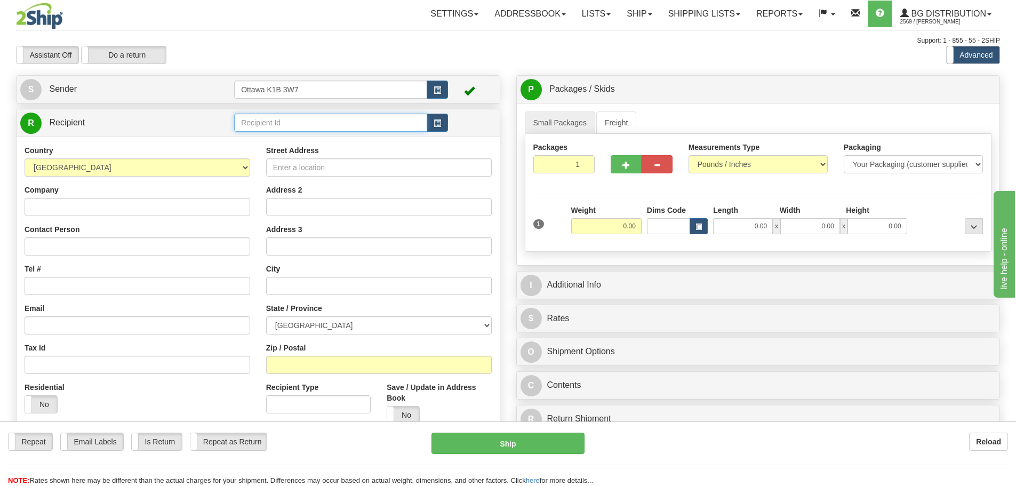
click at [319, 131] on input "text" at bounding box center [330, 123] width 193 height 18
type input "4009"
click at [561, 46] on div "Previous Next" at bounding box center [507, 46] width 166 height 1
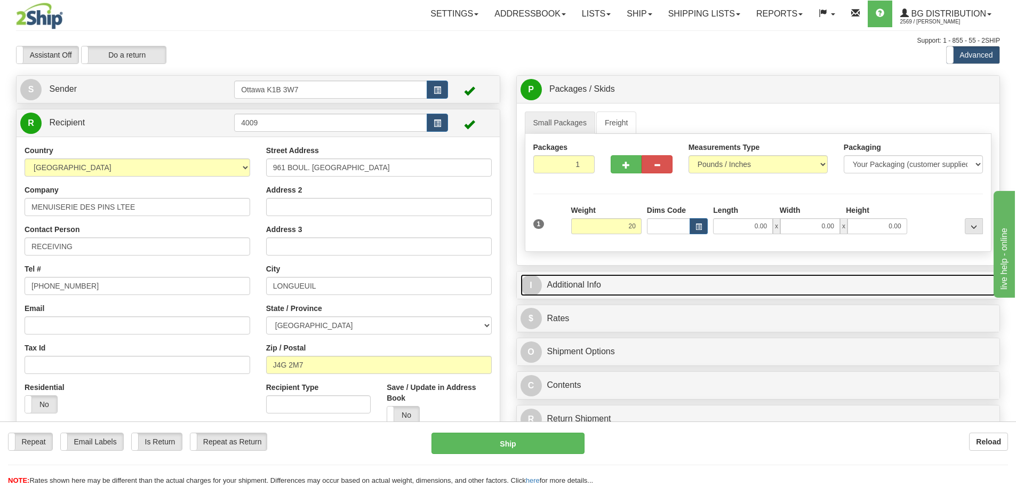
type input "20.00"
click at [652, 282] on link "I Additional Info" at bounding box center [758, 285] width 476 height 22
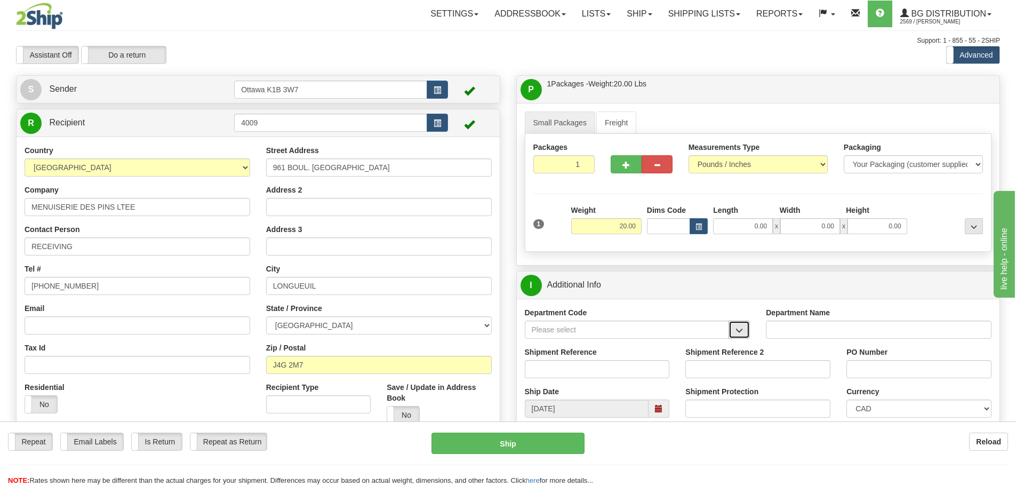
click at [742, 327] on span "button" at bounding box center [738, 330] width 7 height 7
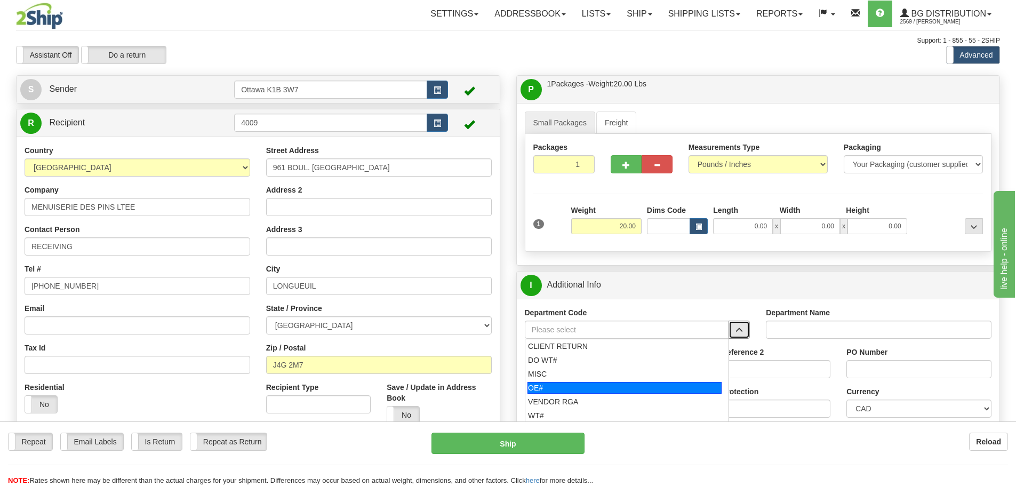
click at [615, 384] on div "OE#" at bounding box center [624, 388] width 194 height 12
type input "OE#"
type input "ORDERS"
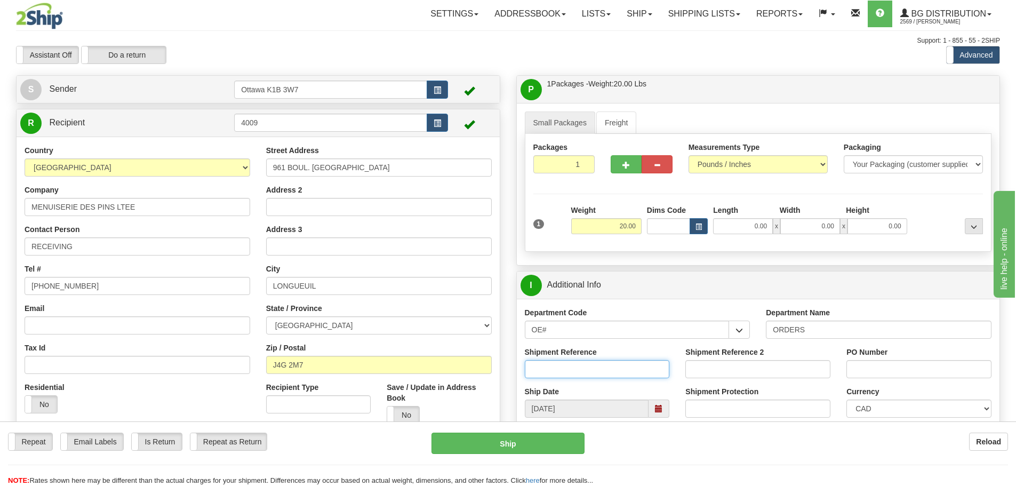
click at [611, 371] on input "Shipment Reference" at bounding box center [597, 369] width 145 height 18
type input "10203267-00"
click at [901, 375] on input "PO Number" at bounding box center [918, 369] width 145 height 18
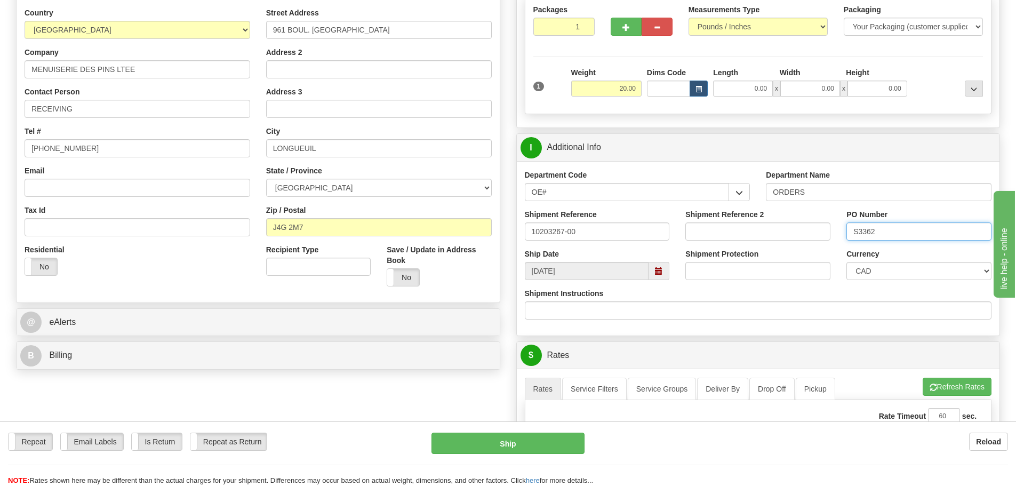
scroll to position [213, 0]
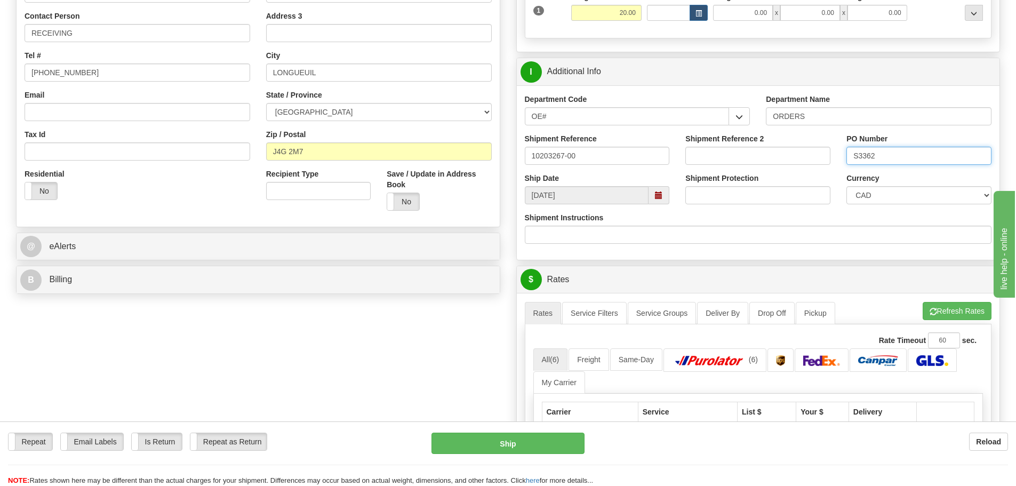
type input "S3362"
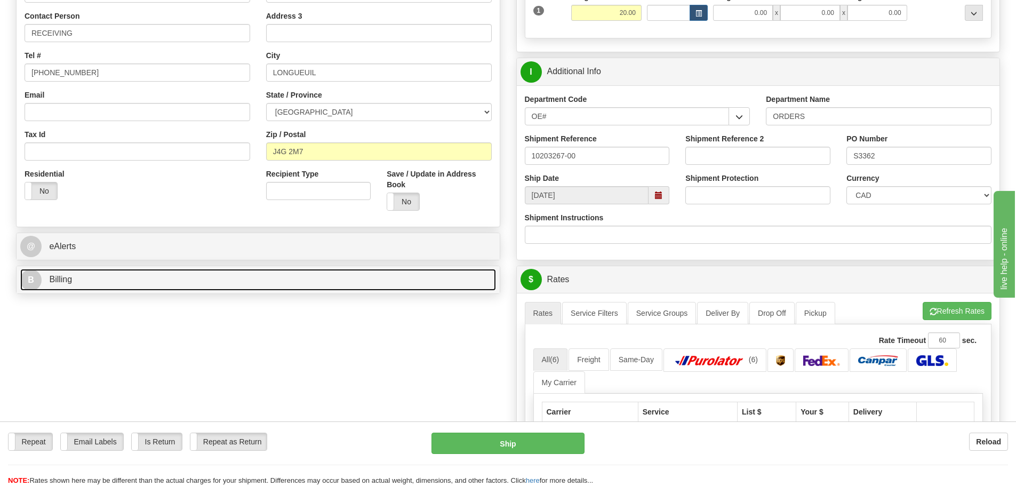
click at [165, 273] on link "B Billing" at bounding box center [258, 280] width 476 height 22
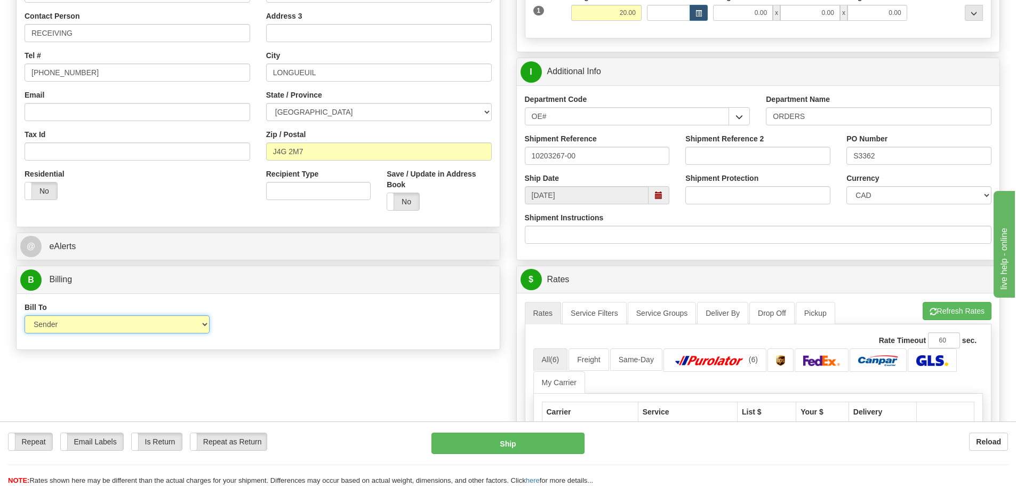
click at [203, 324] on select "Sender Recipient Third Party Collect" at bounding box center [117, 324] width 185 height 18
select select "2"
click at [25, 315] on select "Sender Recipient Third Party Collect" at bounding box center [117, 324] width 185 height 18
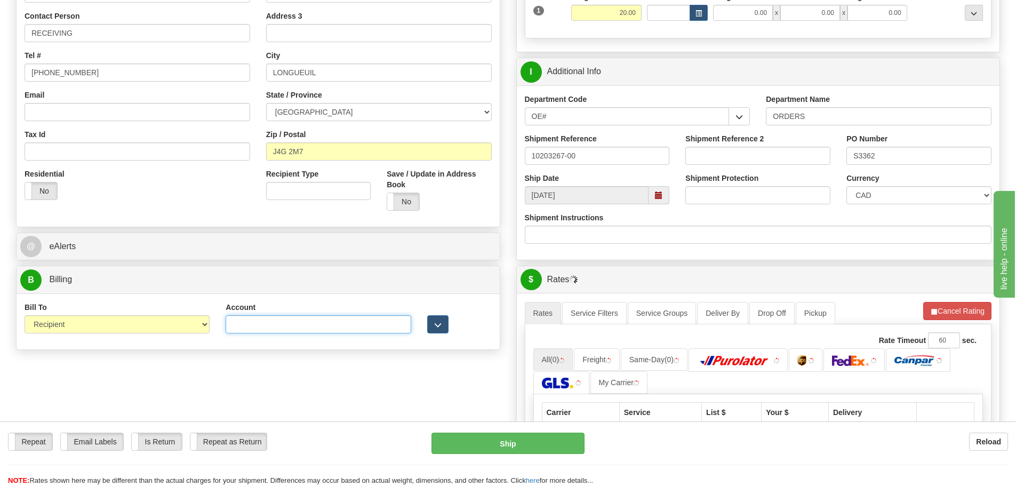
click at [385, 325] on input "Account" at bounding box center [318, 324] width 185 height 18
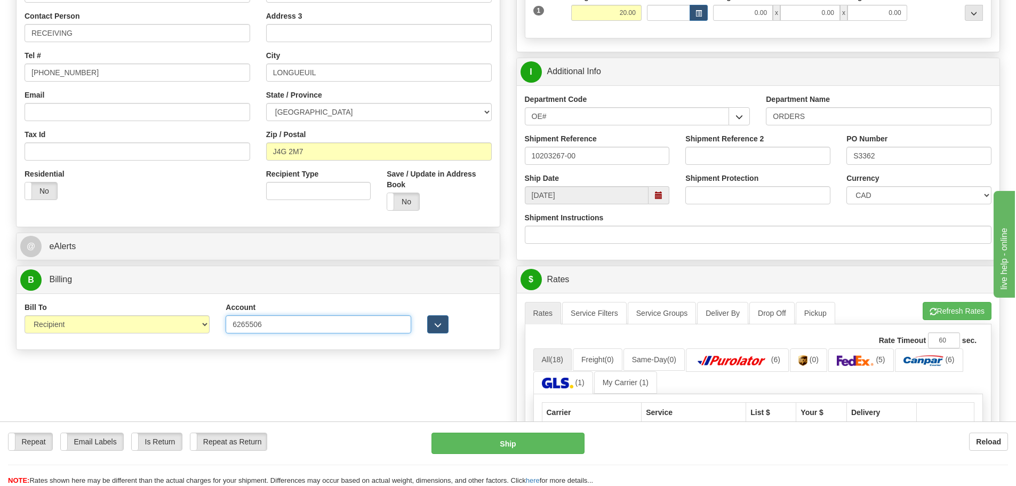
type input "6265506"
click at [237, 360] on div "Create a label for the return Create Pickup Without Label S" at bounding box center [508, 327] width 1000 height 930
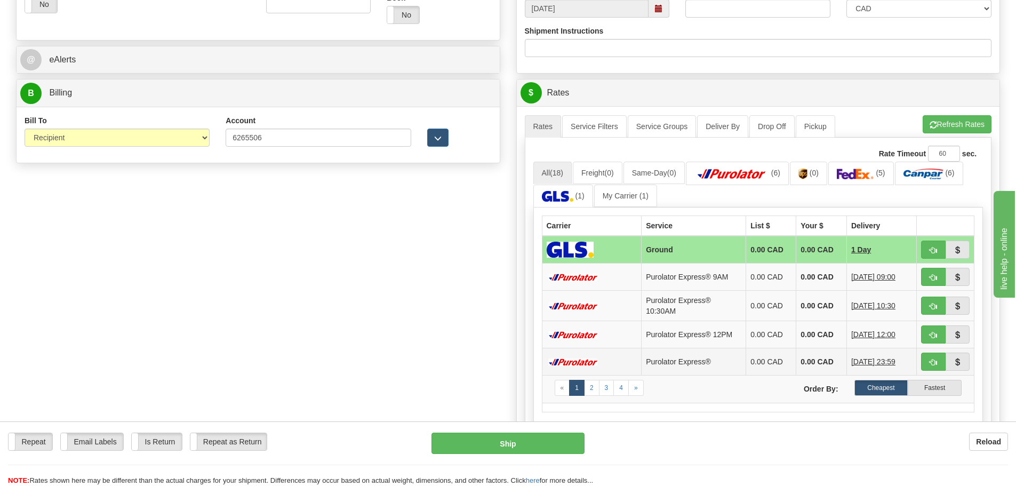
scroll to position [427, 0]
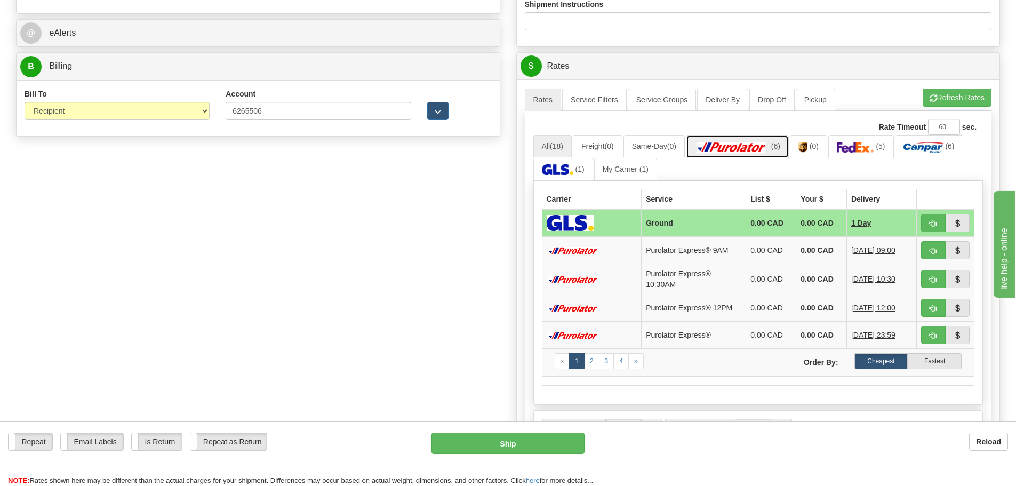
click at [742, 151] on img at bounding box center [731, 147] width 75 height 11
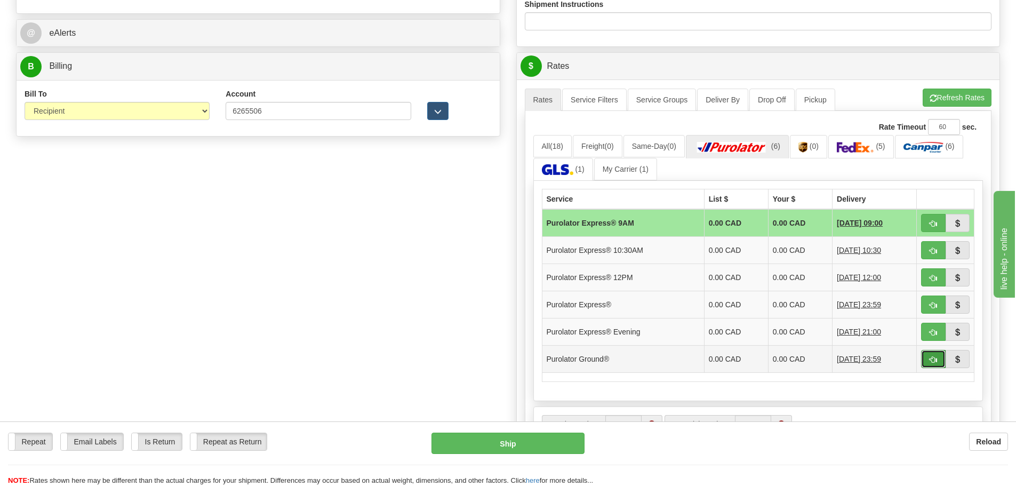
click at [927, 361] on button "button" at bounding box center [933, 359] width 25 height 18
type input "260"
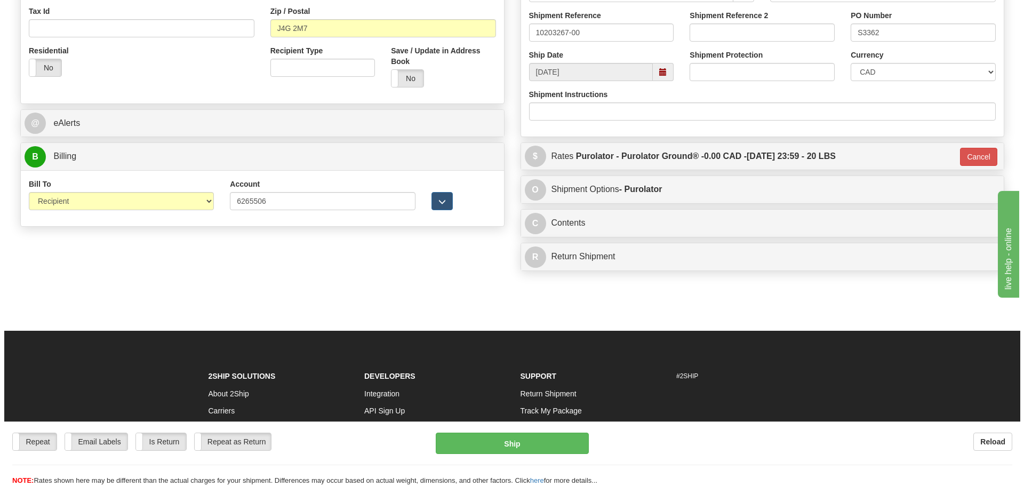
scroll to position [98, 0]
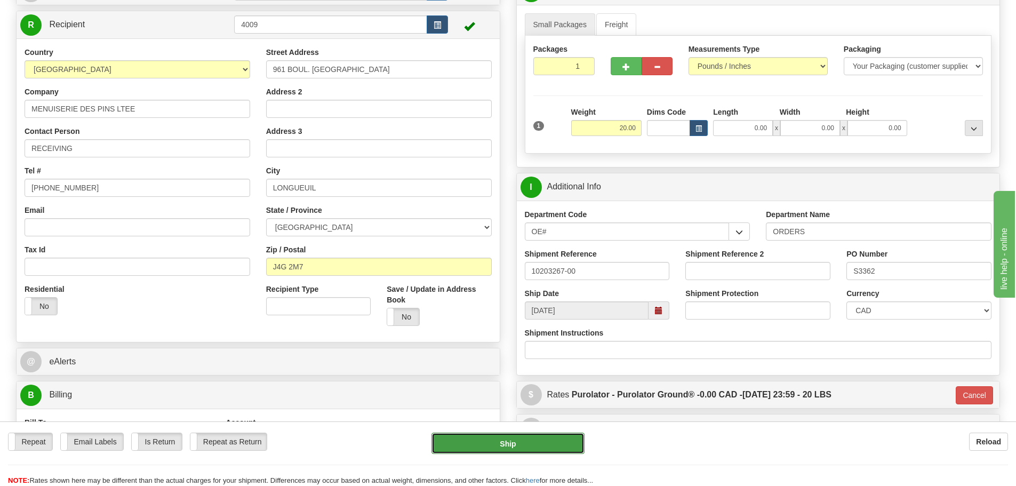
click at [539, 441] on button "Ship" at bounding box center [507, 442] width 153 height 21
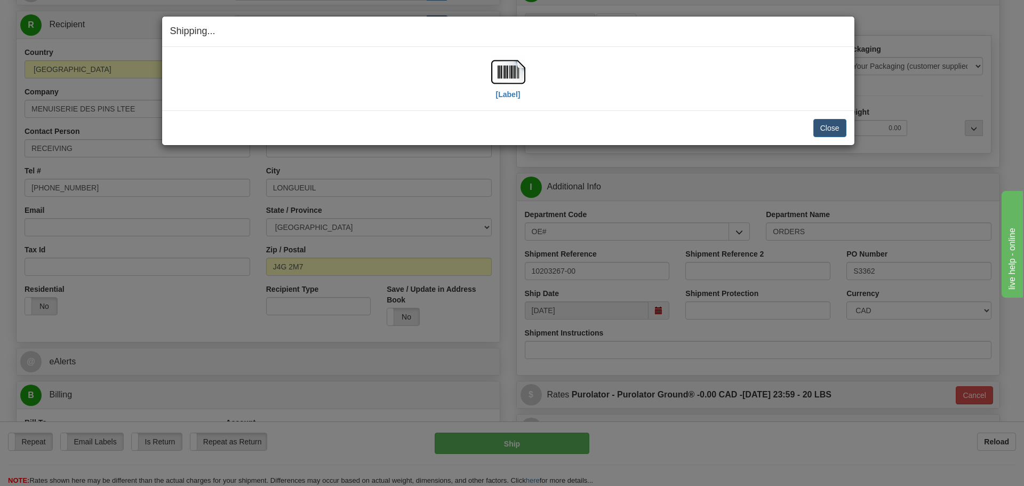
click at [504, 100] on div "[Label]" at bounding box center [508, 78] width 34 height 47
click at [503, 94] on label "[Label]" at bounding box center [508, 94] width 25 height 11
click at [836, 125] on button "Close" at bounding box center [829, 128] width 33 height 18
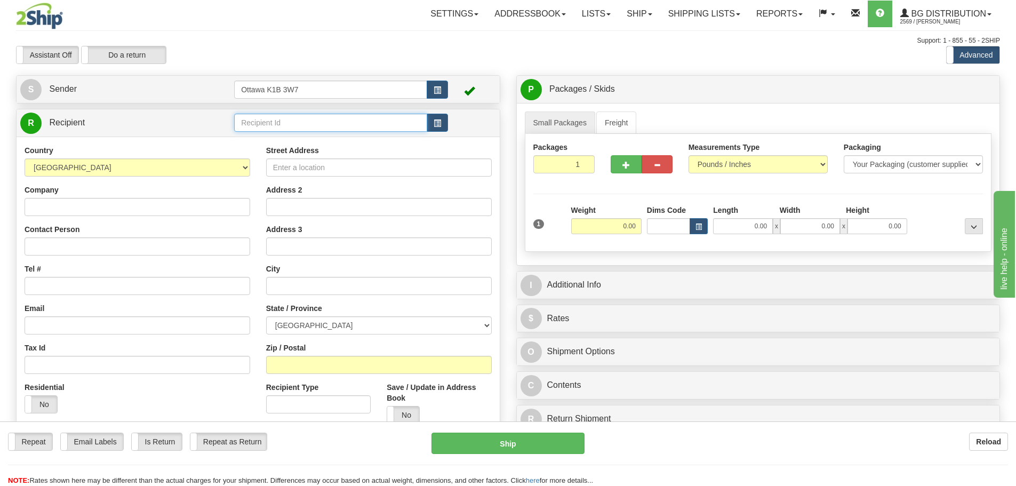
click at [335, 115] on input "text" at bounding box center [330, 123] width 193 height 18
type input "5554"
click at [446, 57] on div "Assistant On Assistant Off Do a return Do a return Previous Next Standard Advan…" at bounding box center [508, 55] width 1000 height 18
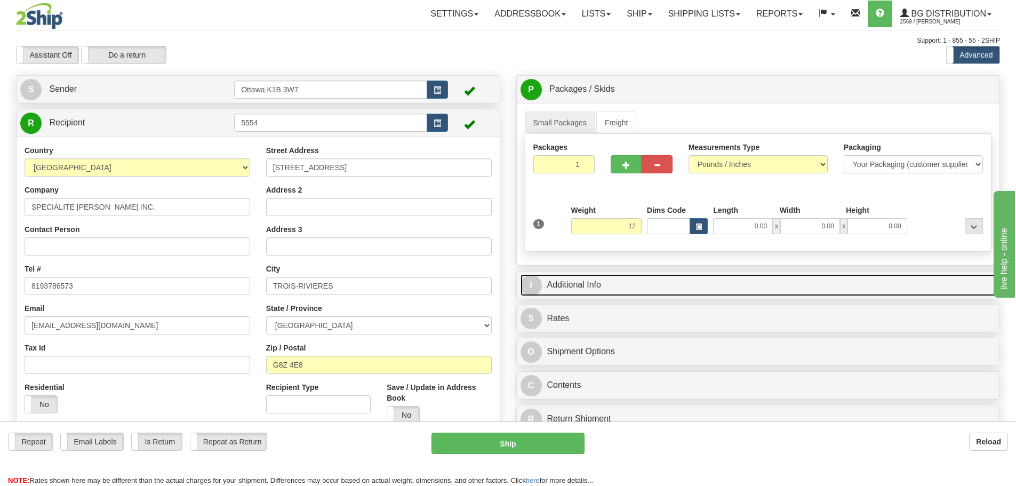
type input "12.00"
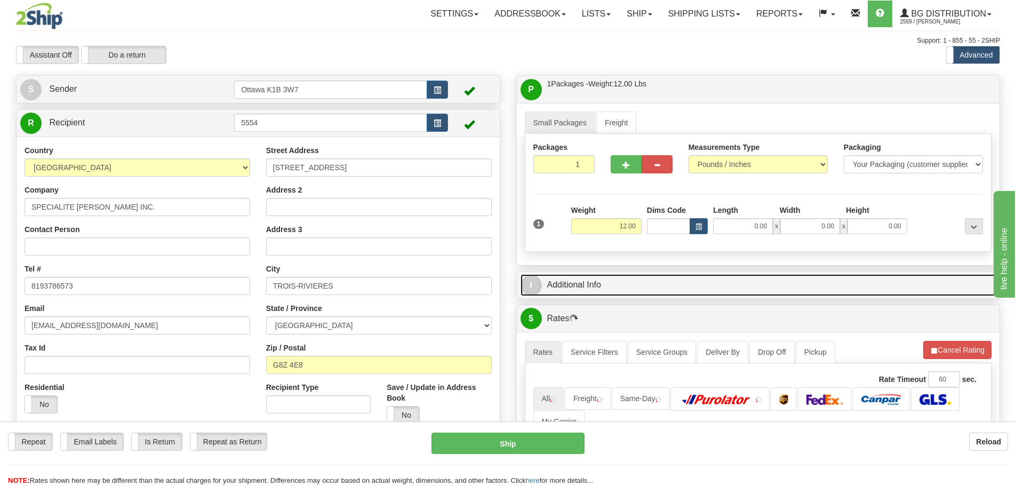
click at [660, 278] on link "I Additional Info" at bounding box center [758, 285] width 476 height 22
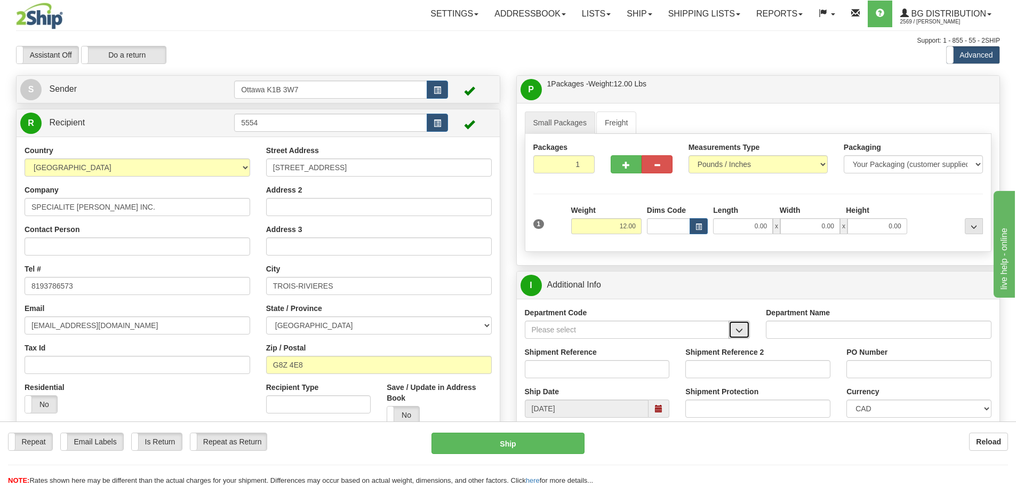
click at [747, 333] on button "button" at bounding box center [738, 330] width 21 height 18
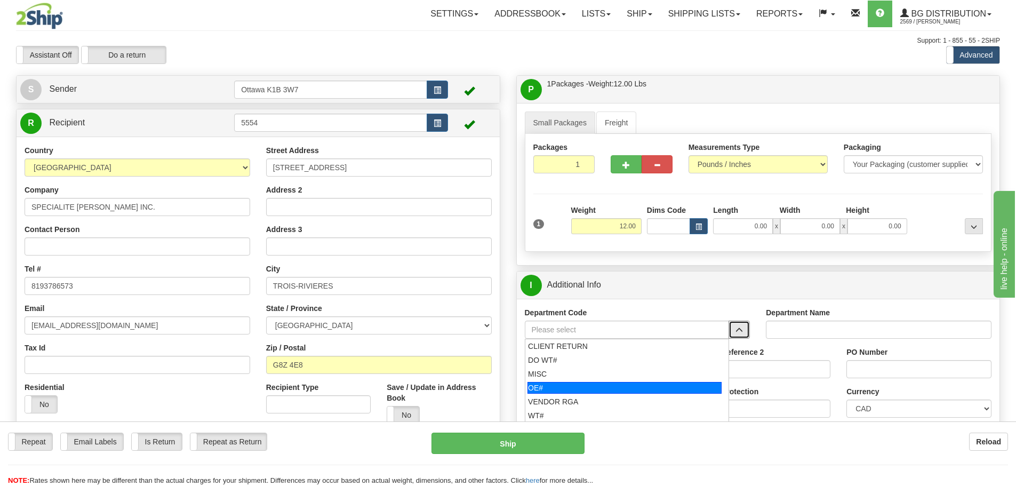
click at [645, 386] on div "OE#" at bounding box center [624, 388] width 194 height 12
type input "OE#"
type input "ORDERS"
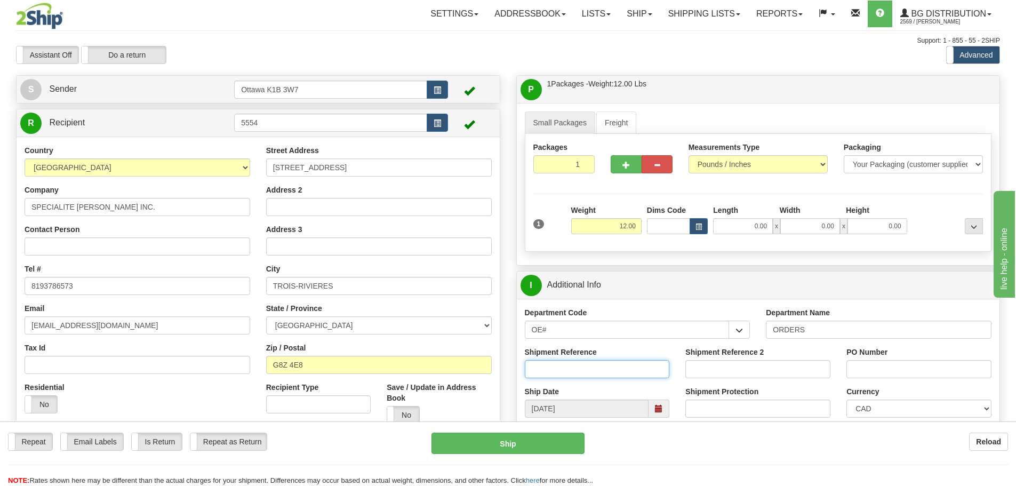
click at [607, 375] on input "Shipment Reference" at bounding box center [597, 369] width 145 height 18
type input "10203288-00"
type input "53784"
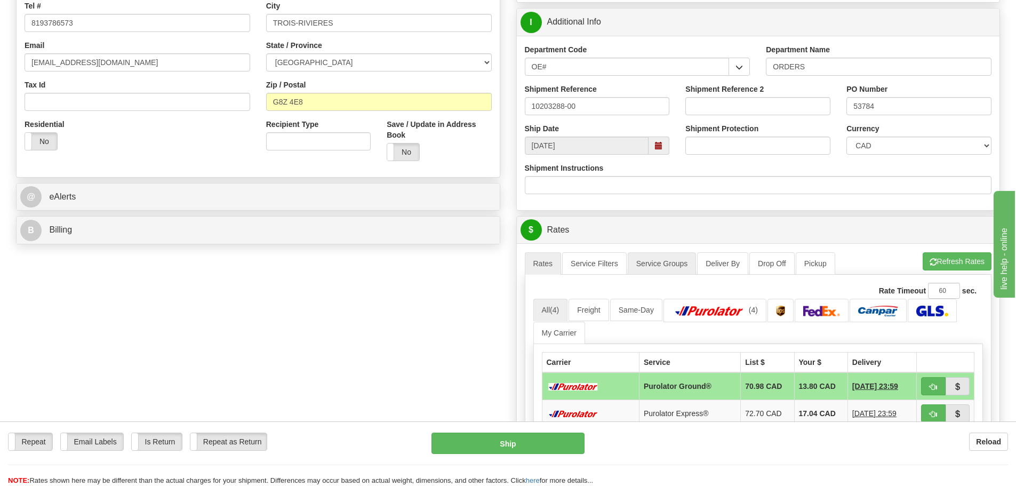
scroll to position [267, 0]
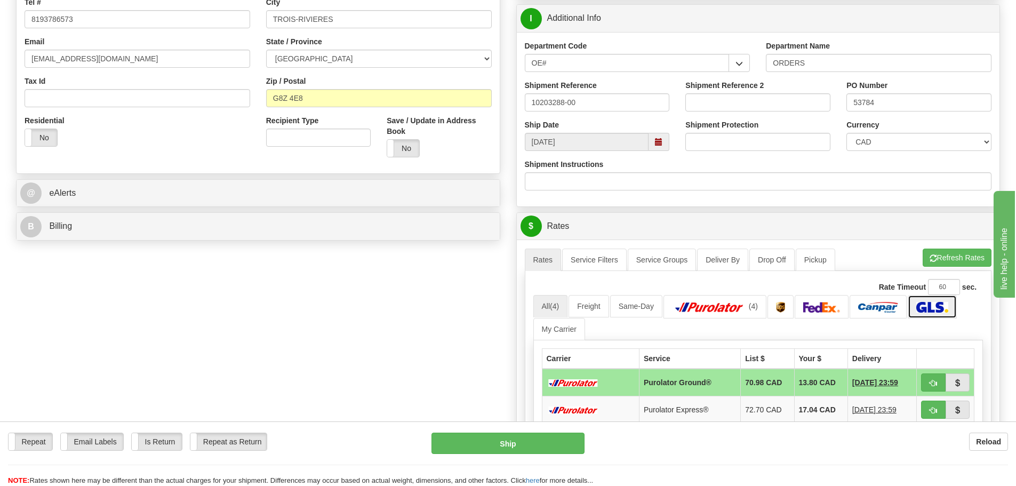
click at [931, 299] on link at bounding box center [932, 306] width 49 height 23
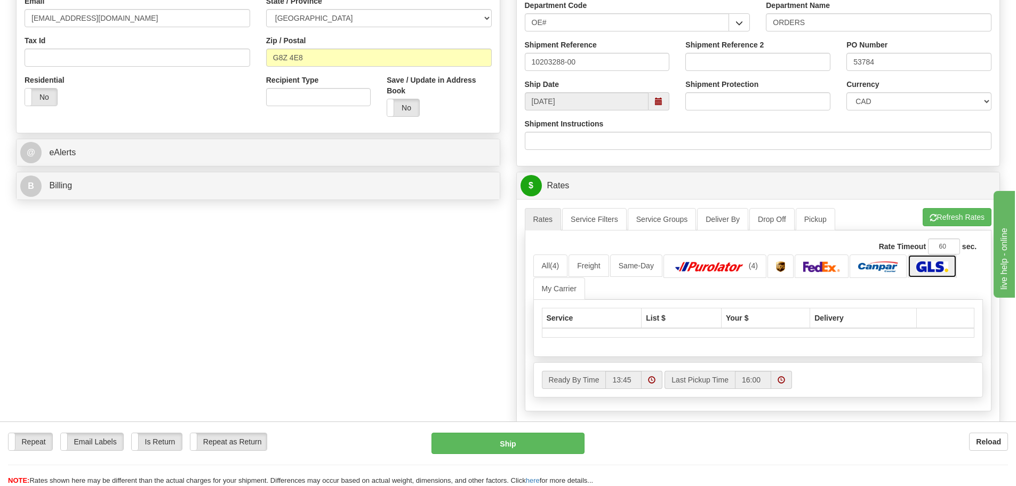
scroll to position [373, 0]
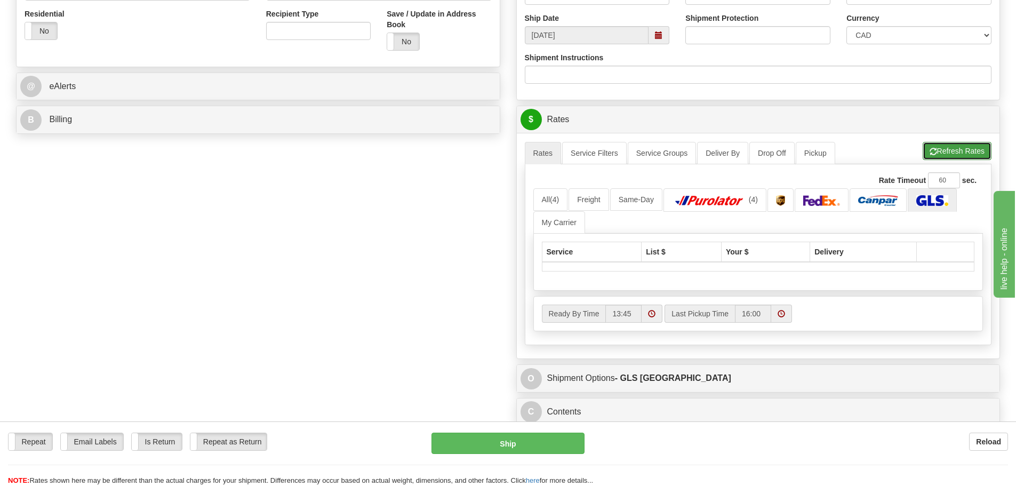
click at [949, 156] on button "Refresh Rates" at bounding box center [957, 151] width 69 height 18
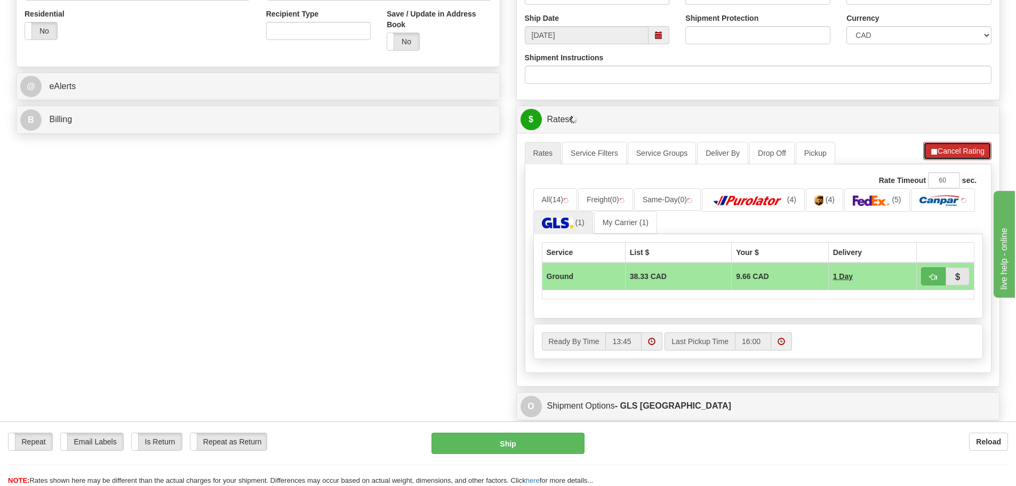
click at [930, 147] on button "Cancel Rating" at bounding box center [957, 151] width 68 height 18
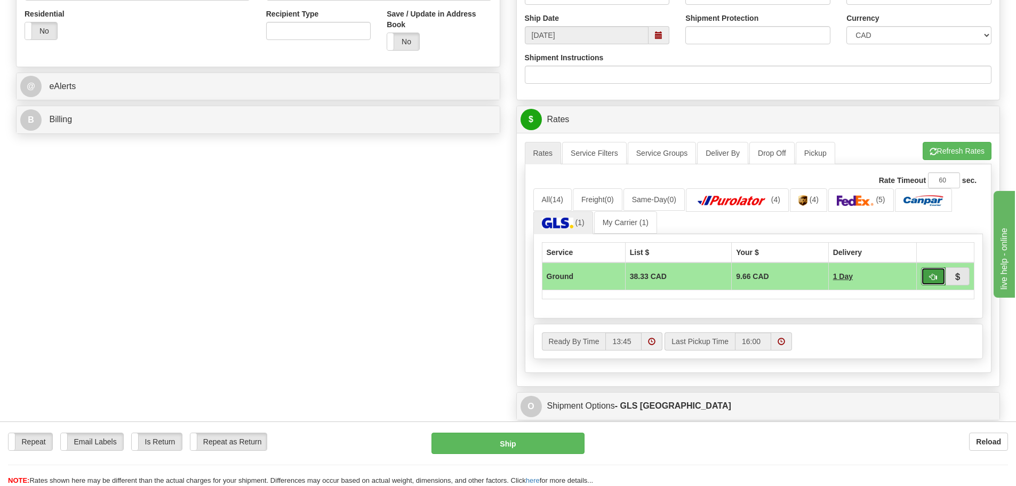
click at [932, 283] on button "button" at bounding box center [933, 276] width 25 height 18
type input "1"
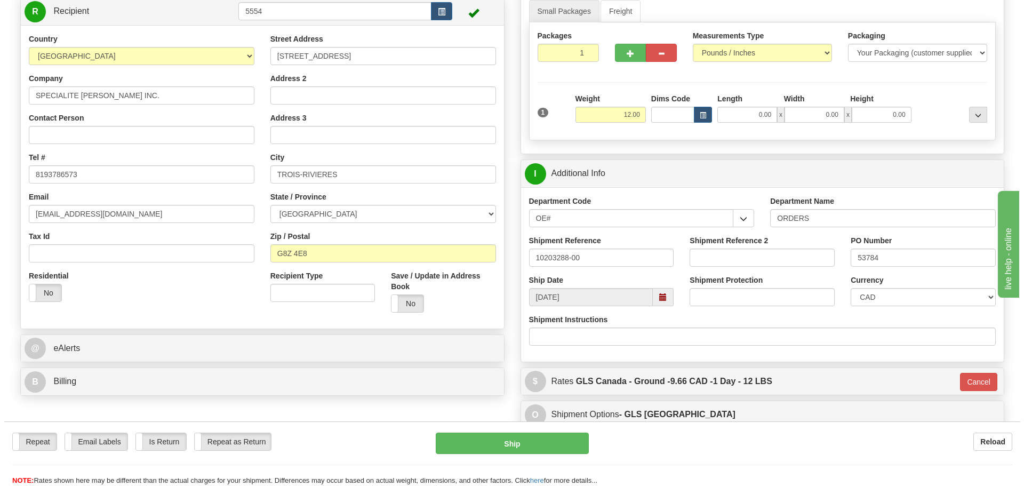
scroll to position [107, 0]
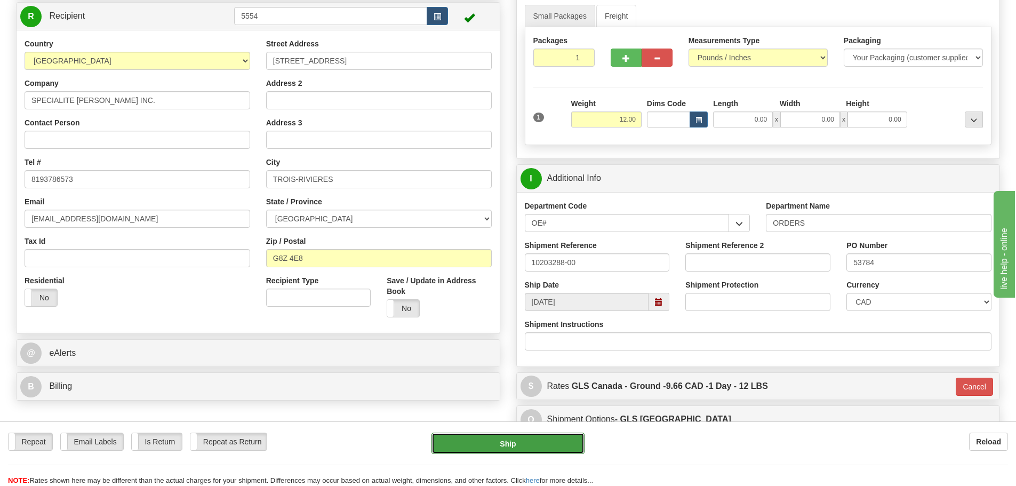
click at [554, 444] on button "Ship" at bounding box center [507, 442] width 153 height 21
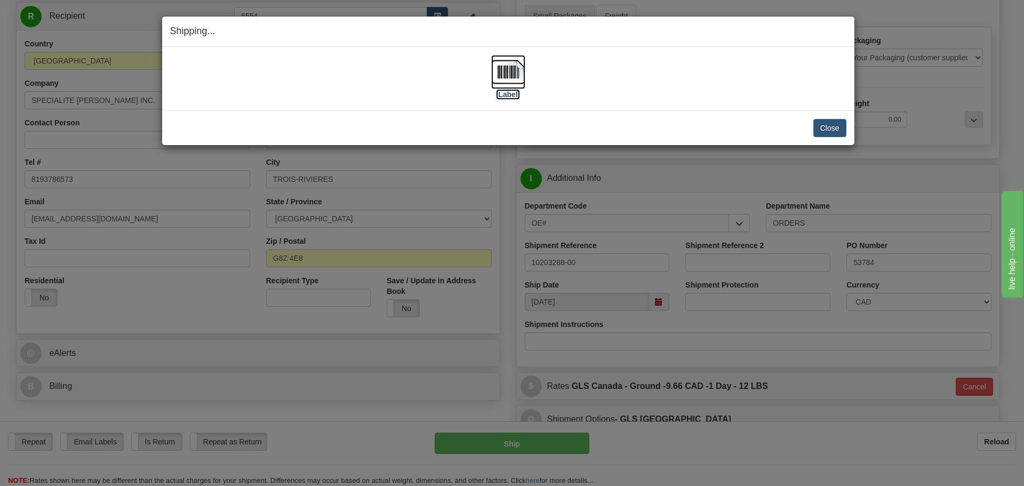
click at [502, 84] on img at bounding box center [508, 72] width 34 height 34
click at [818, 126] on button "Close" at bounding box center [829, 128] width 33 height 18
